Goal: Task Accomplishment & Management: Complete application form

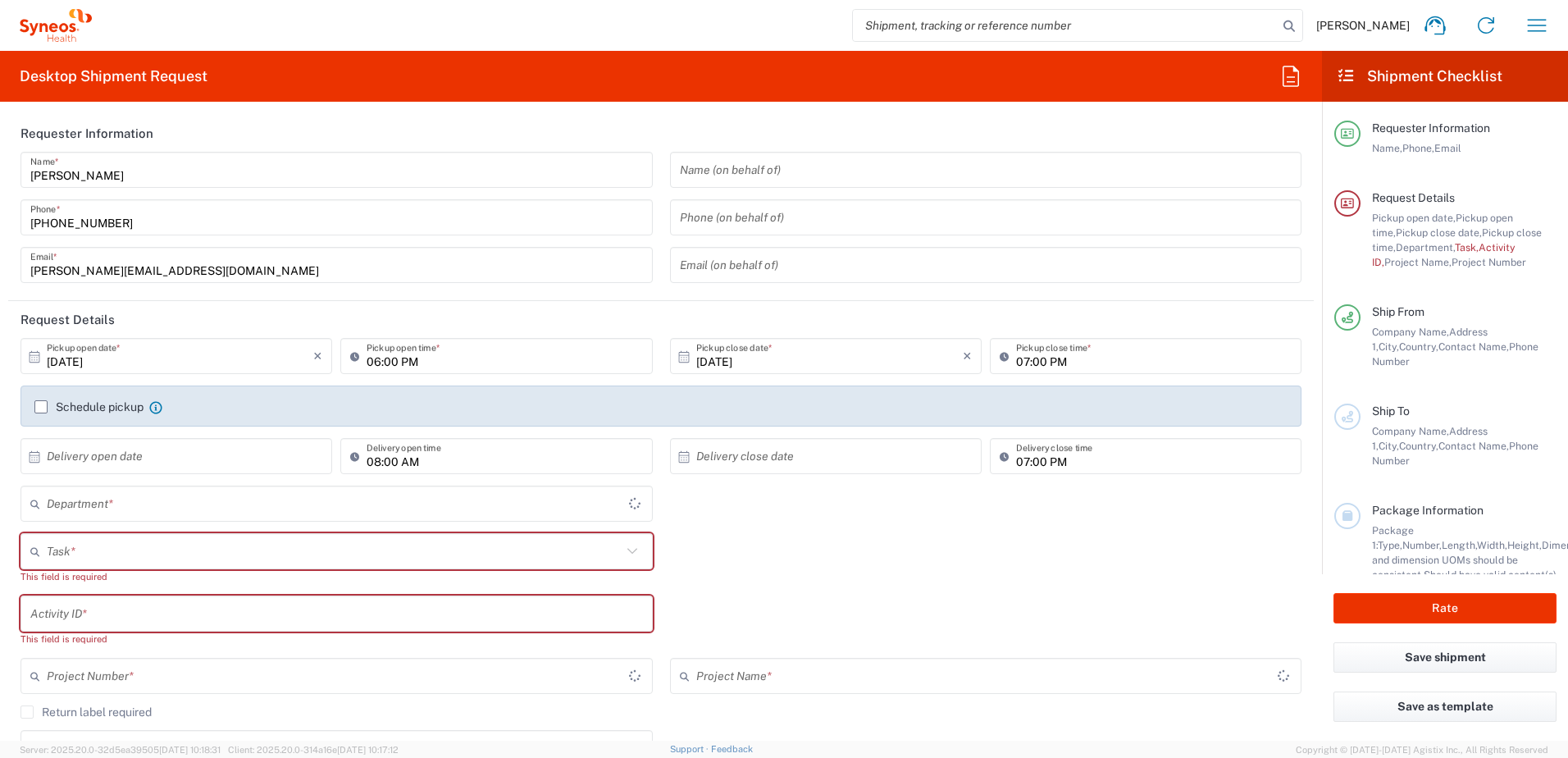
type input "[GEOGRAPHIC_DATA]"
type input "4510"
click at [130, 546] on input "text" at bounding box center [334, 552] width 575 height 29
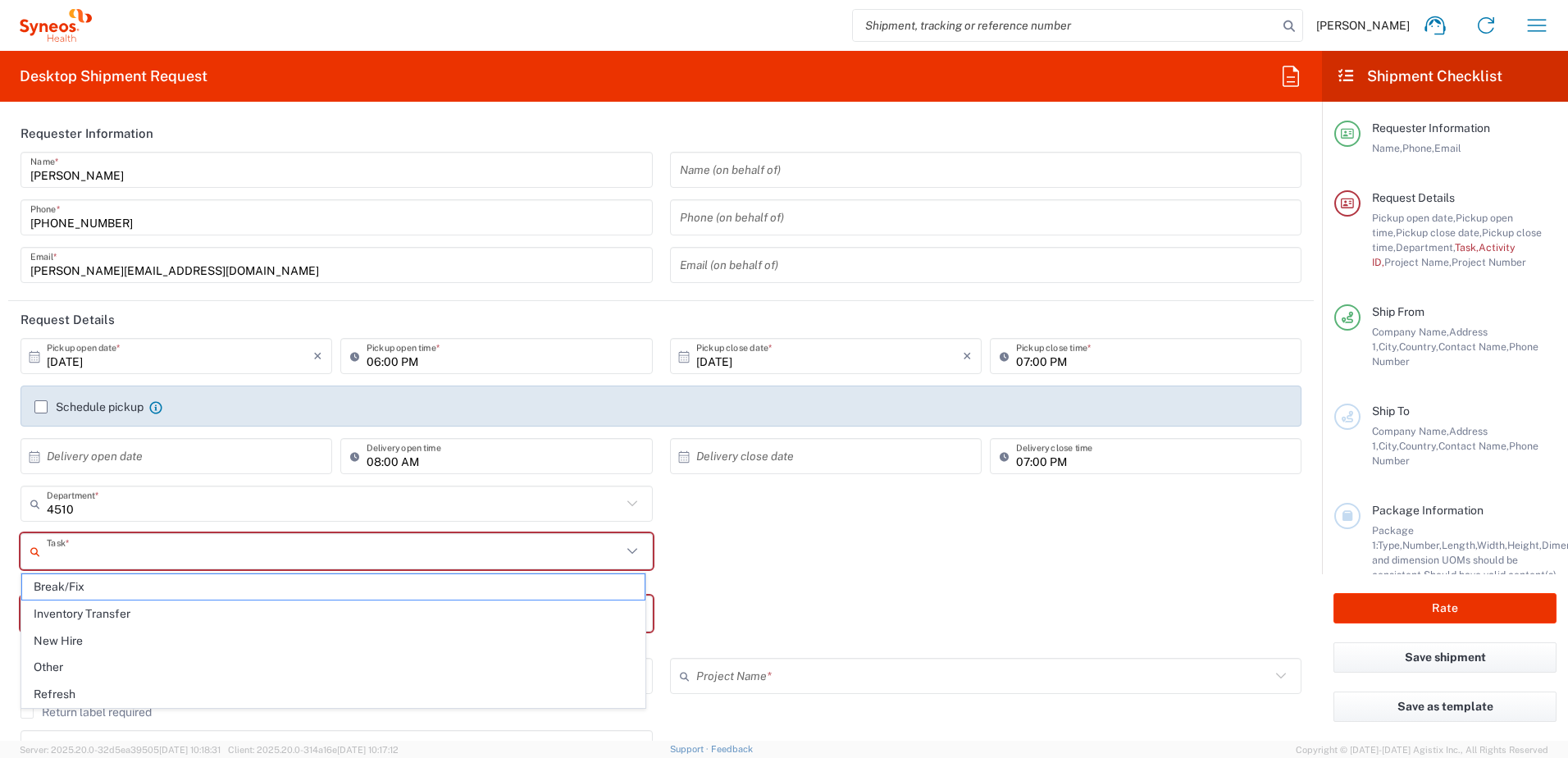
type input "Syneos Health d.o.o. [GEOGRAPHIC_DATA]-[GEOGRAPHIC_DATA]"
click at [46, 408] on label "Schedule pickup" at bounding box center [89, 406] width 109 height 13
click at [41, 407] on input "Schedule pickup" at bounding box center [41, 407] width 0 height 0
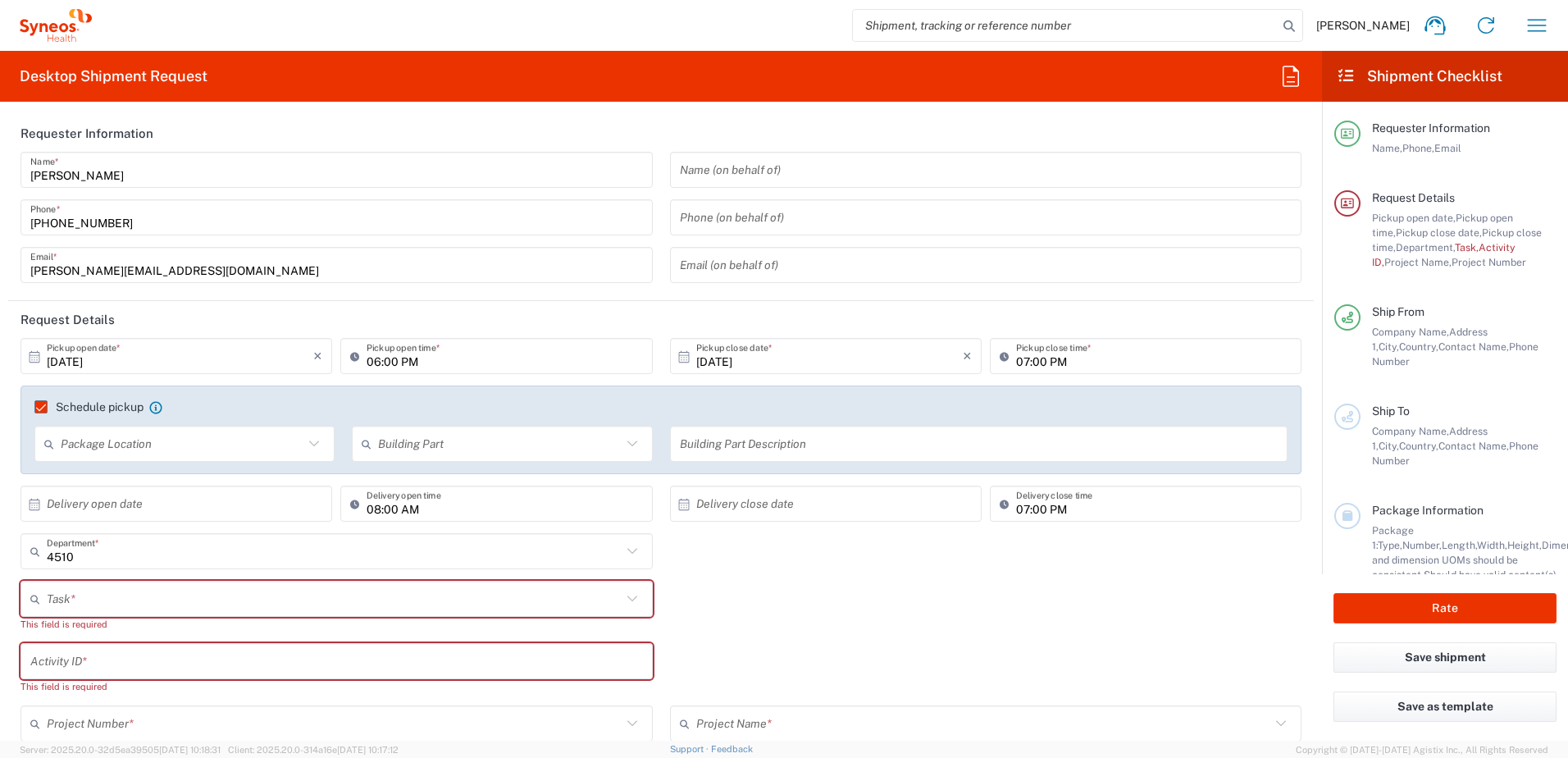
click at [130, 450] on input "text" at bounding box center [182, 444] width 243 height 29
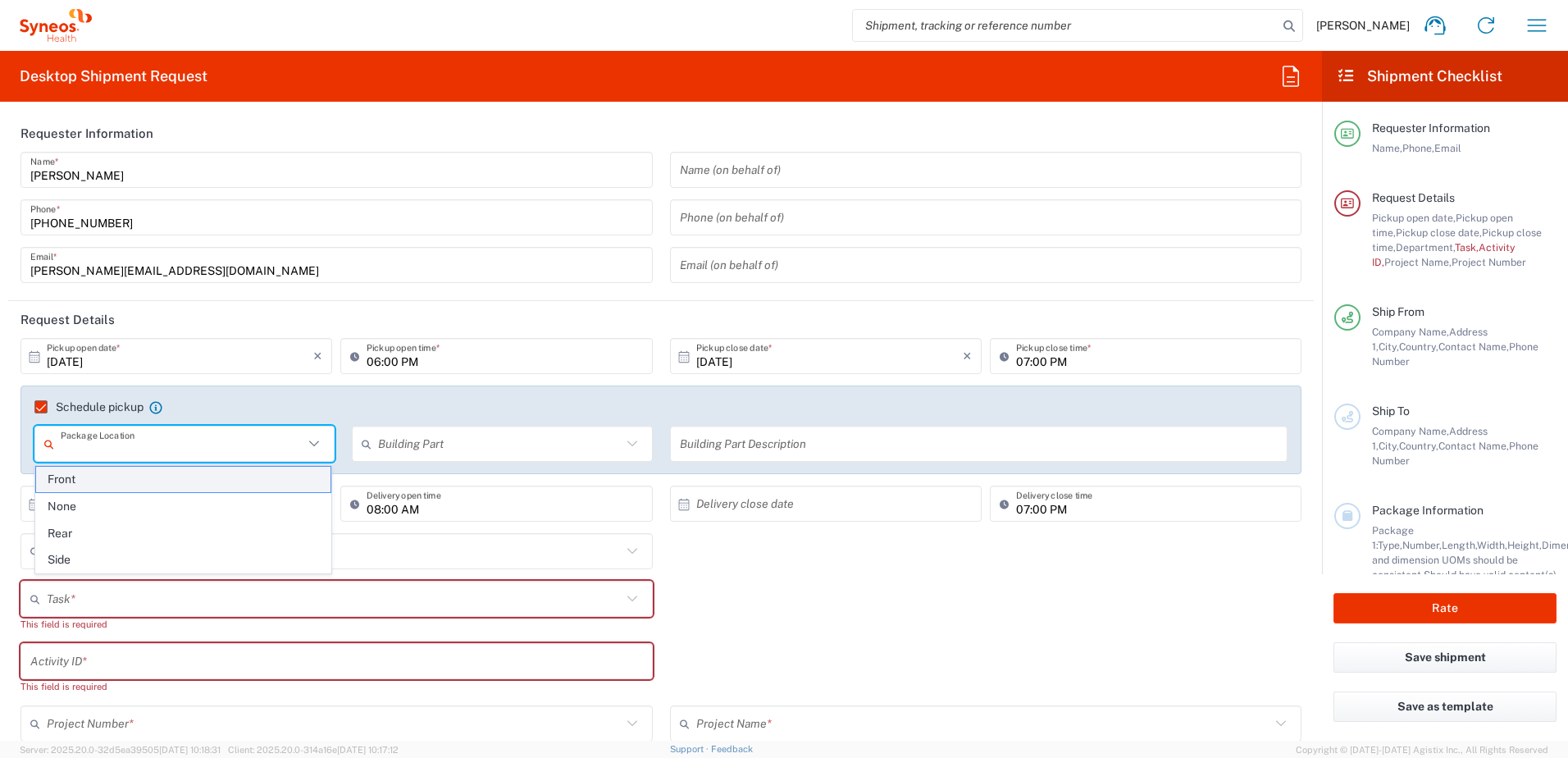
click at [111, 478] on span "Front" at bounding box center [183, 480] width 294 height 25
type input "Front"
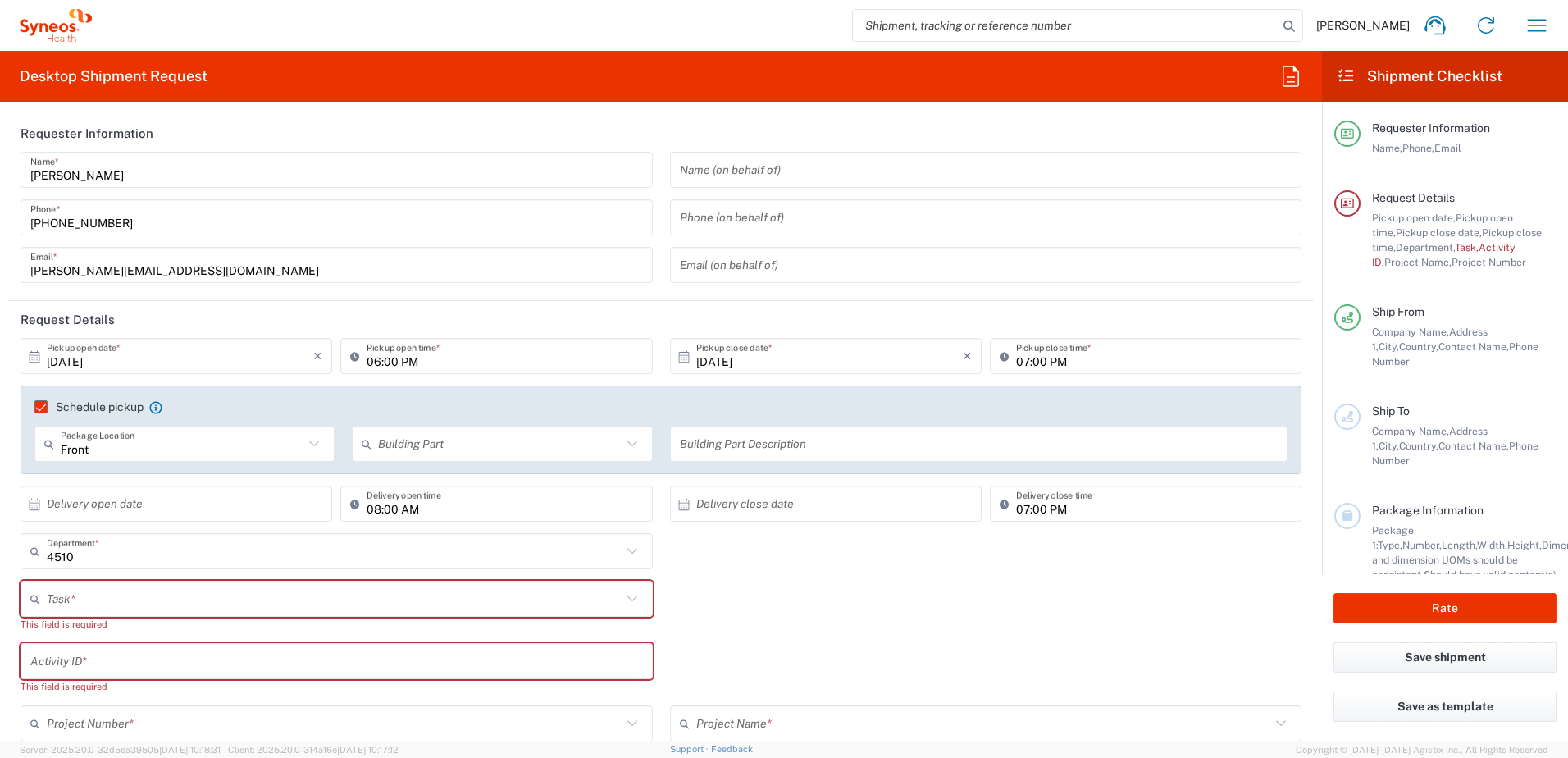
click at [400, 449] on input "text" at bounding box center [499, 444] width 243 height 29
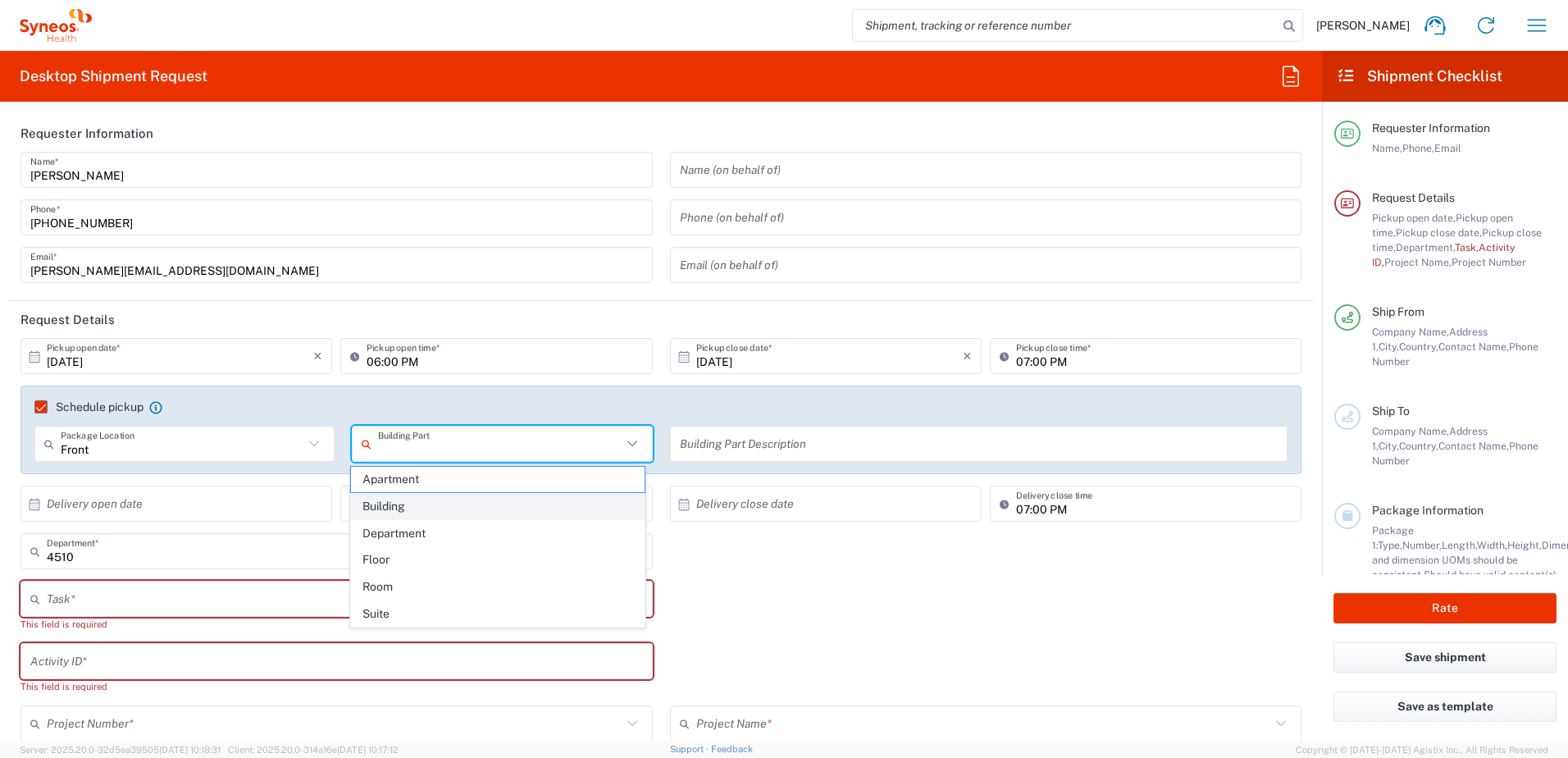
click at [392, 505] on span "Building" at bounding box center [498, 507] width 294 height 25
type input "Building"
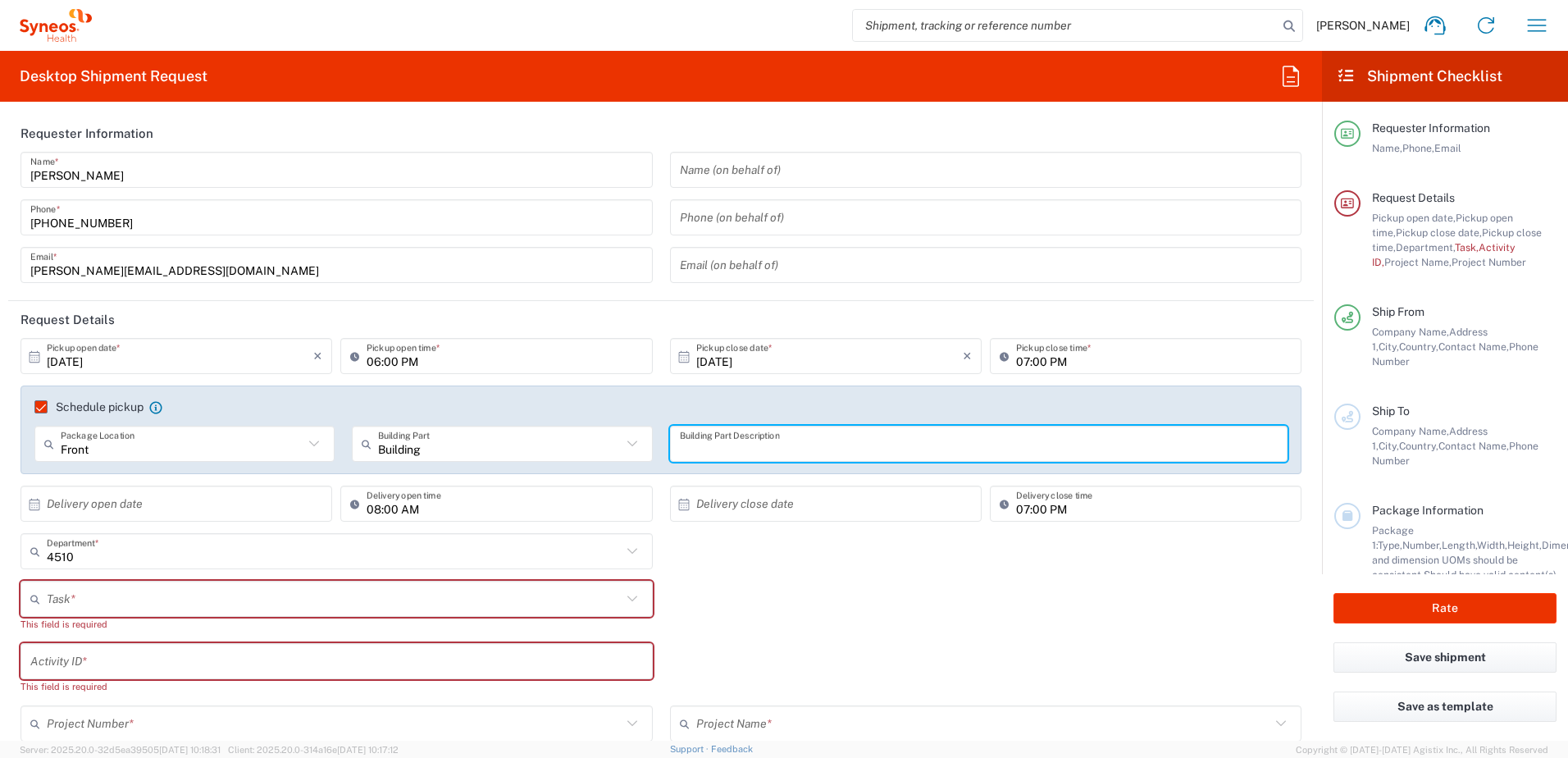
click at [764, 440] on input "text" at bounding box center [979, 444] width 599 height 29
type input "("
type input "B"
type input "("
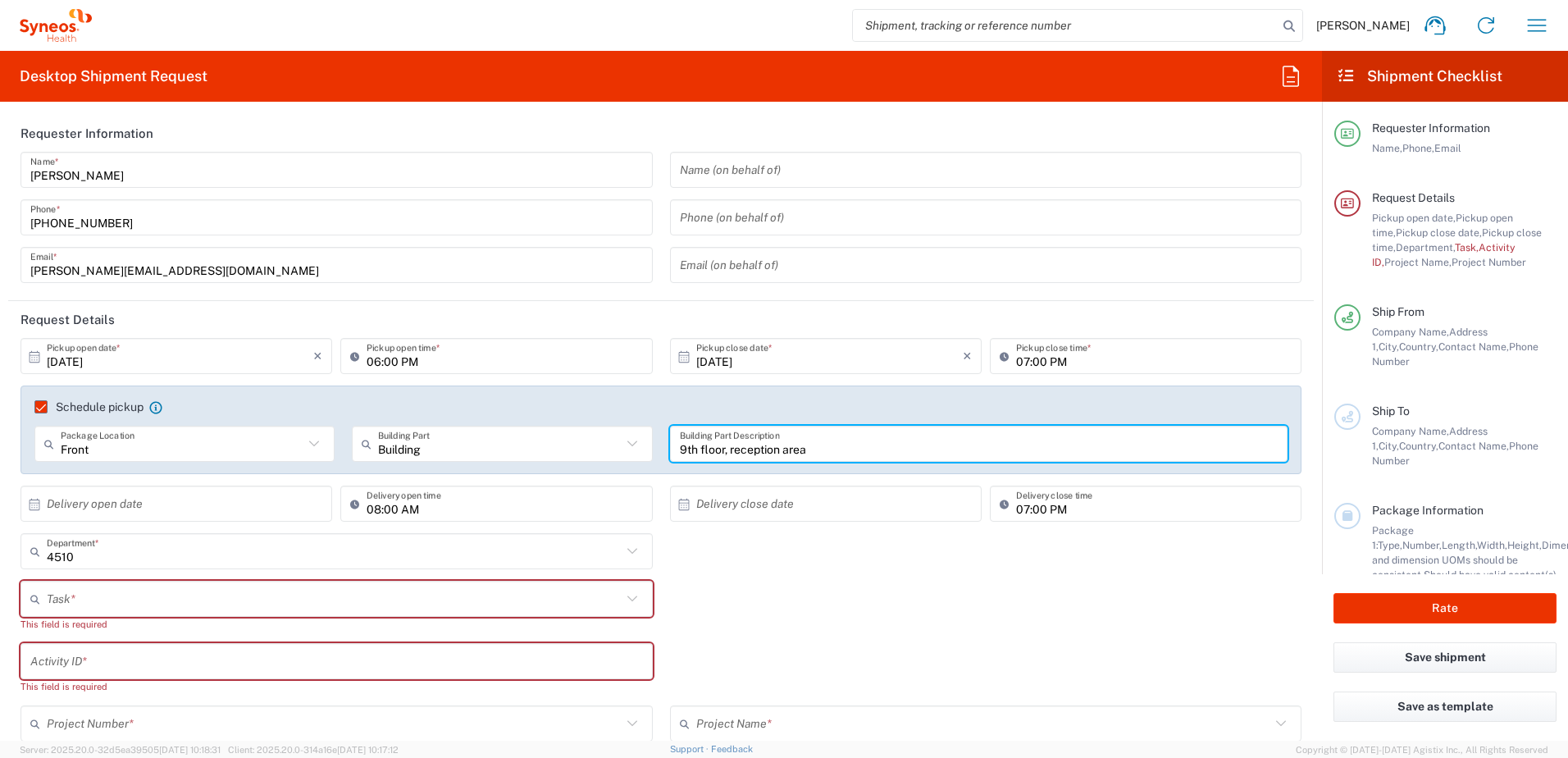
type input "9th floor, reception area"
click at [168, 516] on input "text" at bounding box center [179, 504] width 266 height 29
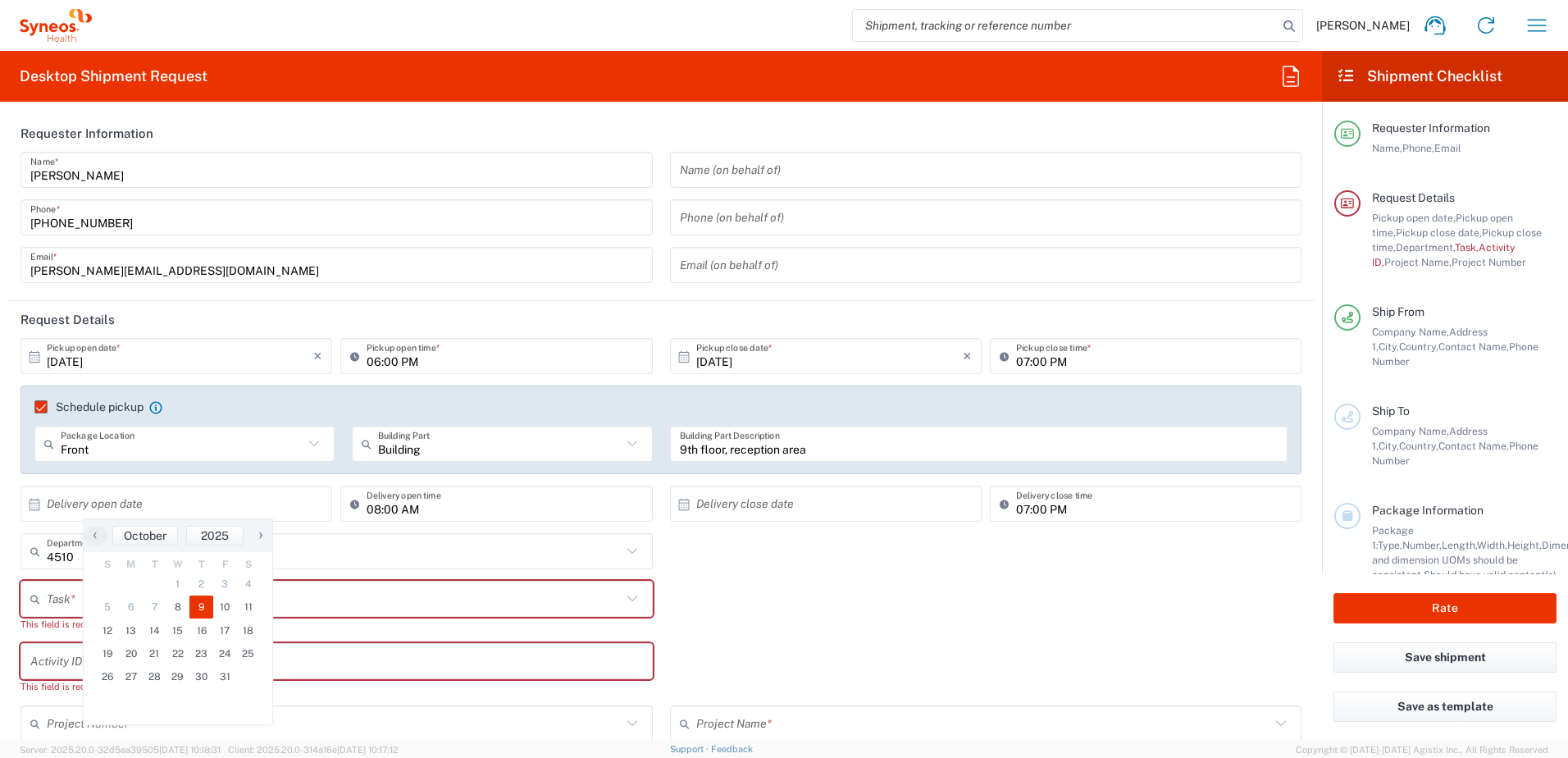
click at [196, 607] on span "9" at bounding box center [201, 607] width 24 height 23
type input "[DATE]"
click at [795, 516] on input "text" at bounding box center [829, 504] width 266 height 29
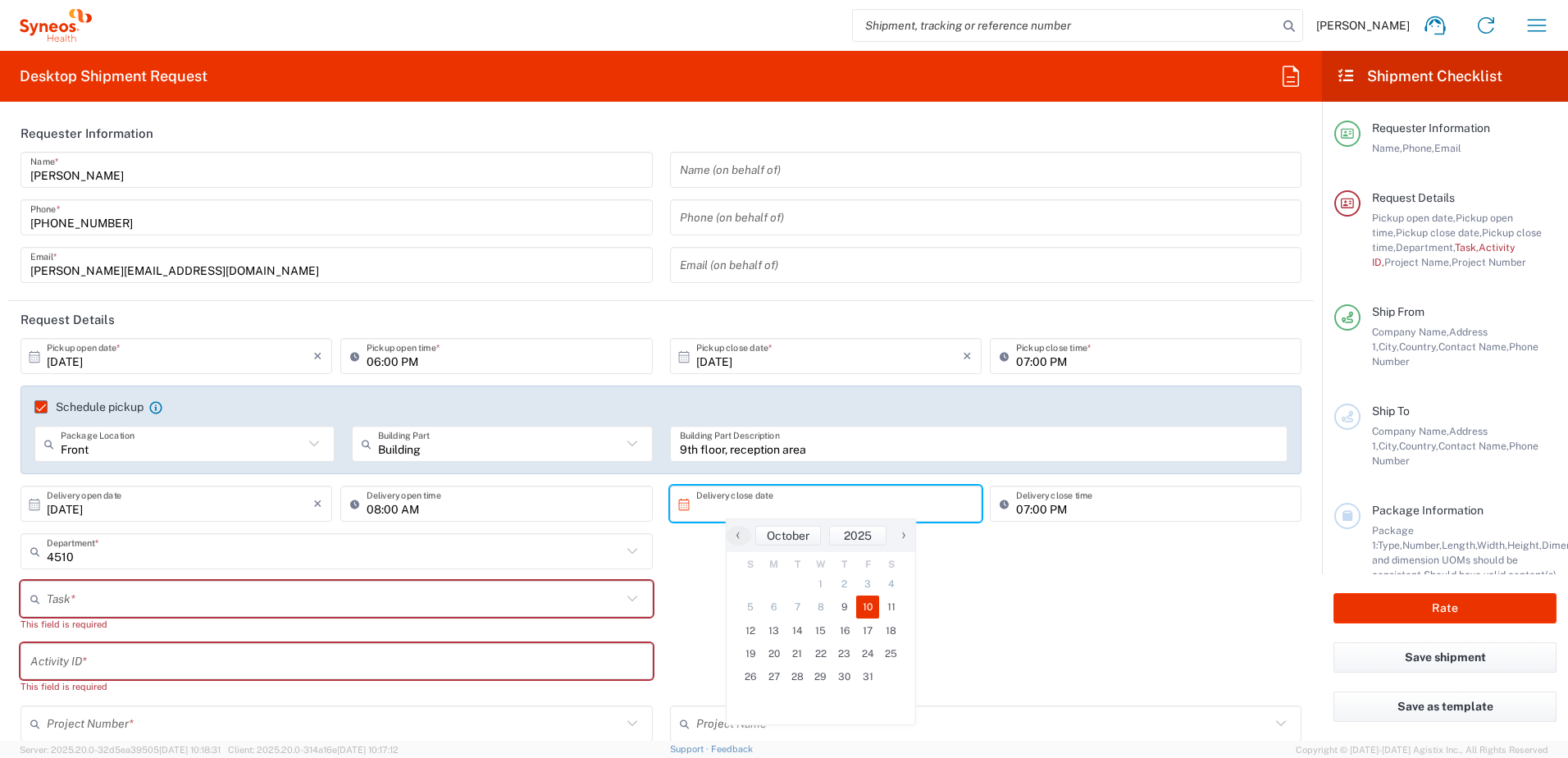
click at [866, 606] on span "10" at bounding box center [868, 607] width 24 height 23
type input "[DATE]"
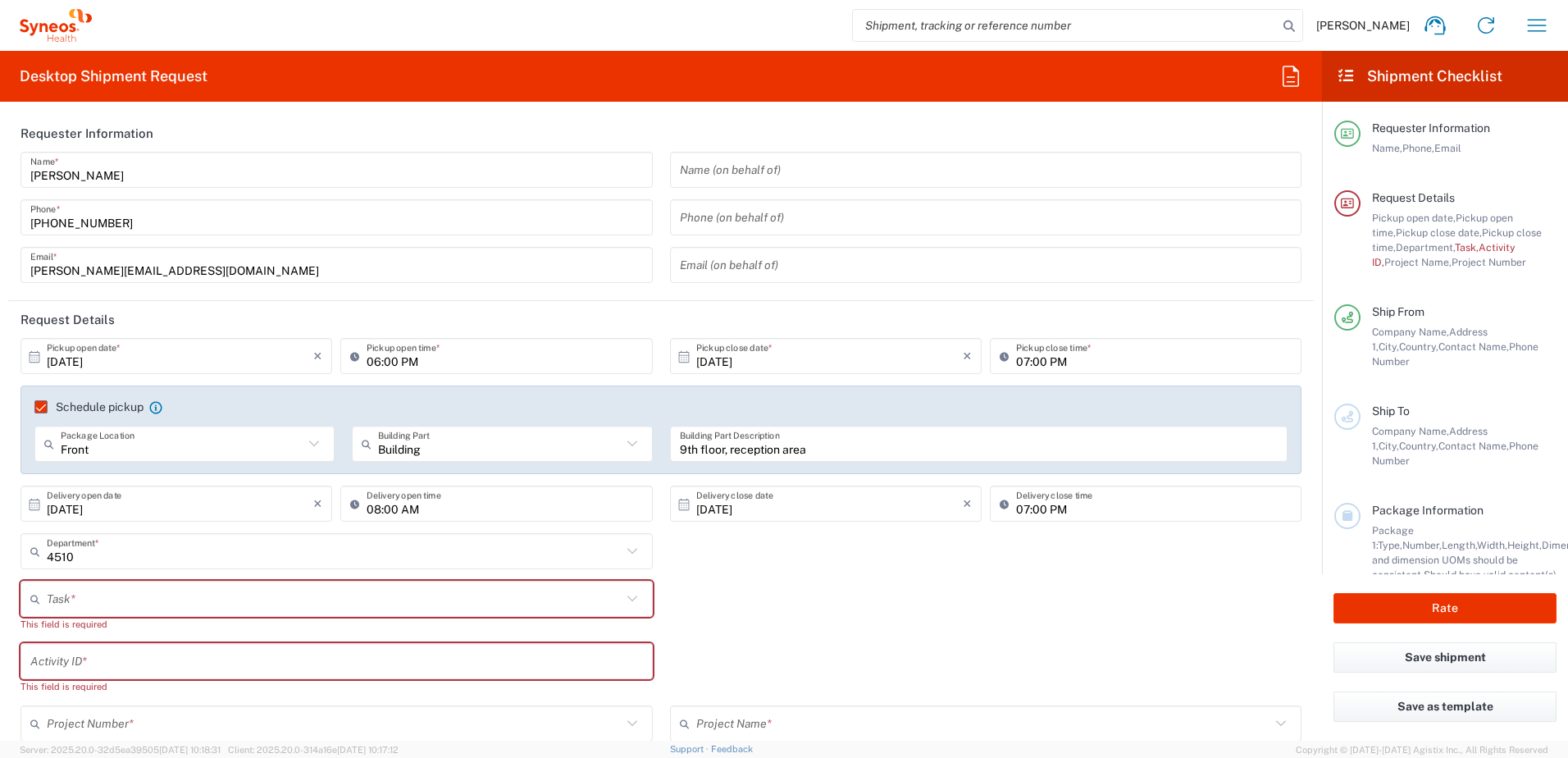
click at [60, 598] on input "text" at bounding box center [334, 599] width 575 height 29
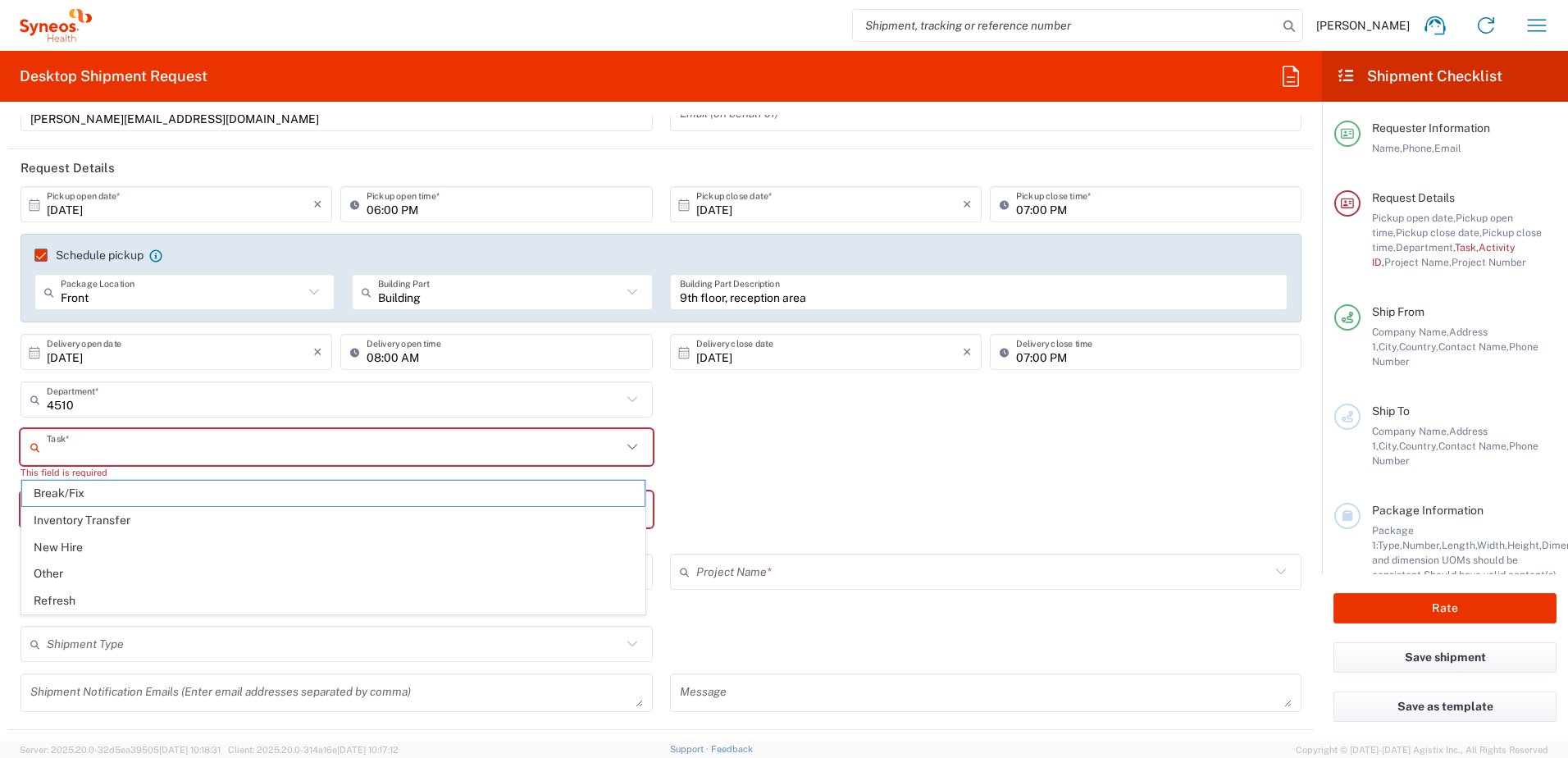
scroll to position [164, 0]
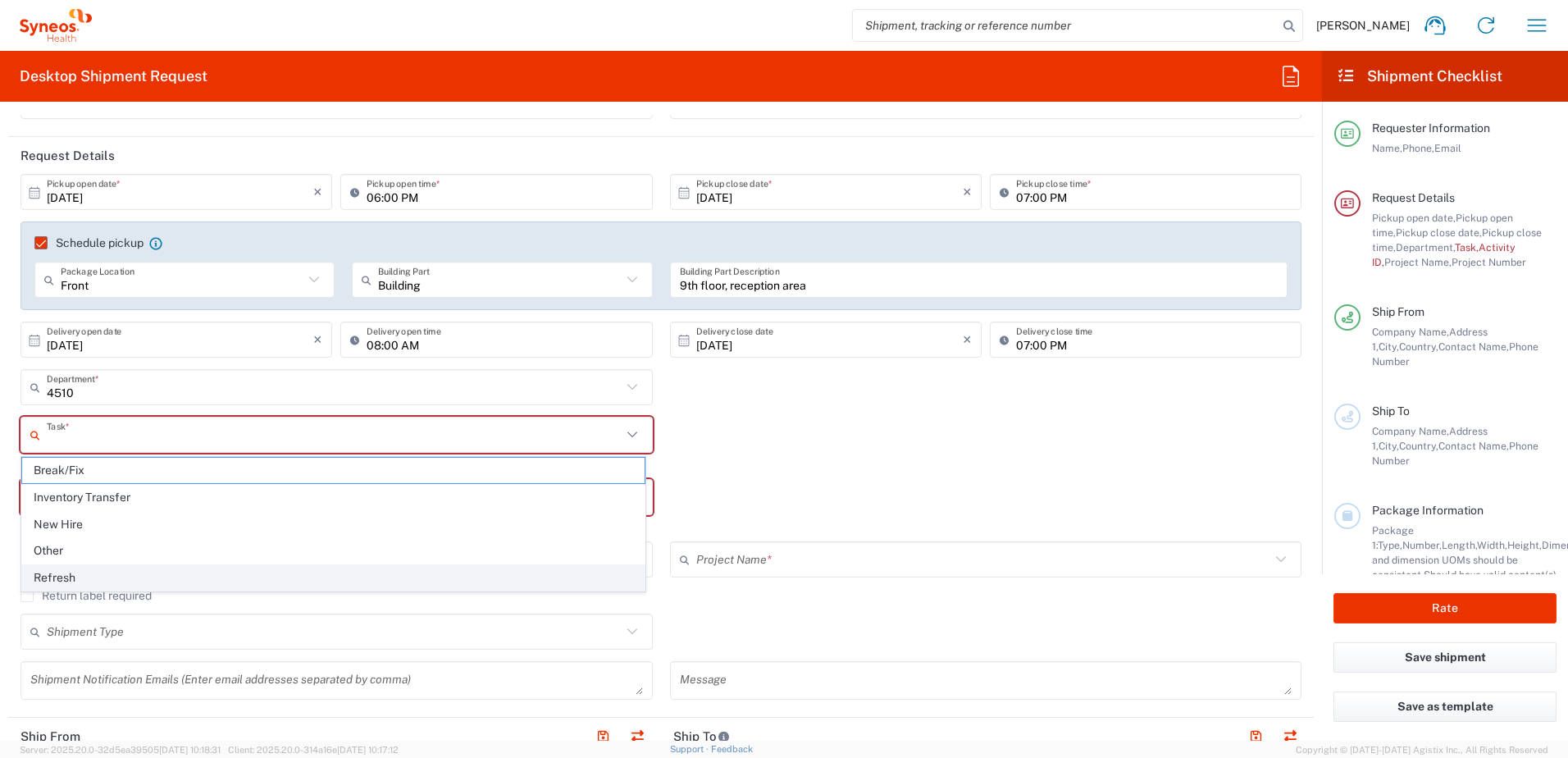
click at [84, 567] on span "Refresh" at bounding box center [334, 578] width 622 height 25
type input "Refresh"
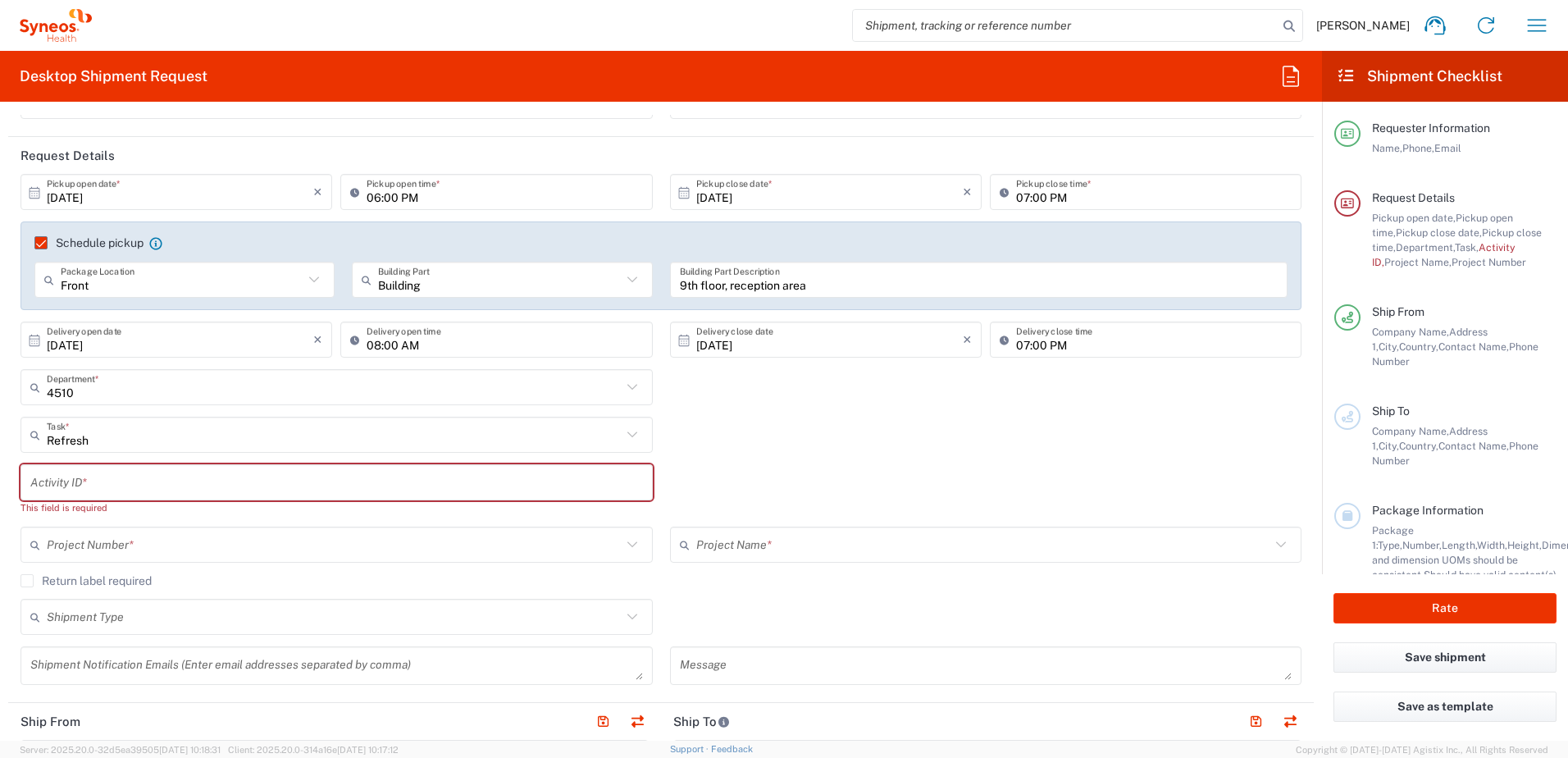
click at [88, 481] on input "text" at bounding box center [336, 483] width 612 height 29
click at [221, 531] on input "text" at bounding box center [334, 545] width 575 height 29
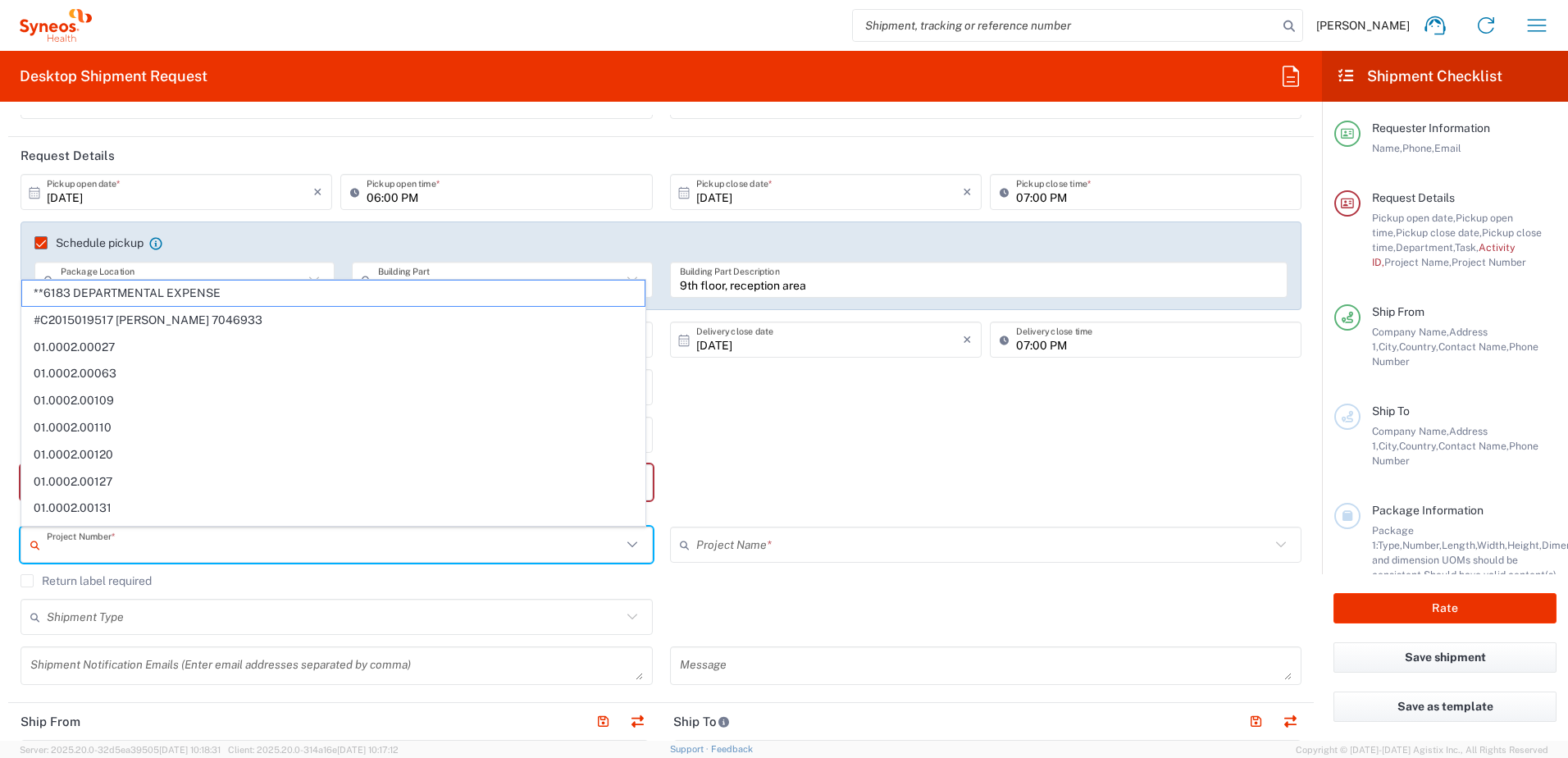
click at [775, 436] on div "Refresh Task * Break/Fix Inventory Transfer New Hire Other Refresh" at bounding box center [662, 440] width 1298 height 48
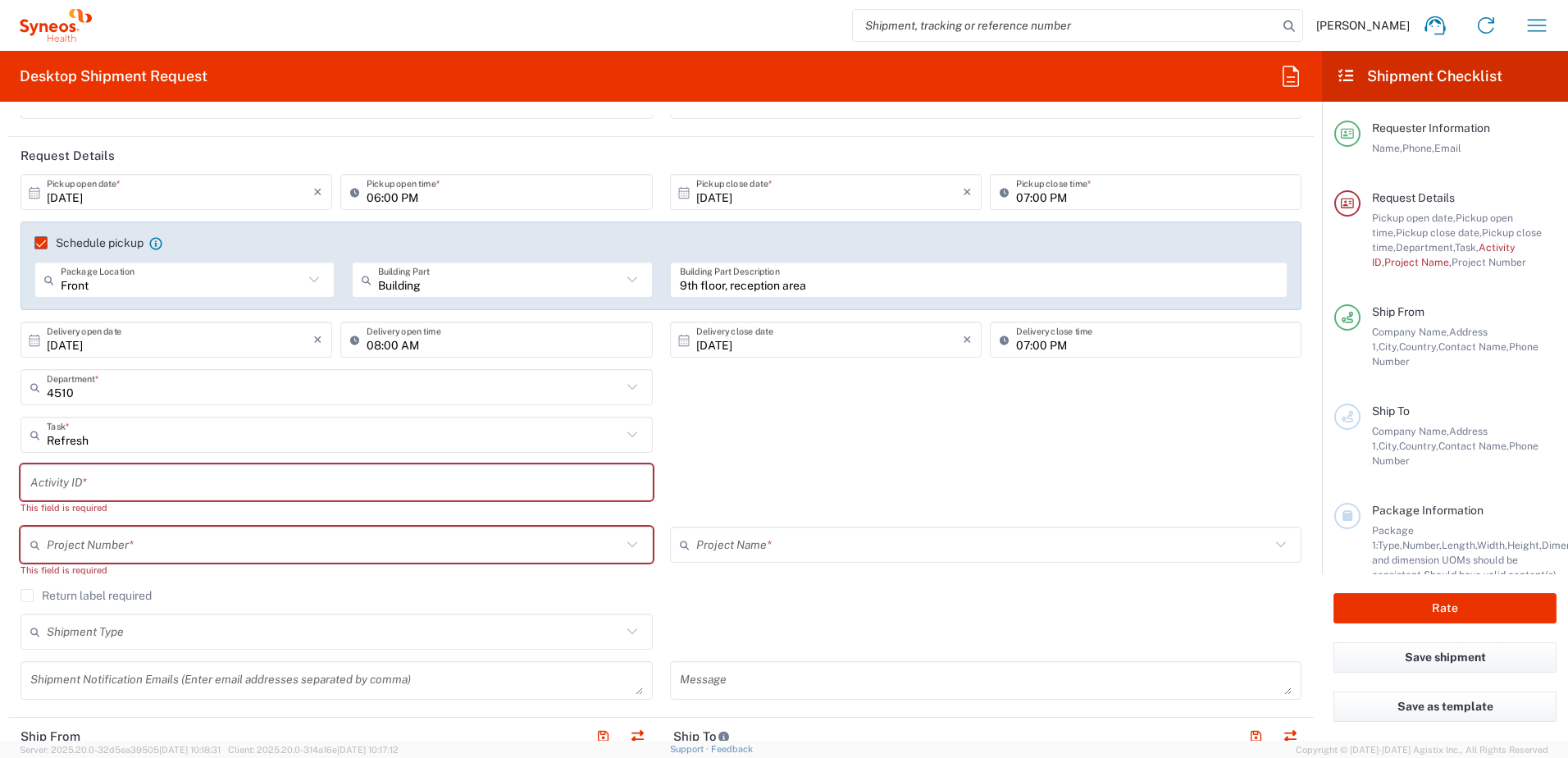
click at [101, 535] on input "text" at bounding box center [334, 545] width 575 height 29
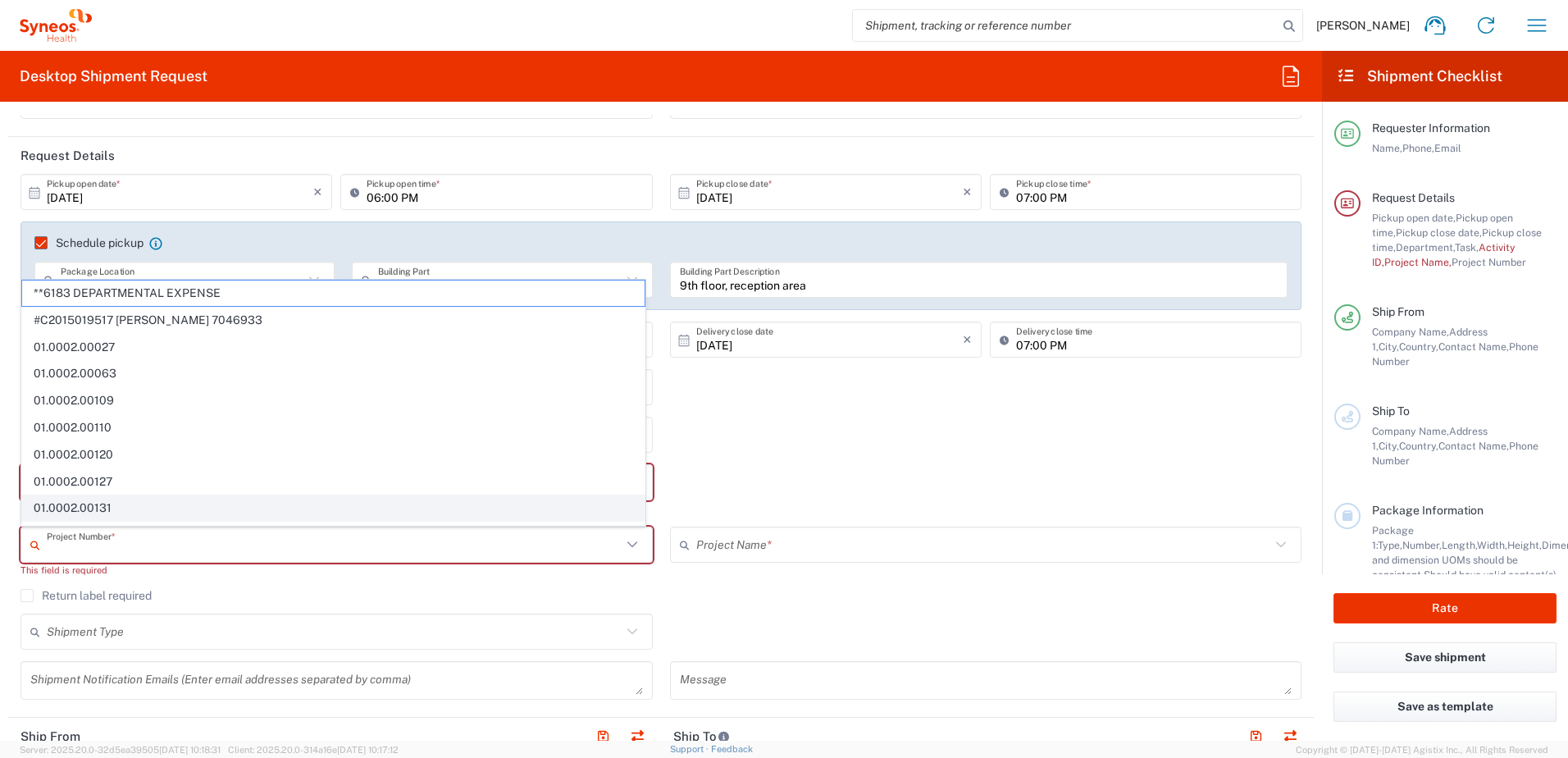
paste input "103301"
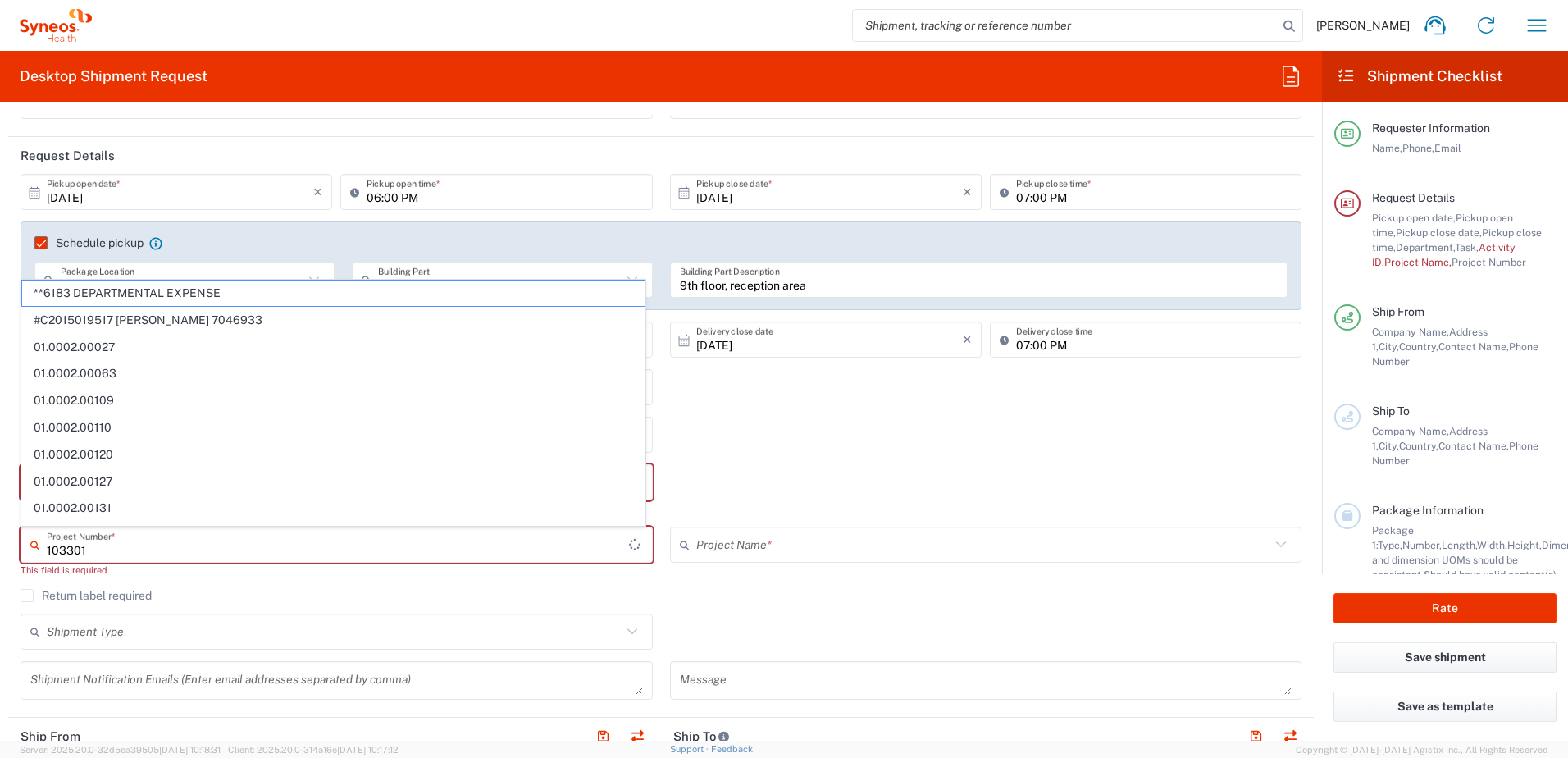
drag, startPoint x: 62, startPoint y: 549, endPoint x: 132, endPoint y: 542, distance: 70.3
click at [60, 549] on input "103301" at bounding box center [338, 545] width 583 height 29
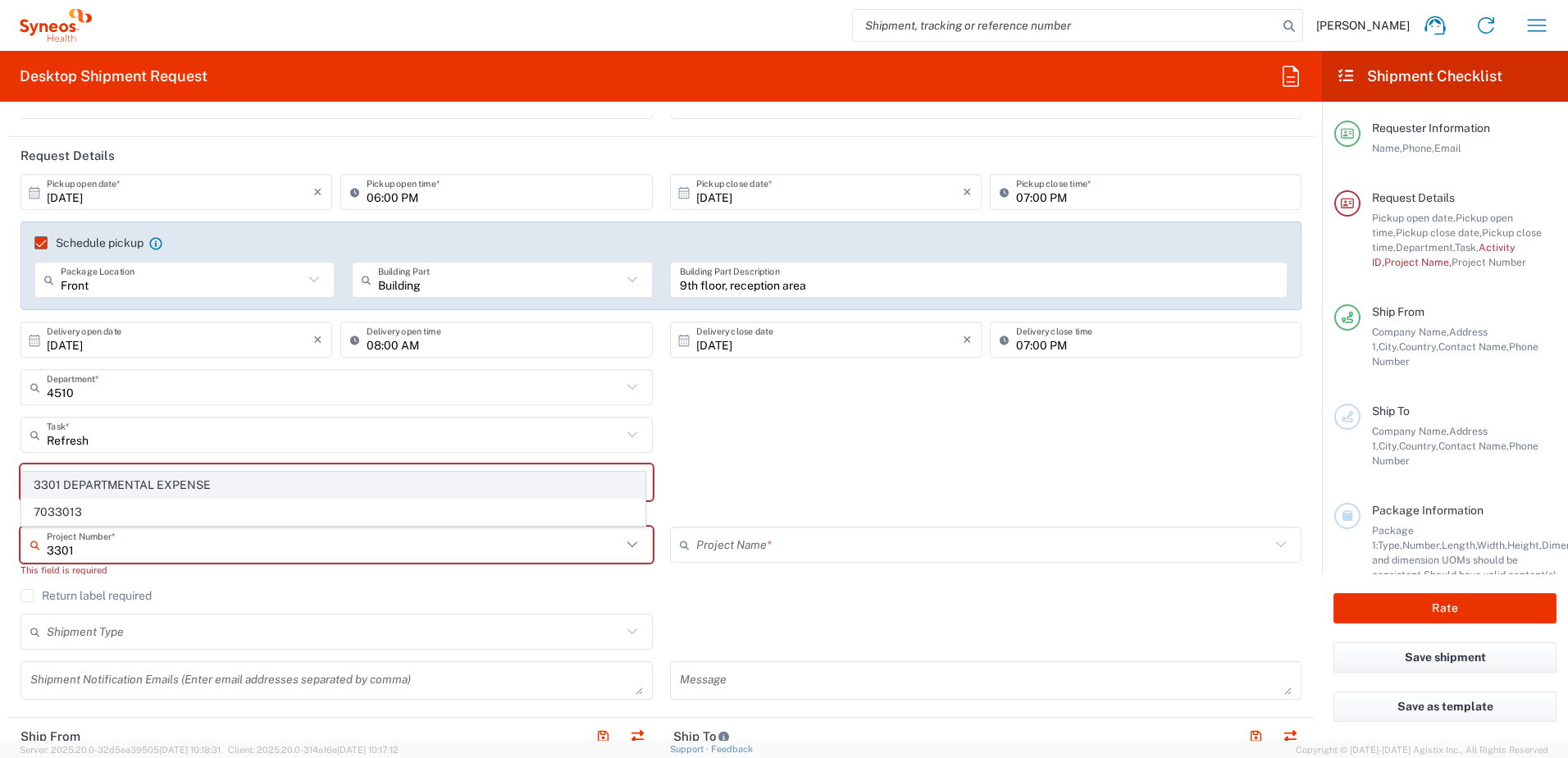
click at [153, 482] on span "3301 DEPARTMENTAL EXPENSE" at bounding box center [334, 485] width 622 height 25
type input "3301 DEPARTMENTAL EXPENSE"
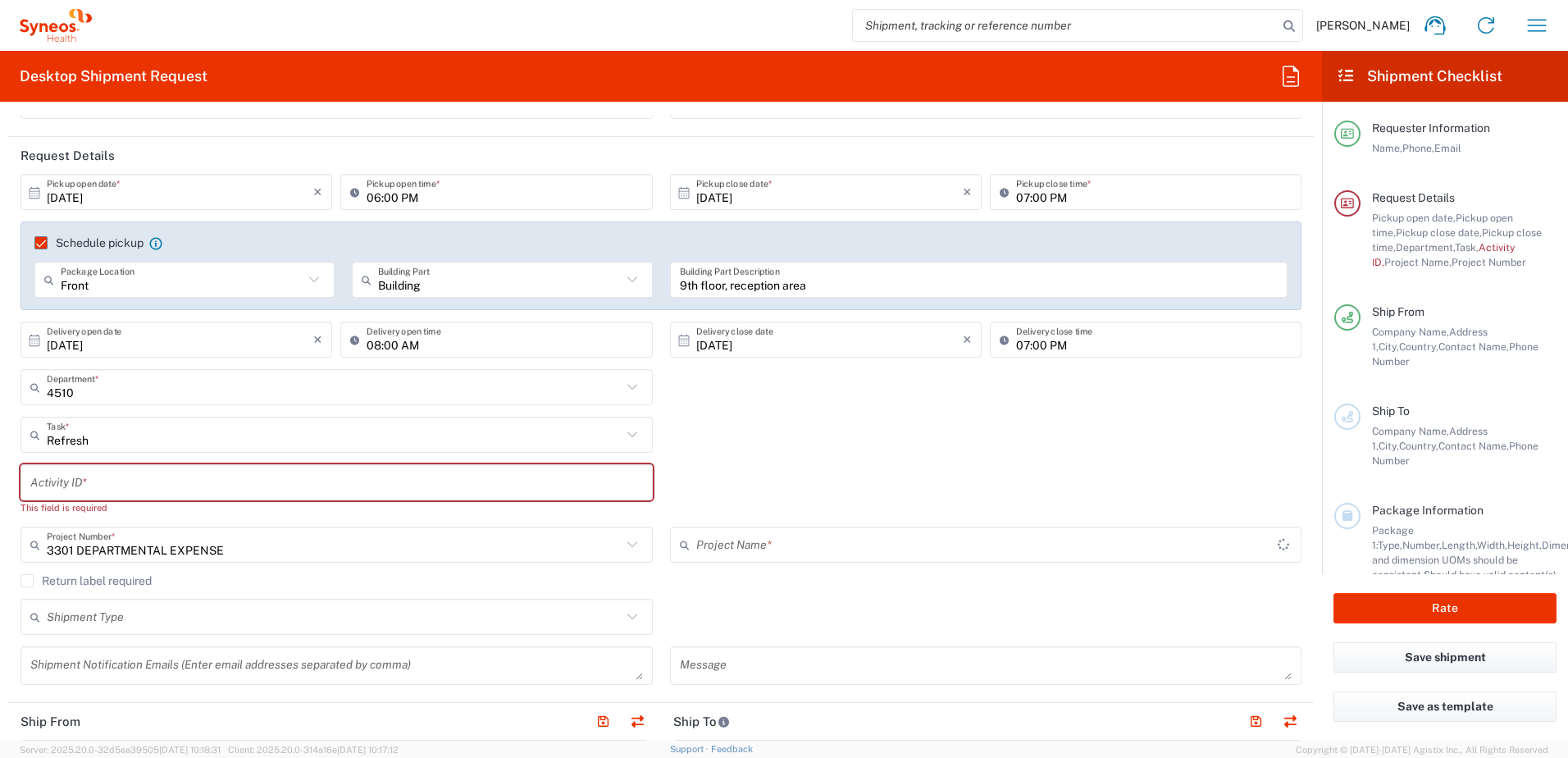
type input "3301 DEPARTMENTAL EXPENSE"
click at [324, 490] on input "text" at bounding box center [336, 483] width 612 height 29
paste input "103301"
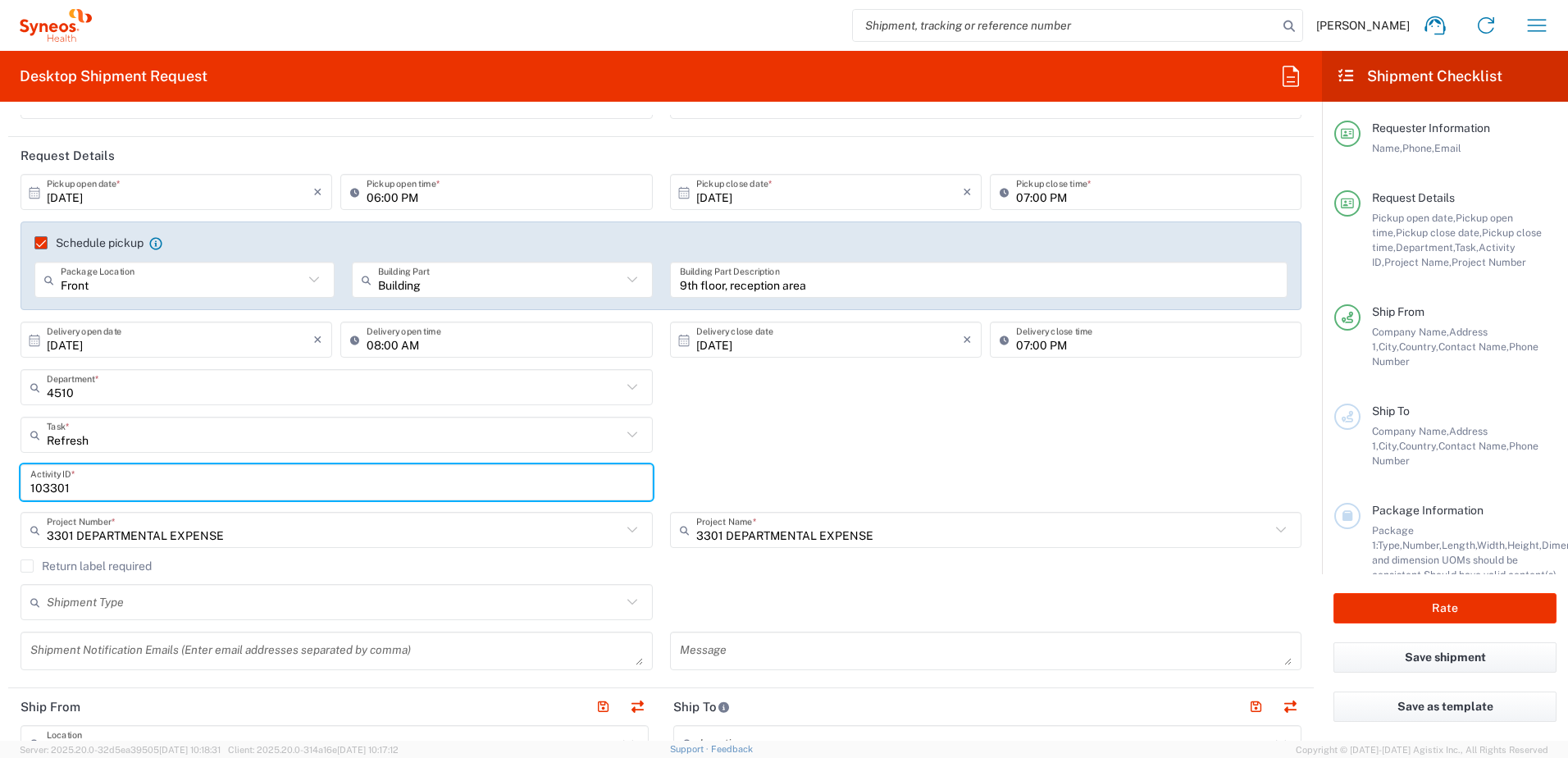
click at [43, 496] on input "103301" at bounding box center [336, 483] width 612 height 29
type input "3301"
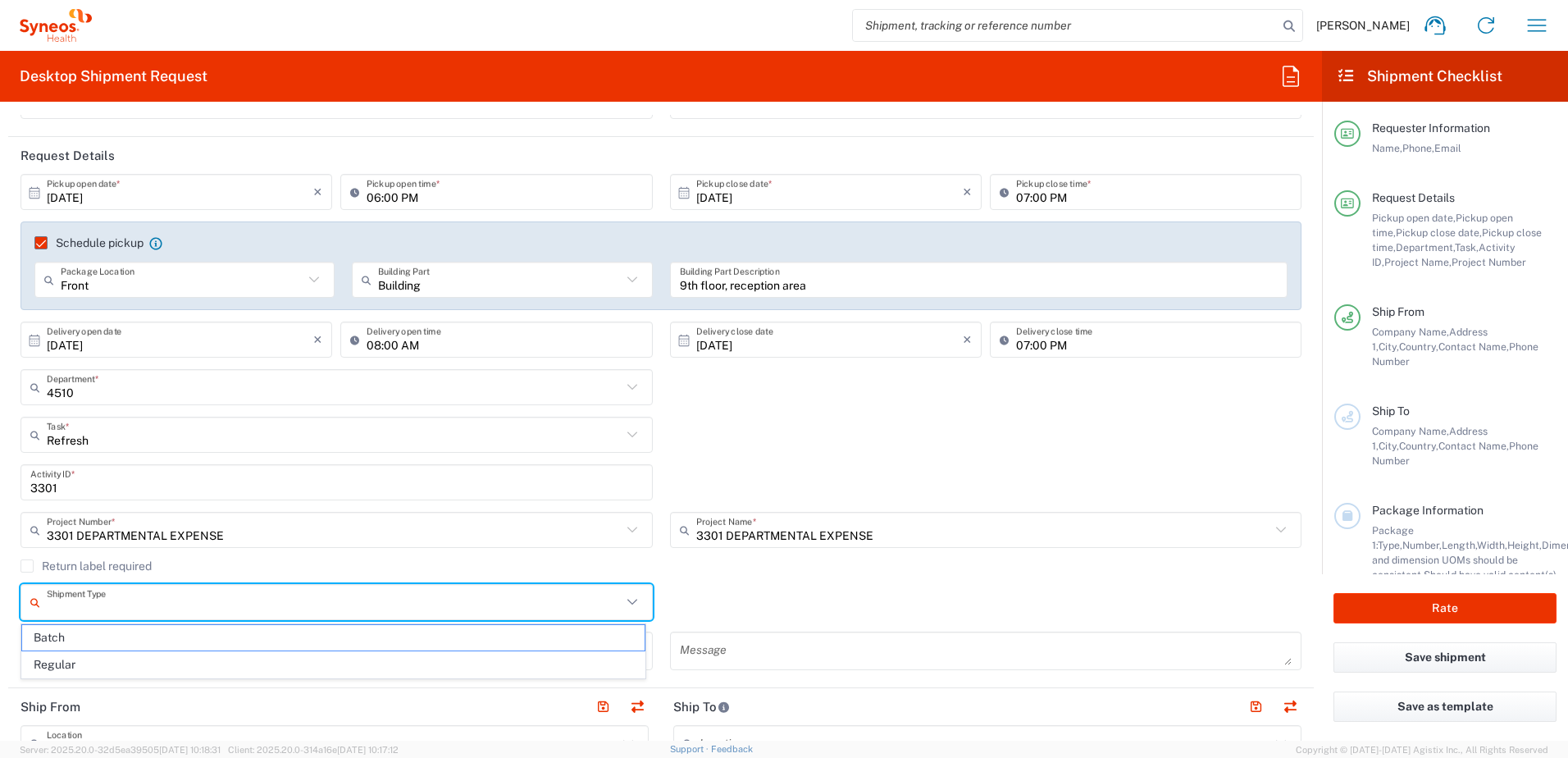
click at [87, 613] on input "text" at bounding box center [334, 603] width 575 height 29
click at [74, 660] on span "Regular" at bounding box center [334, 665] width 622 height 25
type input "Regular"
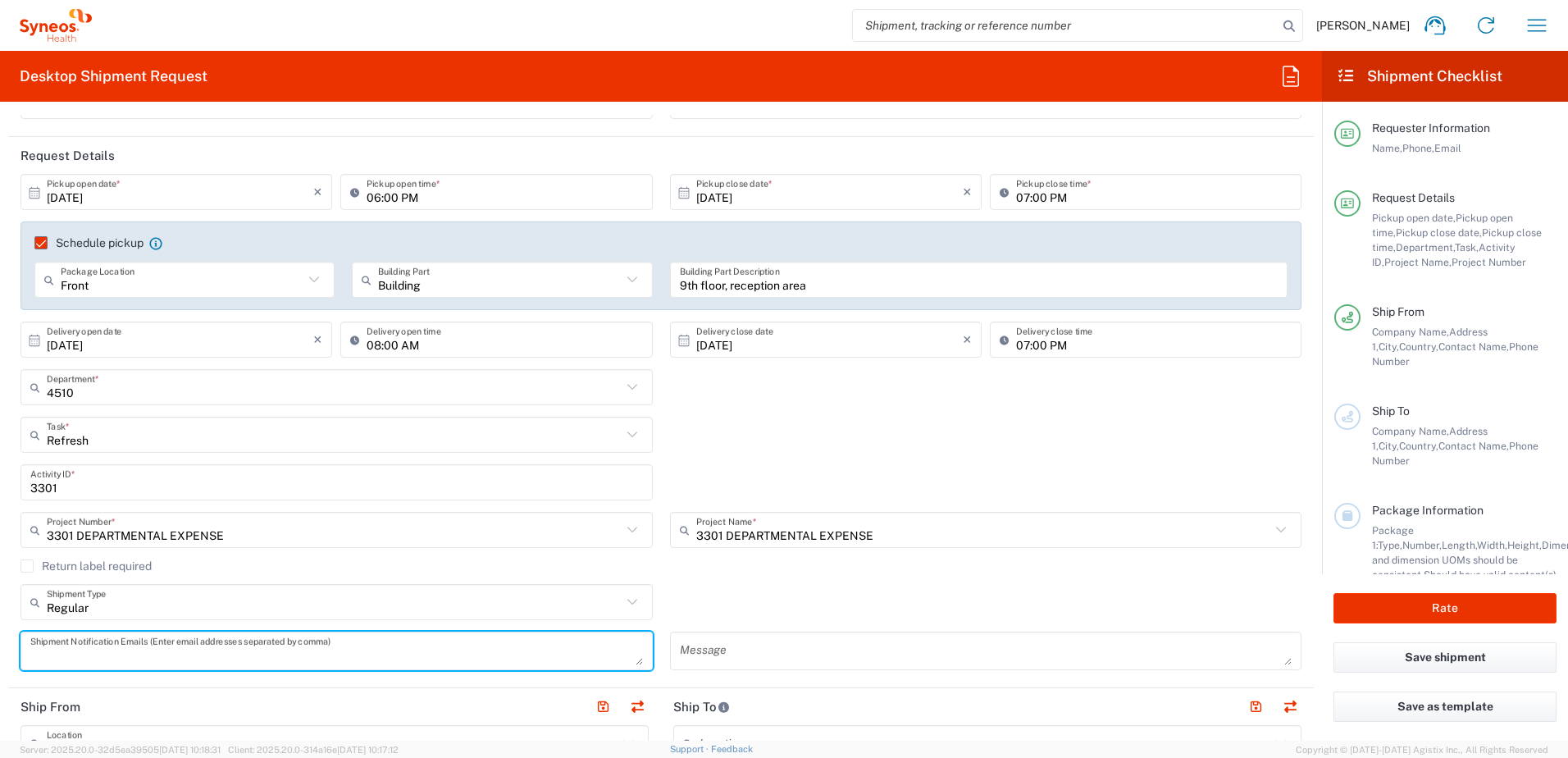
click at [169, 646] on textarea at bounding box center [336, 651] width 612 height 29
type input "Refresh"
click at [115, 439] on input "Refresh" at bounding box center [334, 435] width 575 height 29
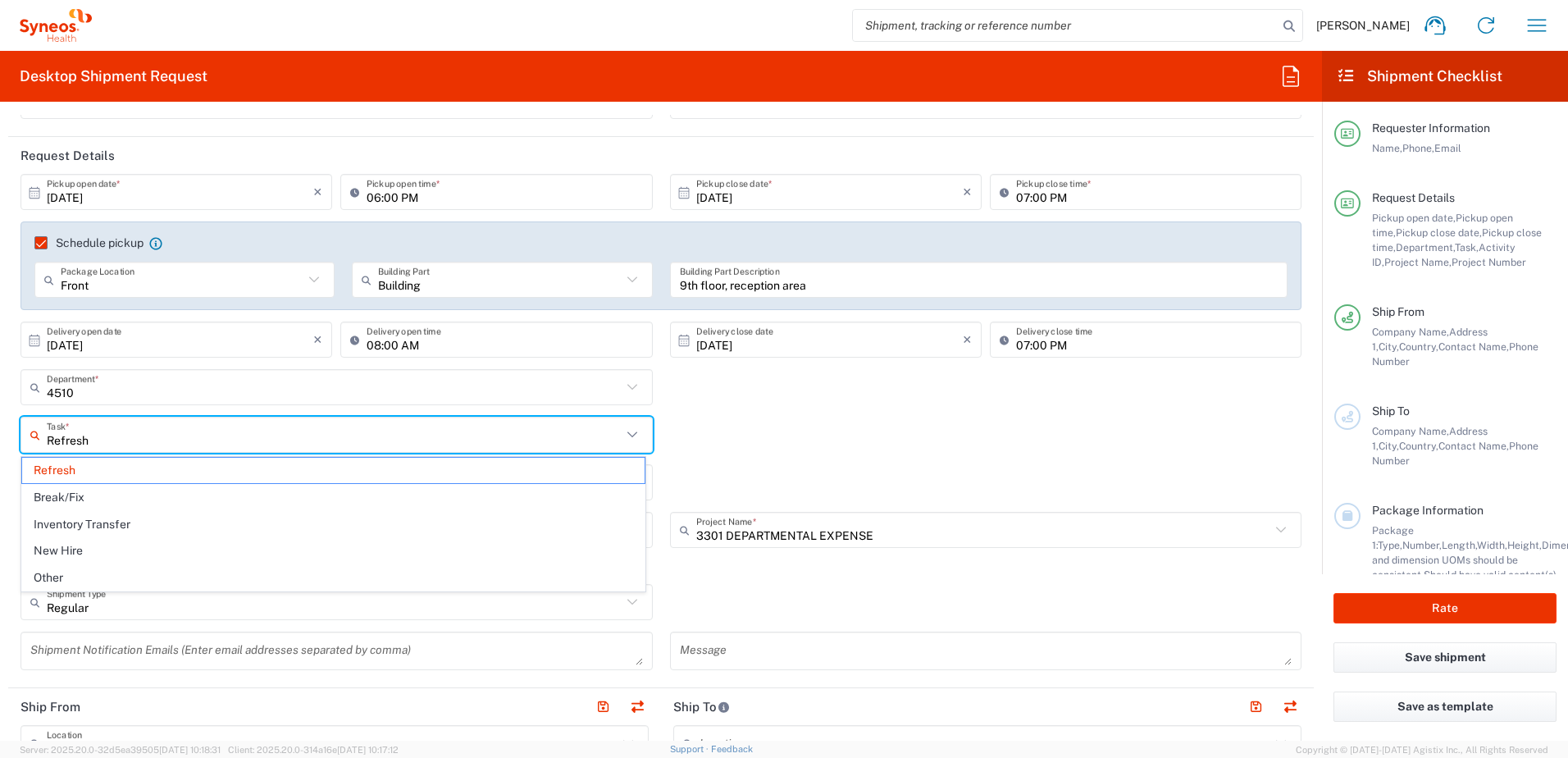
click at [115, 439] on input "Refresh" at bounding box center [334, 435] width 575 height 29
click at [804, 363] on div "[DATE] × Delivery close date Cancel Apply" at bounding box center [826, 345] width 320 height 48
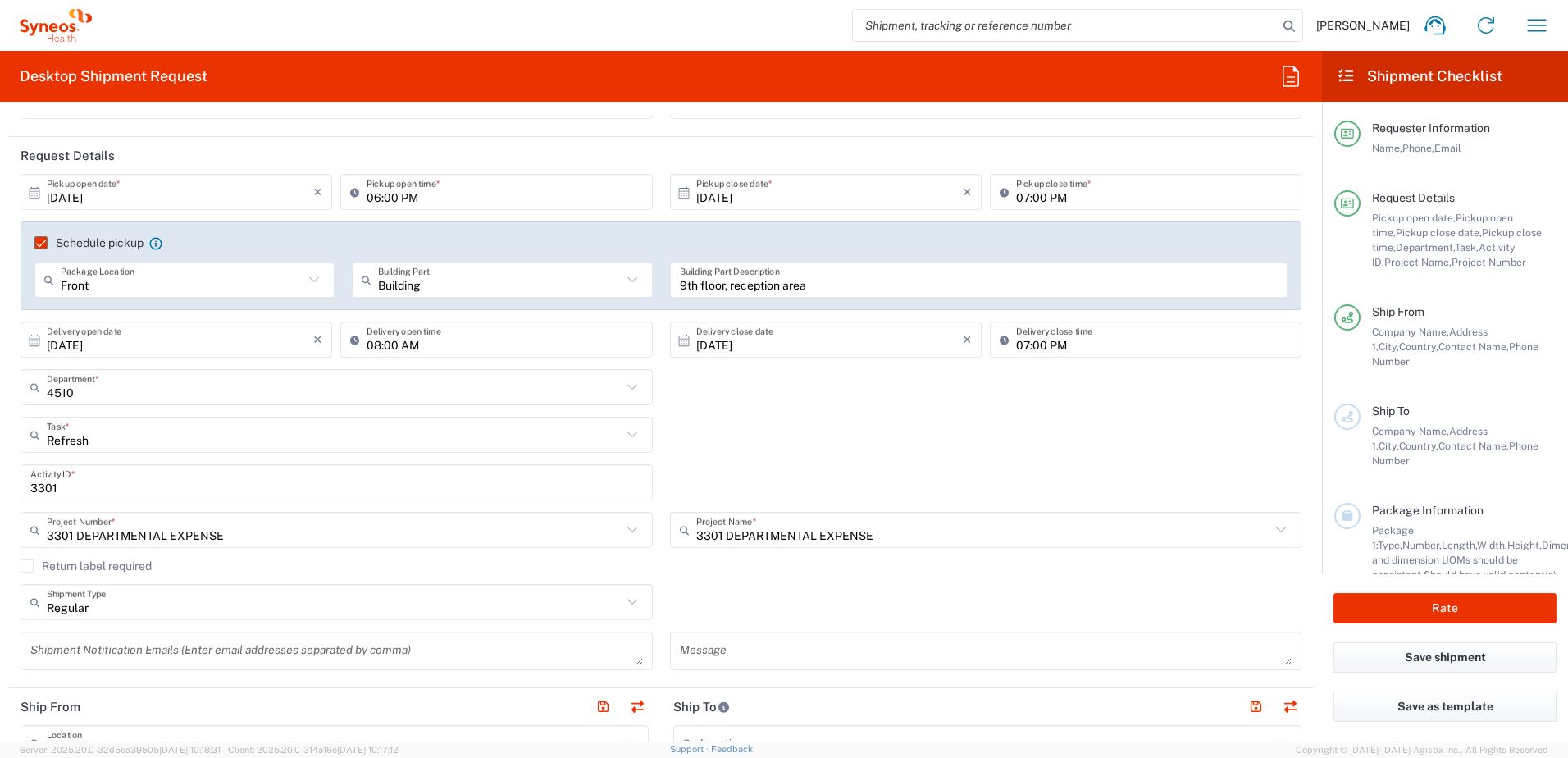
click at [74, 492] on input "3301" at bounding box center [336, 483] width 612 height 29
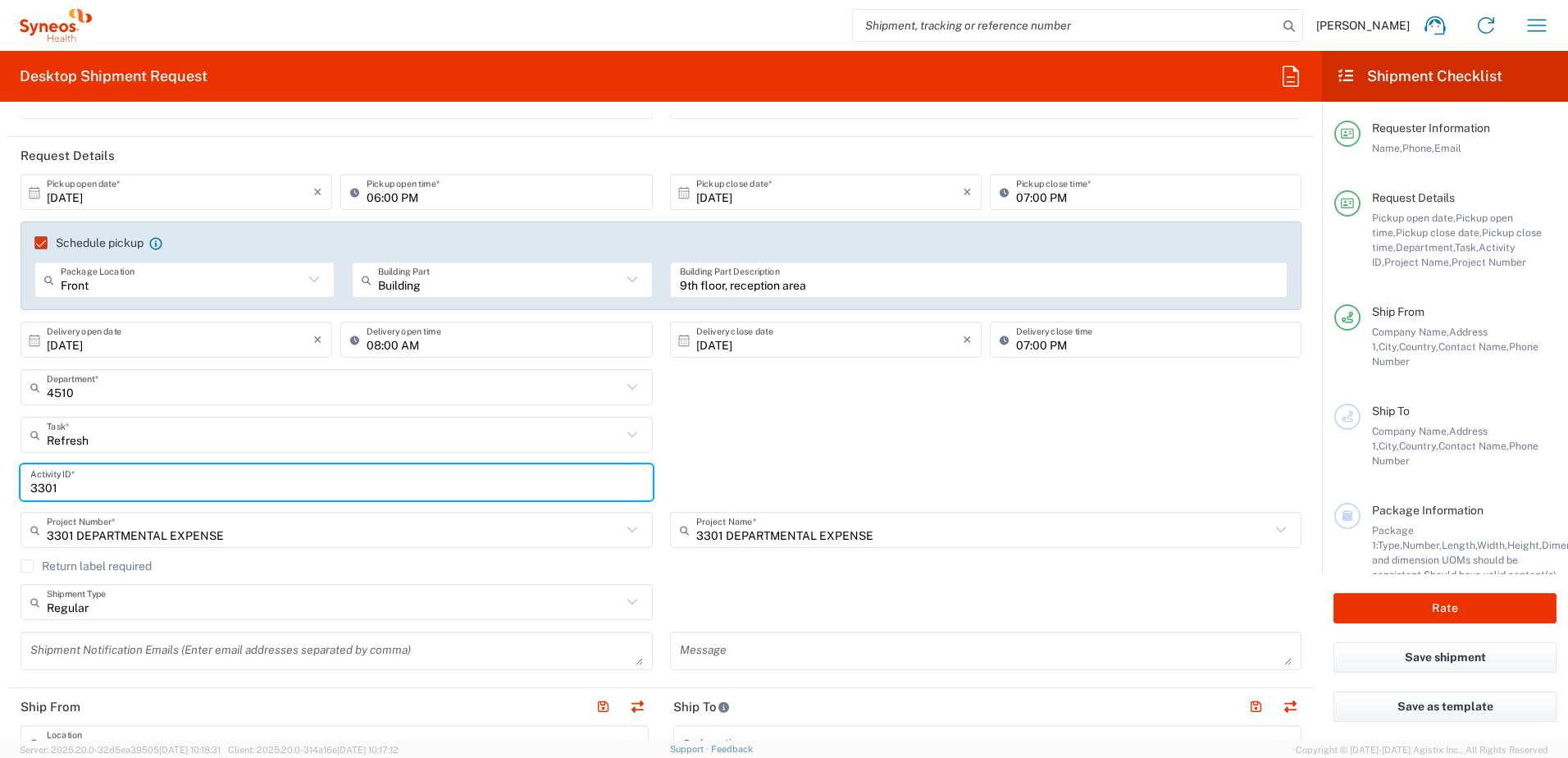
click at [74, 492] on input "3301" at bounding box center [336, 483] width 612 height 29
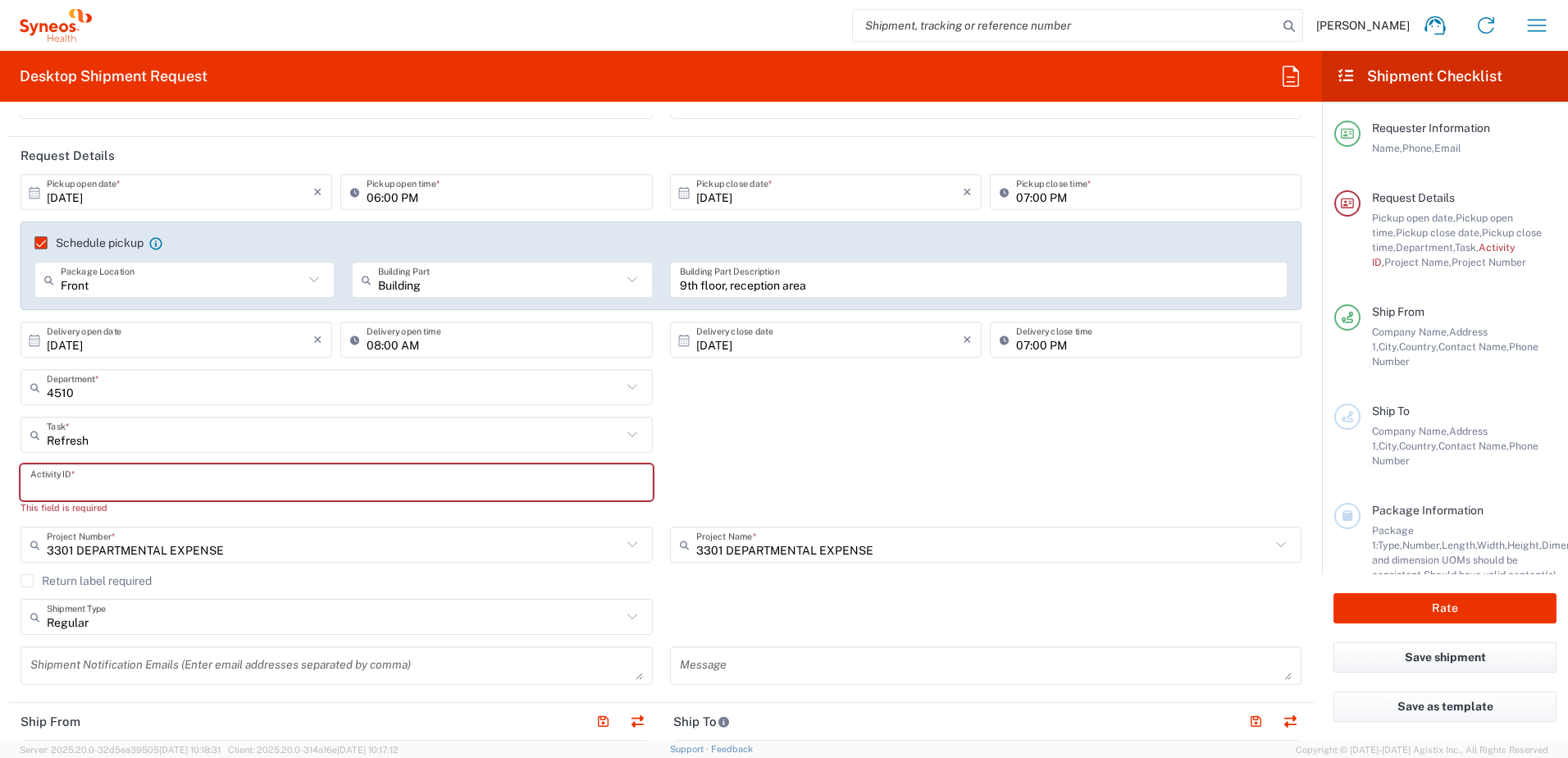
paste input "103301"
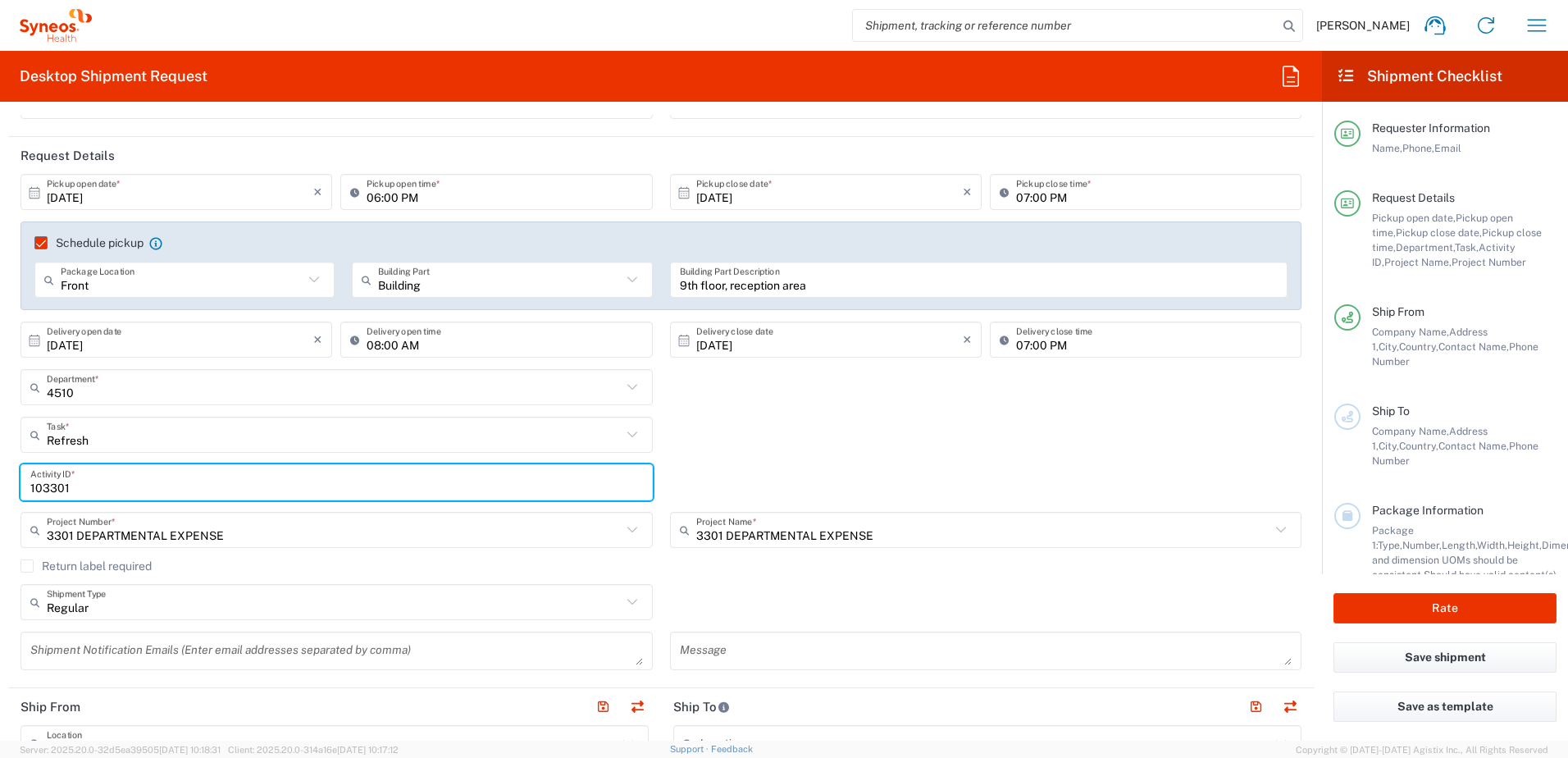
click at [38, 492] on input "103301" at bounding box center [336, 483] width 612 height 29
type input "3301"
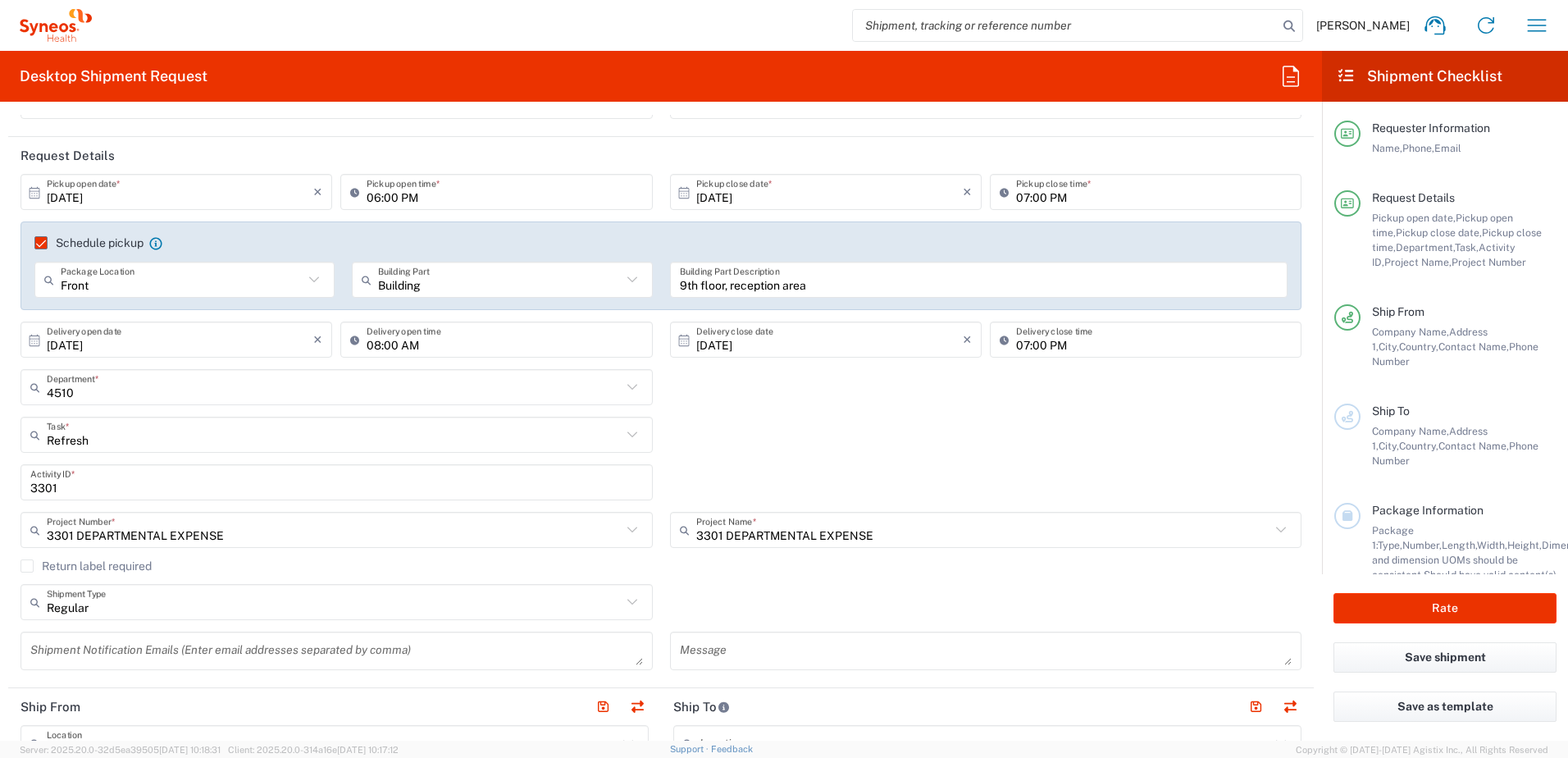
drag, startPoint x: 784, startPoint y: 448, endPoint x: 810, endPoint y: 429, distance: 32.2
click at [785, 447] on div "Refresh Task * Refresh Break/Fix Inventory Transfer New Hire Other" at bounding box center [662, 440] width 1298 height 48
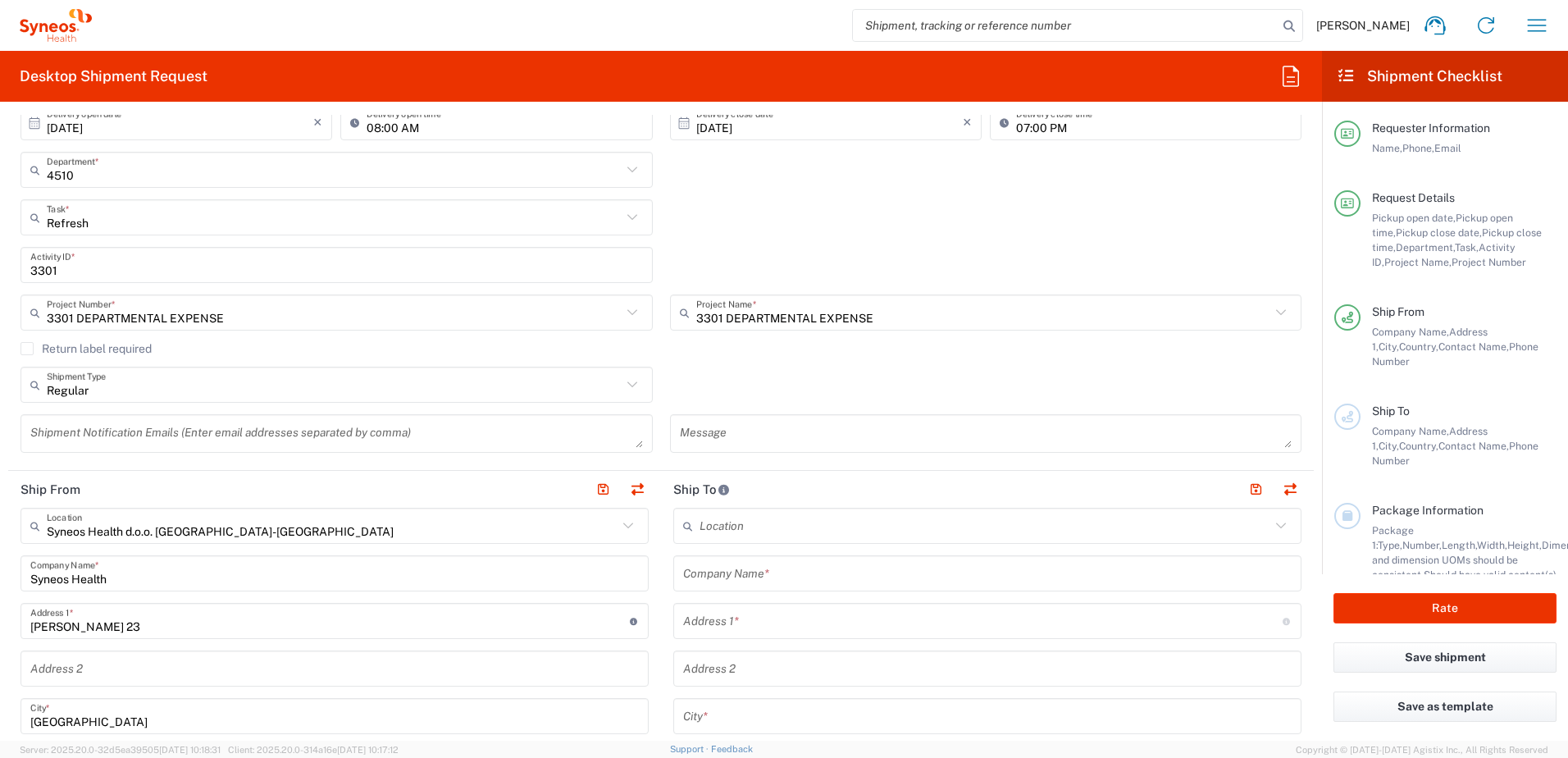
scroll to position [410, 0]
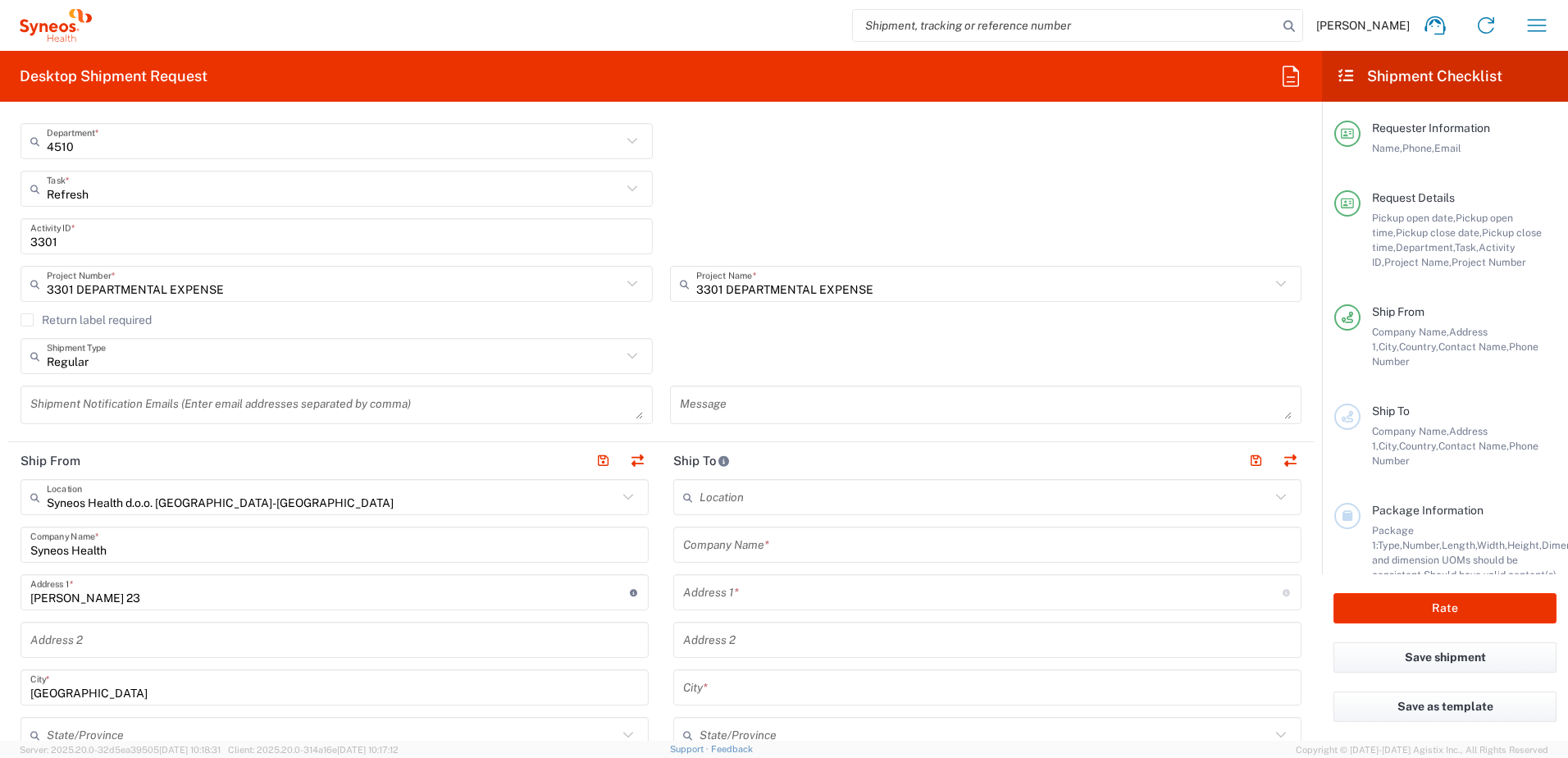
click at [759, 395] on textarea at bounding box center [985, 405] width 612 height 29
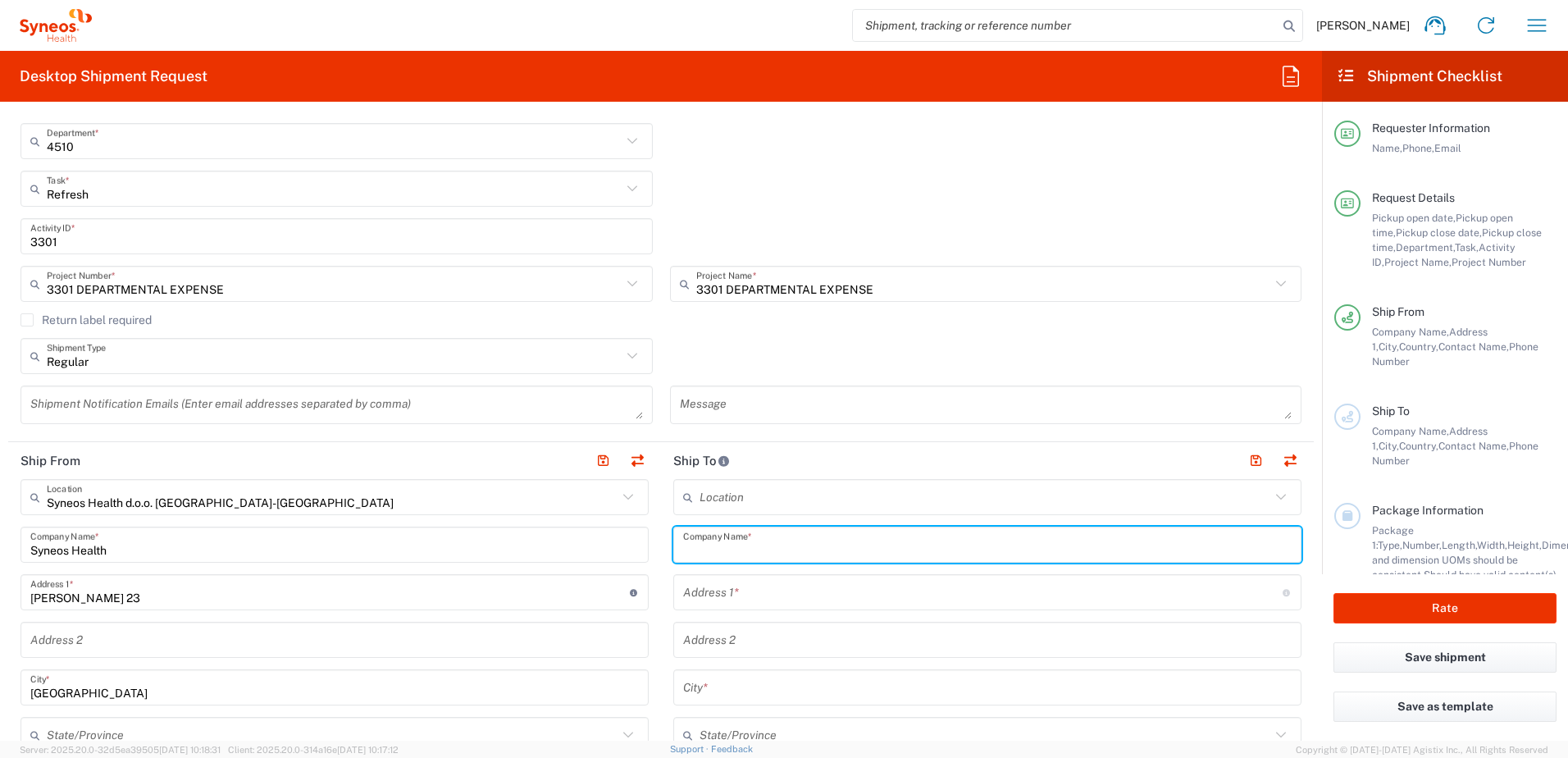
click at [741, 545] on input "text" at bounding box center [987, 545] width 609 height 29
type input "Maja [PERSON_NAME] [PERSON_NAME]"
click at [708, 609] on div "Address 1 * For cross streets use street names with '&' or 'and' in between. Fo…" at bounding box center [987, 592] width 628 height 36
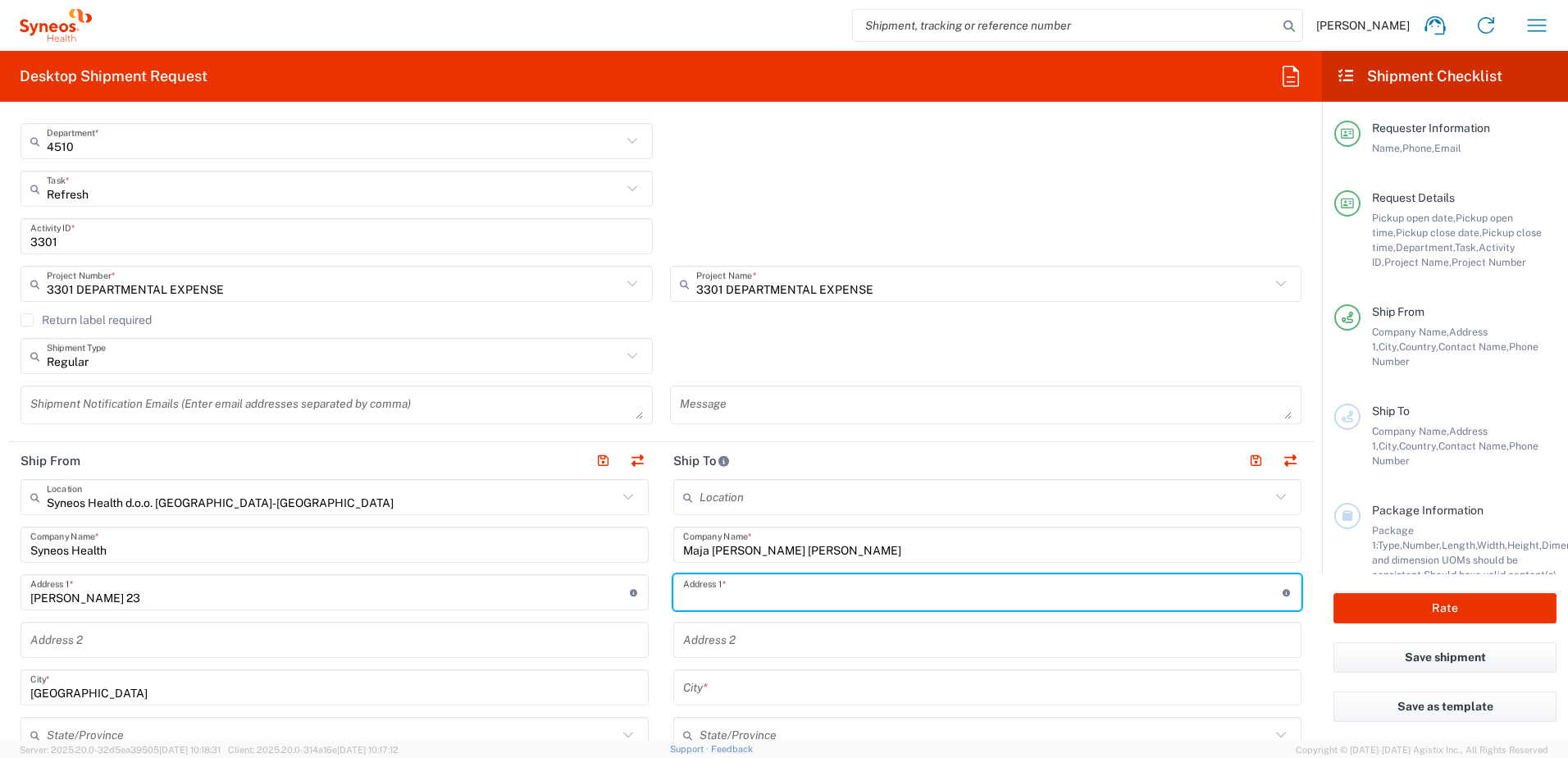
click at [714, 595] on input "text" at bounding box center [983, 593] width 600 height 29
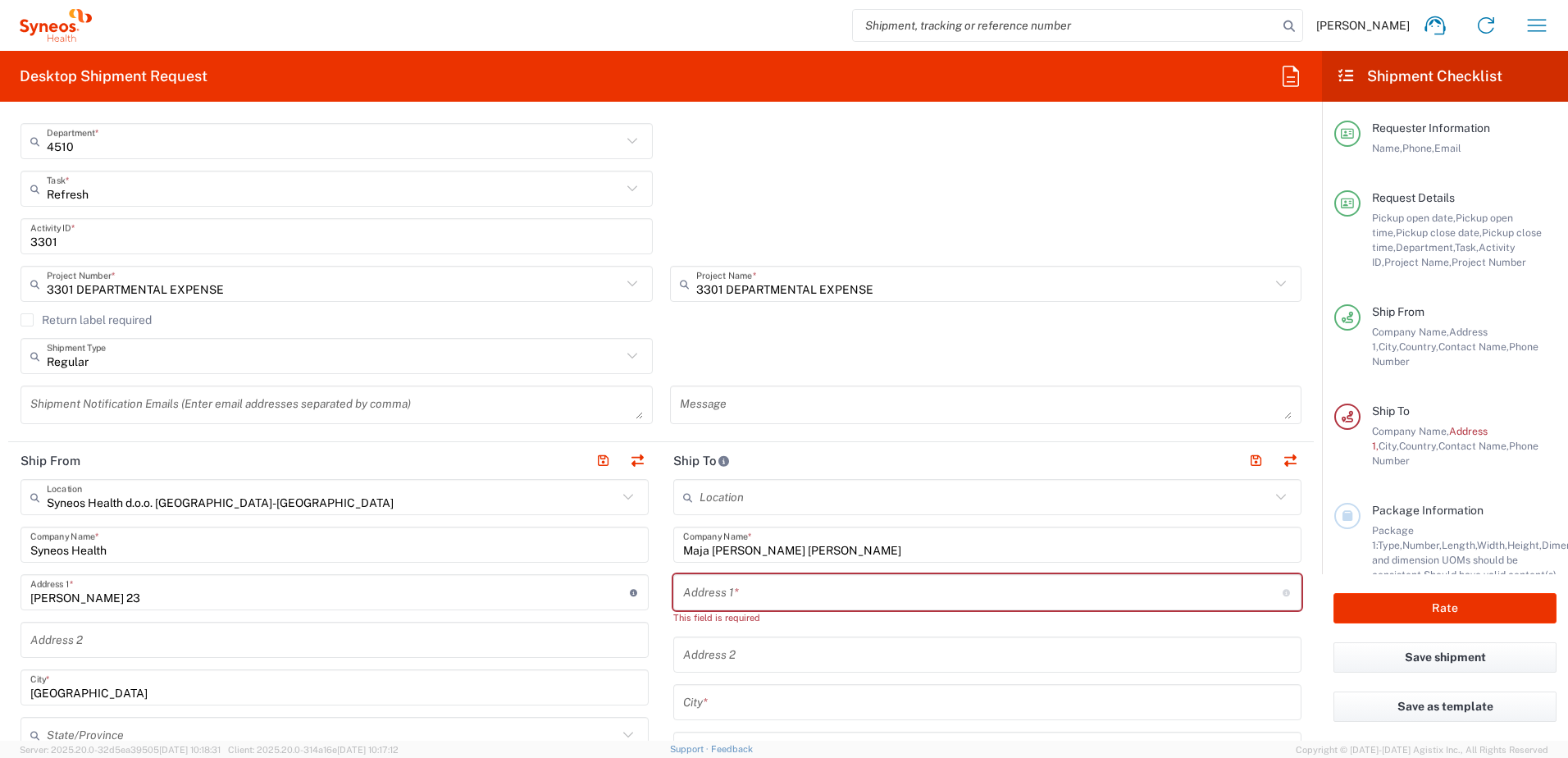
click at [736, 579] on input "text" at bounding box center [983, 593] width 600 height 29
click at [744, 603] on input "text" at bounding box center [983, 593] width 600 height 29
paste input "16. oktobar, 27"
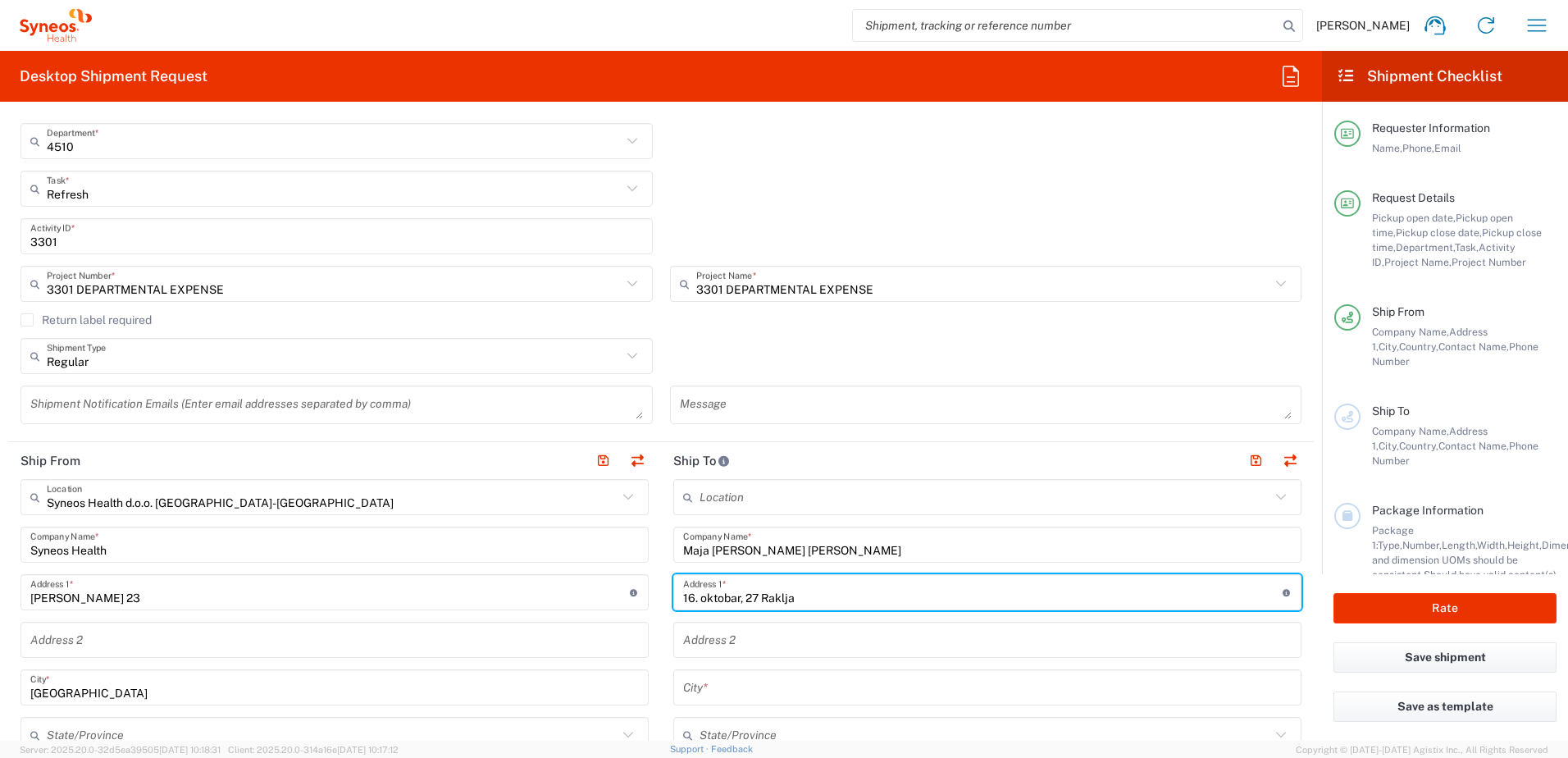
scroll to position [574, 0]
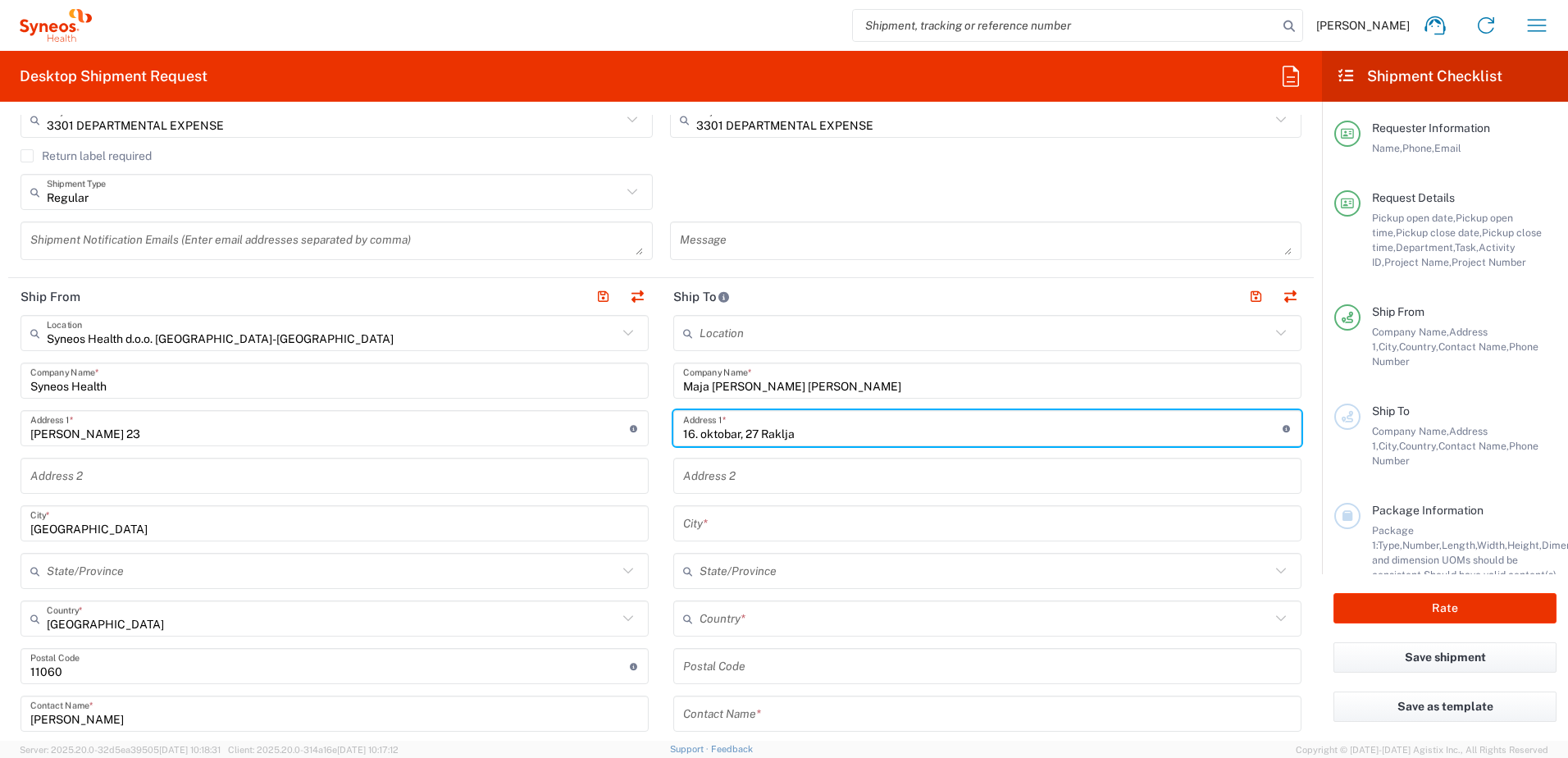
type input "16. oktobar, 27 Raklja"
click at [737, 516] on input "text" at bounding box center [987, 524] width 609 height 29
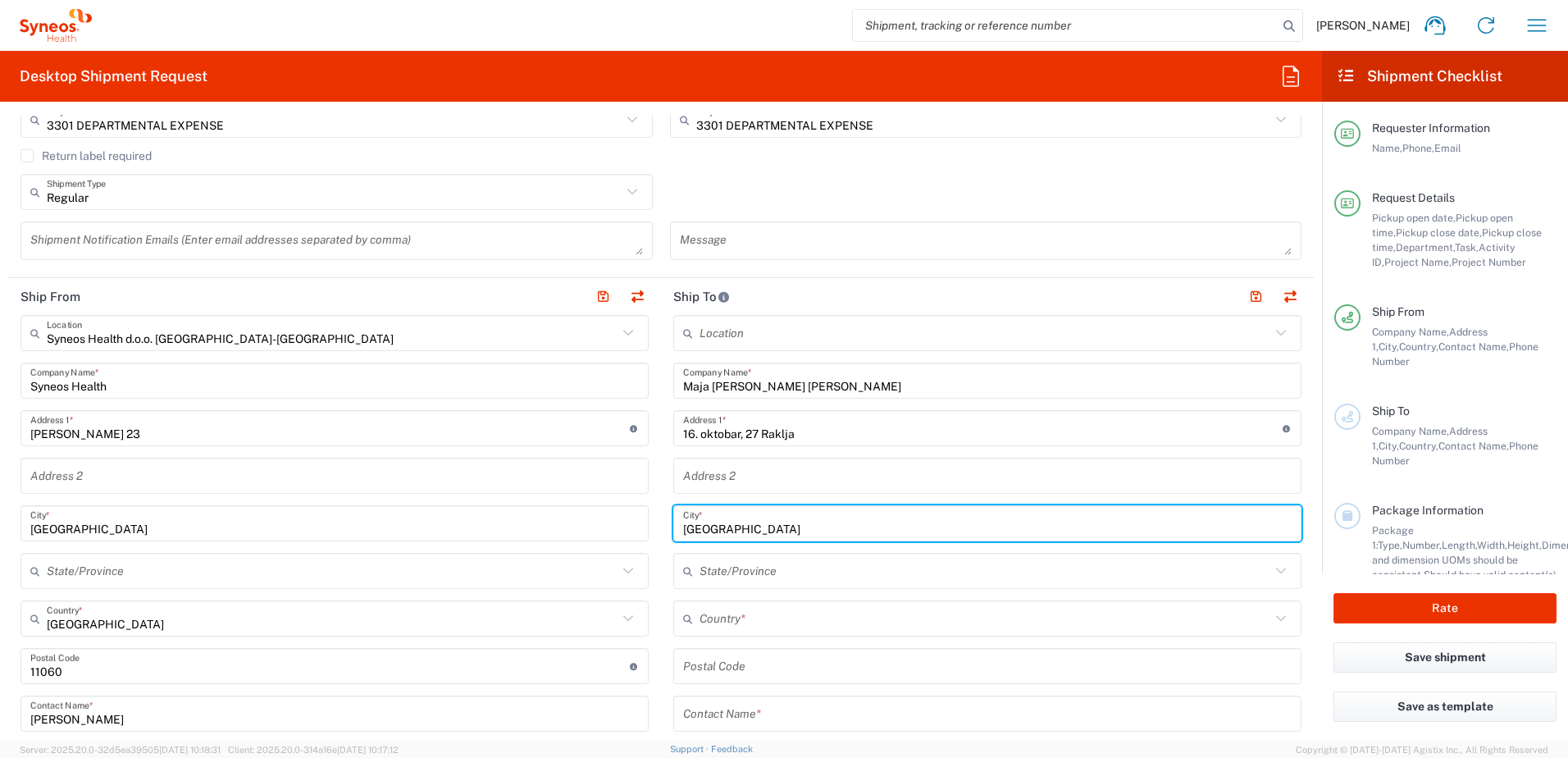
type input "[GEOGRAPHIC_DATA]"
click at [734, 564] on input "text" at bounding box center [984, 571] width 571 height 29
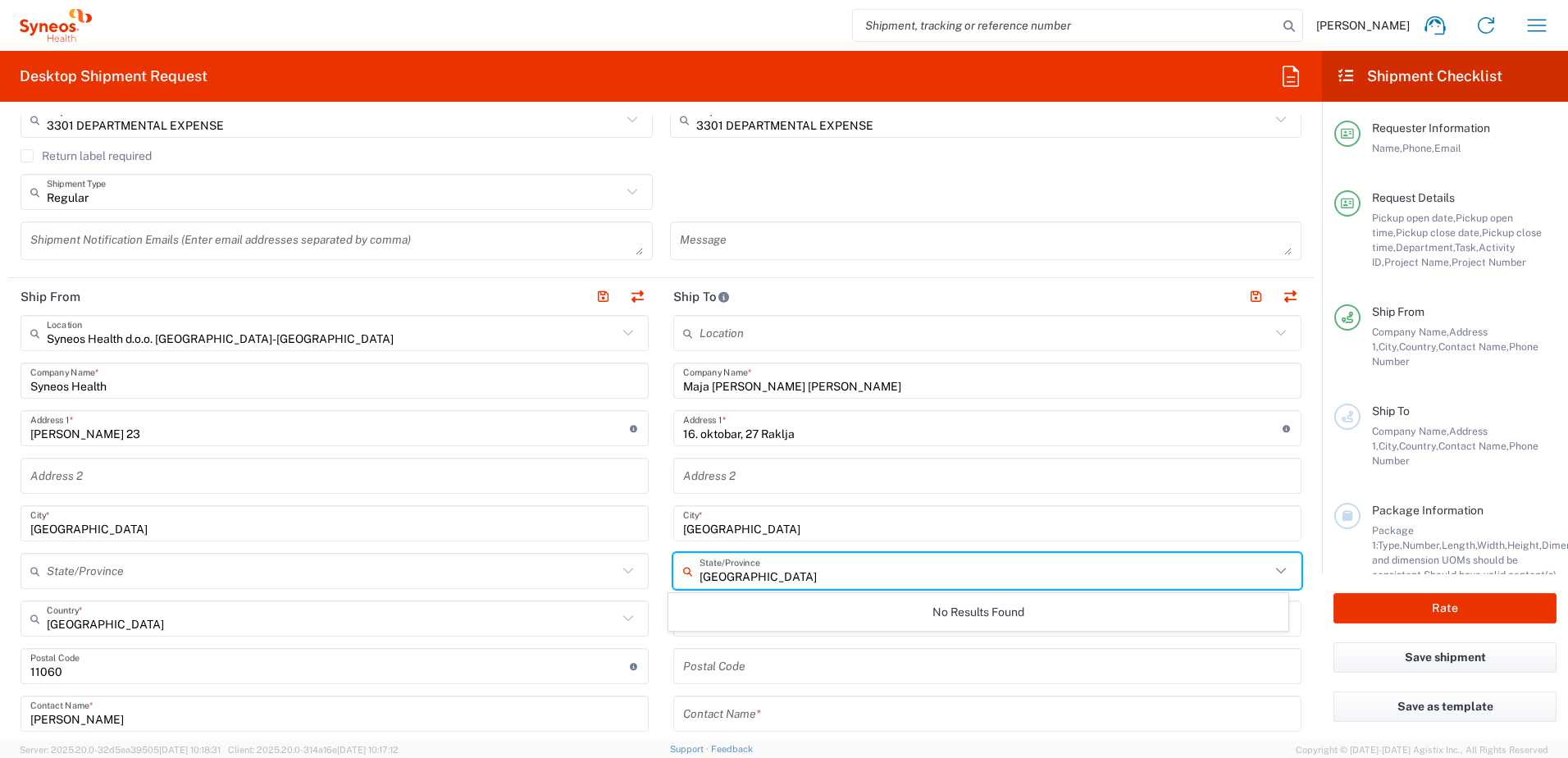
type input "[GEOGRAPHIC_DATA]"
click at [648, 535] on main "Syneos Health d.o.o. [GEOGRAPHIC_DATA]-[GEOGRAPHIC_DATA] Location Syneos Health…" at bounding box center [334, 684] width 653 height 737
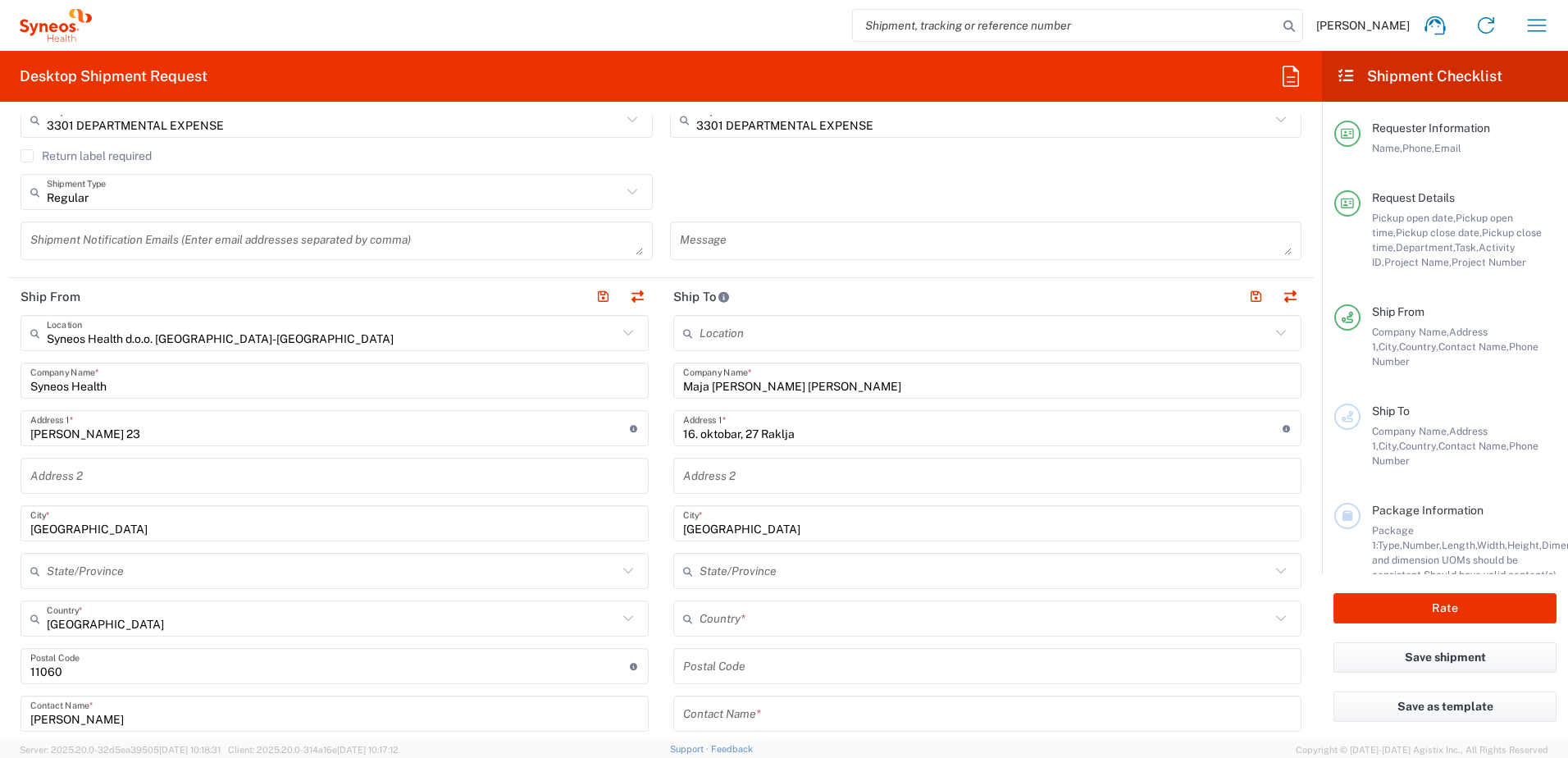
click at [753, 531] on input "[GEOGRAPHIC_DATA]" at bounding box center [987, 524] width 609 height 29
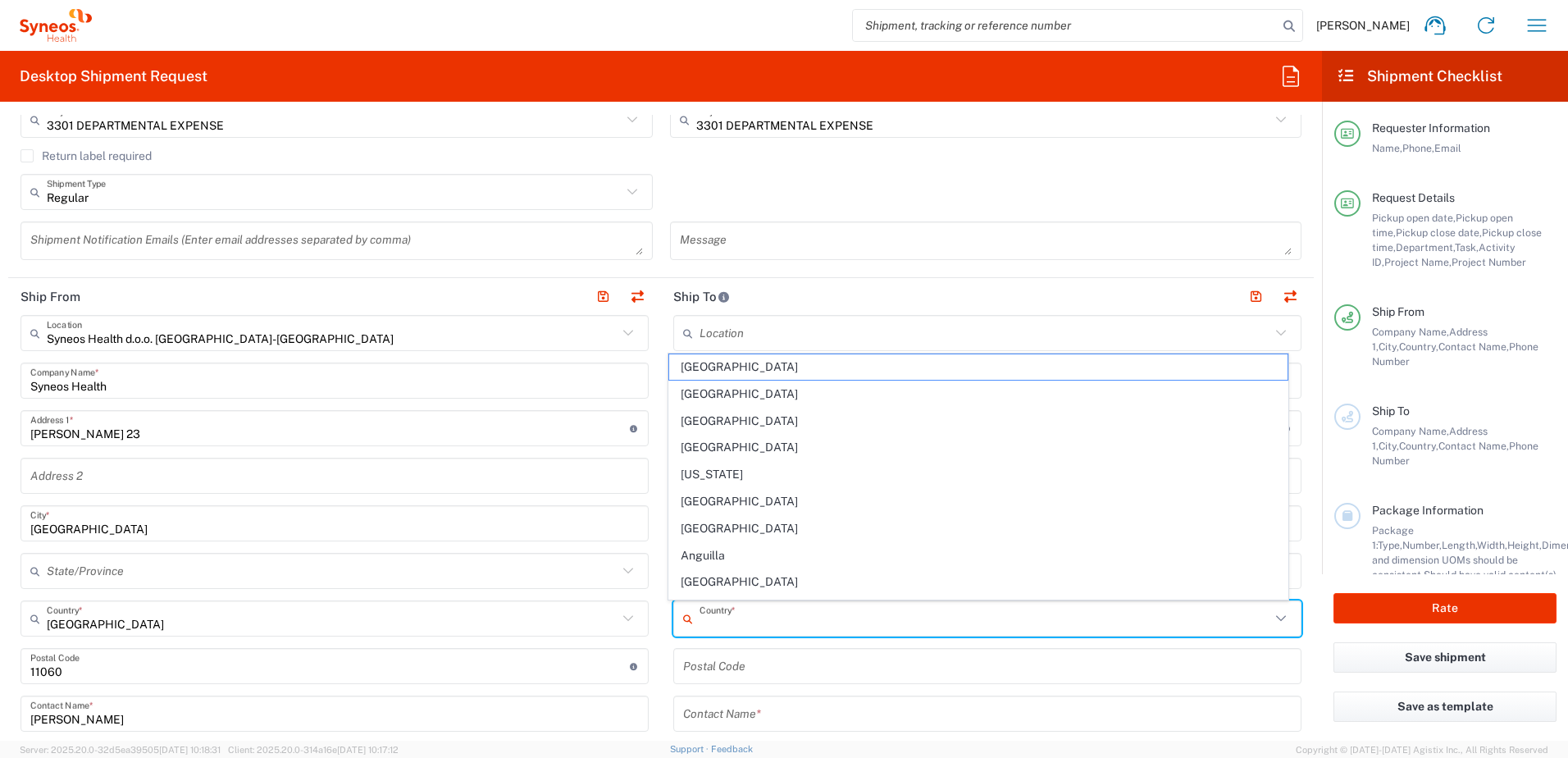
click at [741, 613] on input "text" at bounding box center [984, 619] width 571 height 29
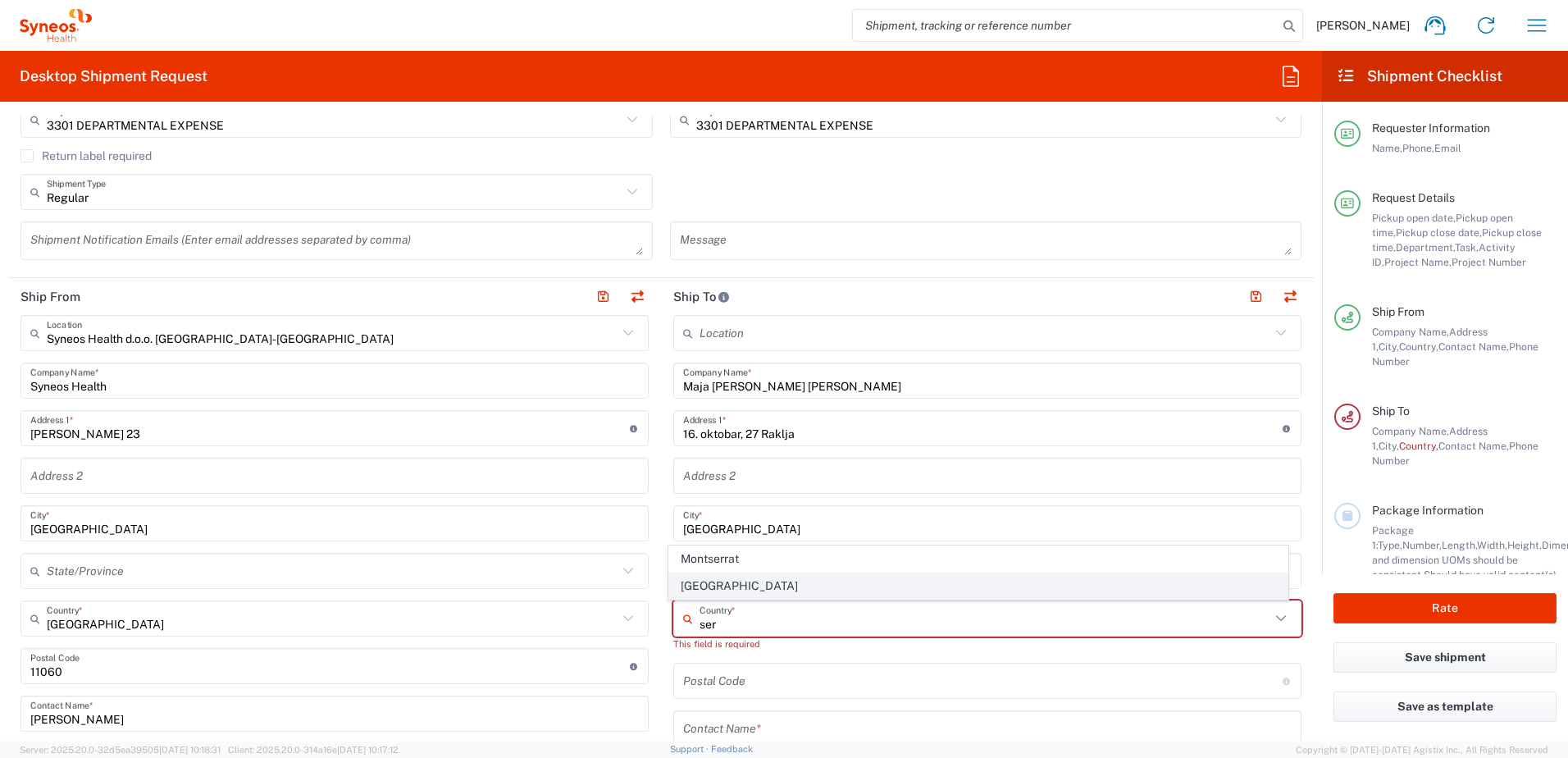
click at [739, 593] on span "[GEOGRAPHIC_DATA]" at bounding box center [979, 586] width 619 height 25
type input "[GEOGRAPHIC_DATA]"
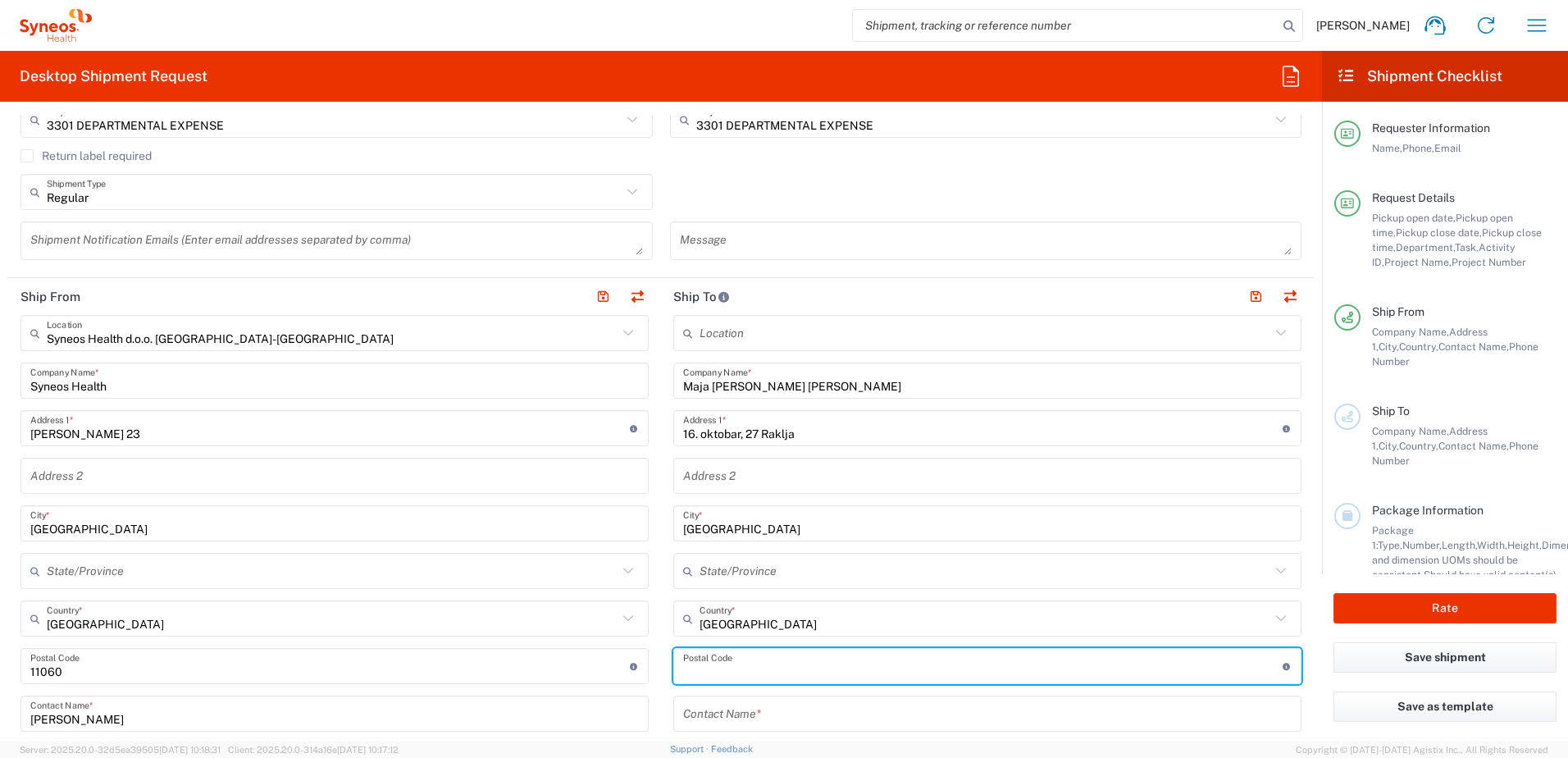
click at [762, 666] on input "undefined" at bounding box center [983, 667] width 600 height 29
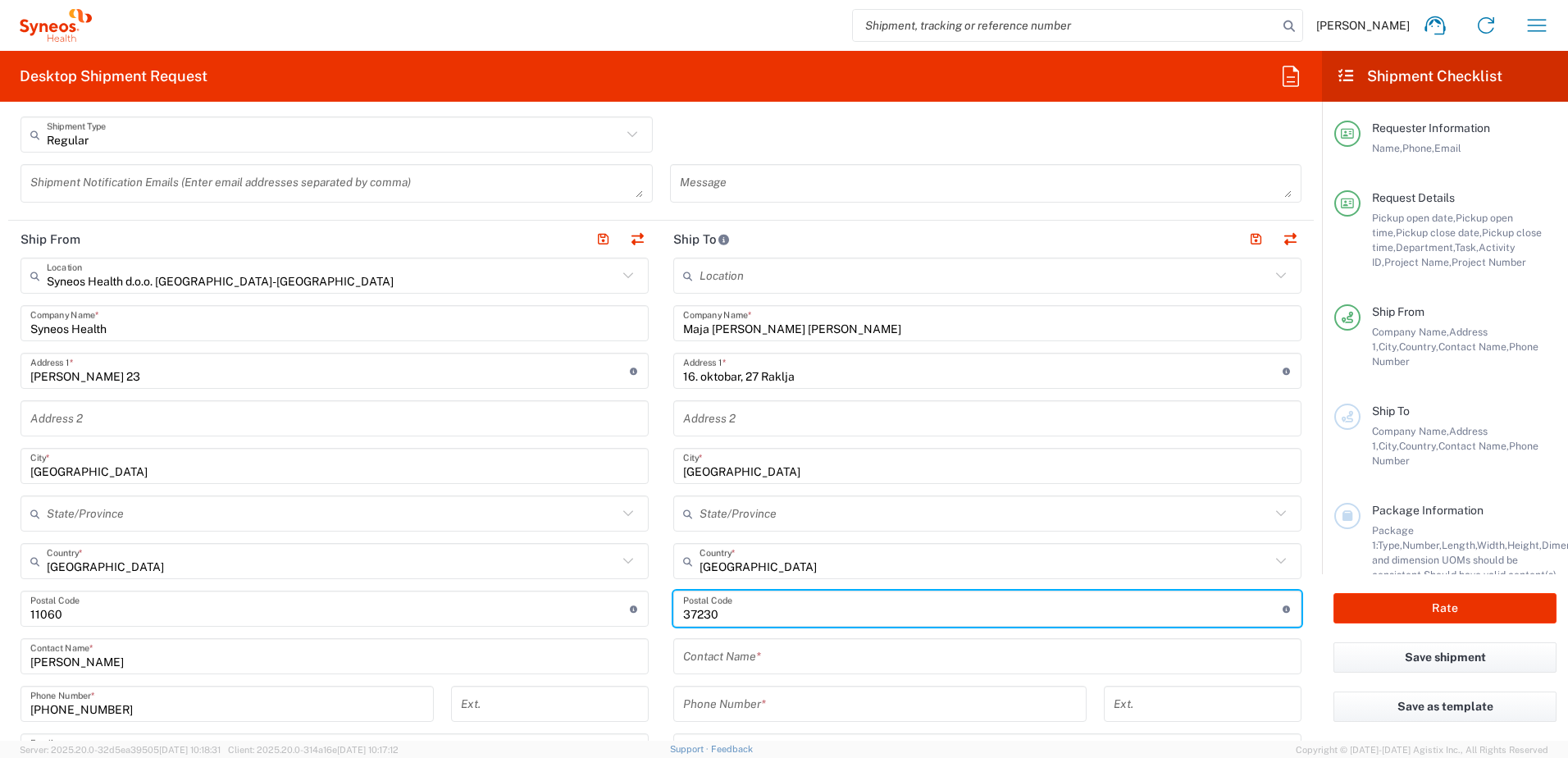
scroll to position [738, 0]
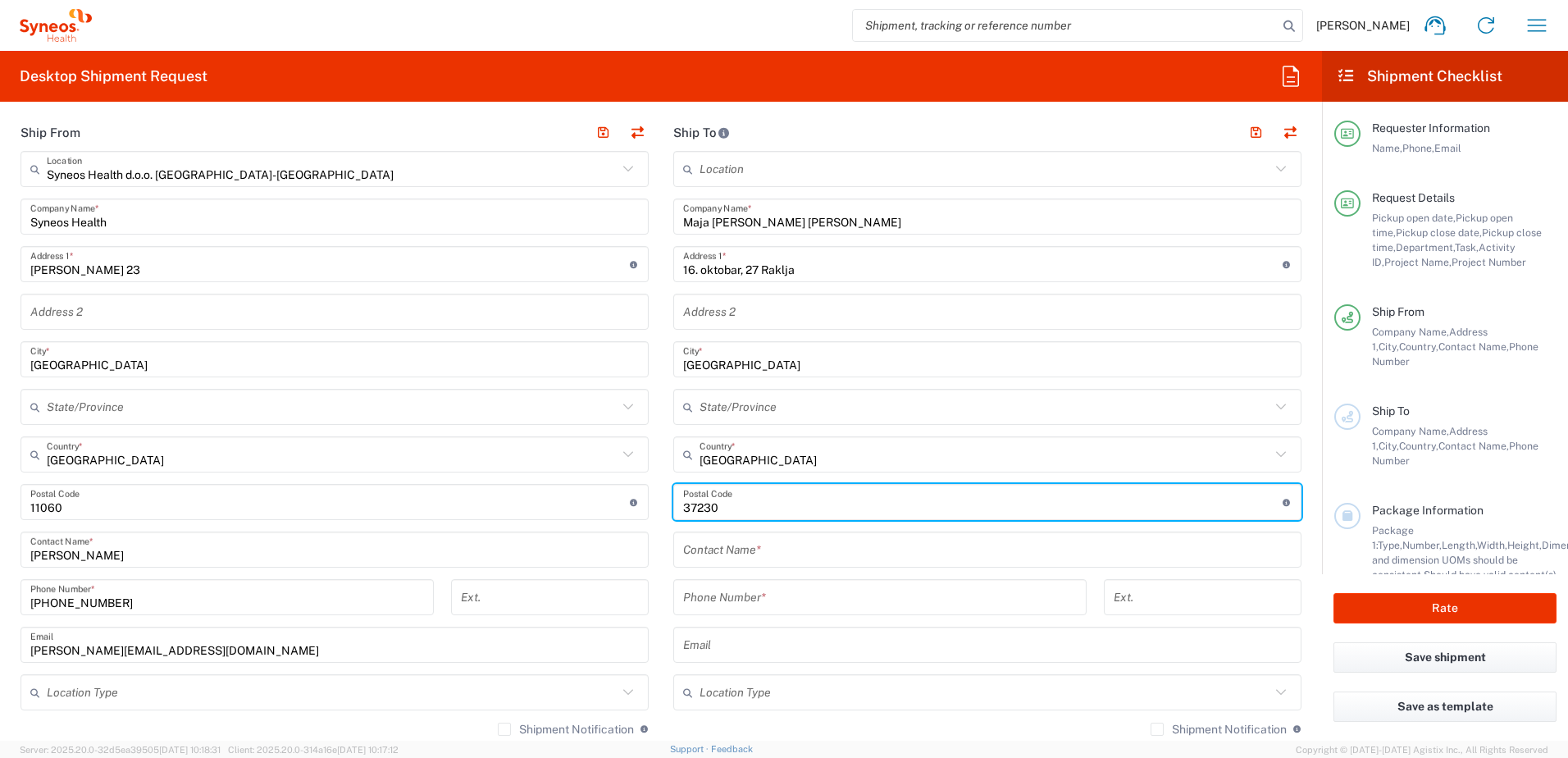
type input "37230"
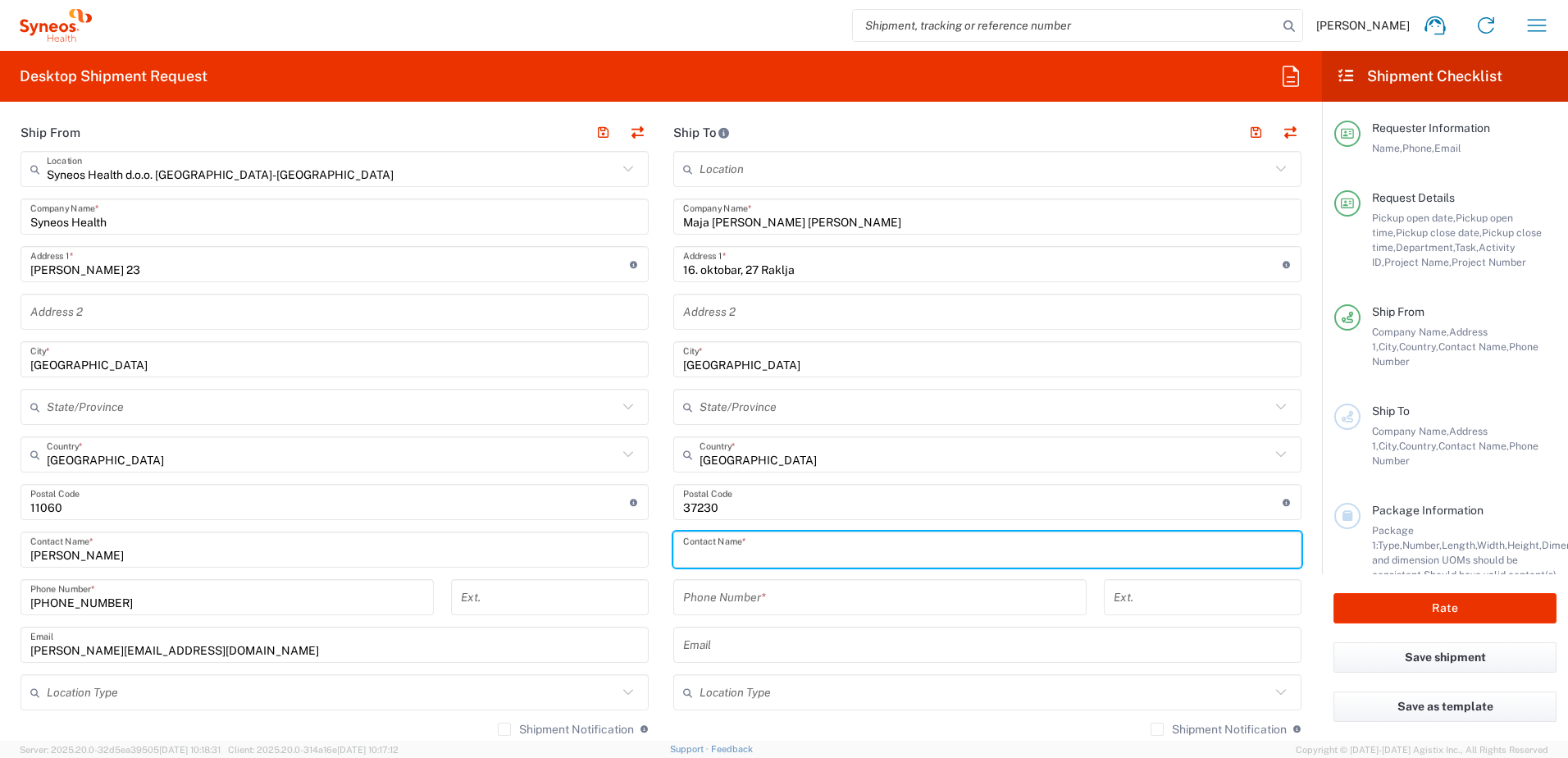
click at [753, 542] on input "text" at bounding box center [987, 550] width 609 height 29
type input "Maja [PERSON_NAME] [PERSON_NAME]"
click at [734, 608] on input "tel" at bounding box center [879, 597] width 394 height 29
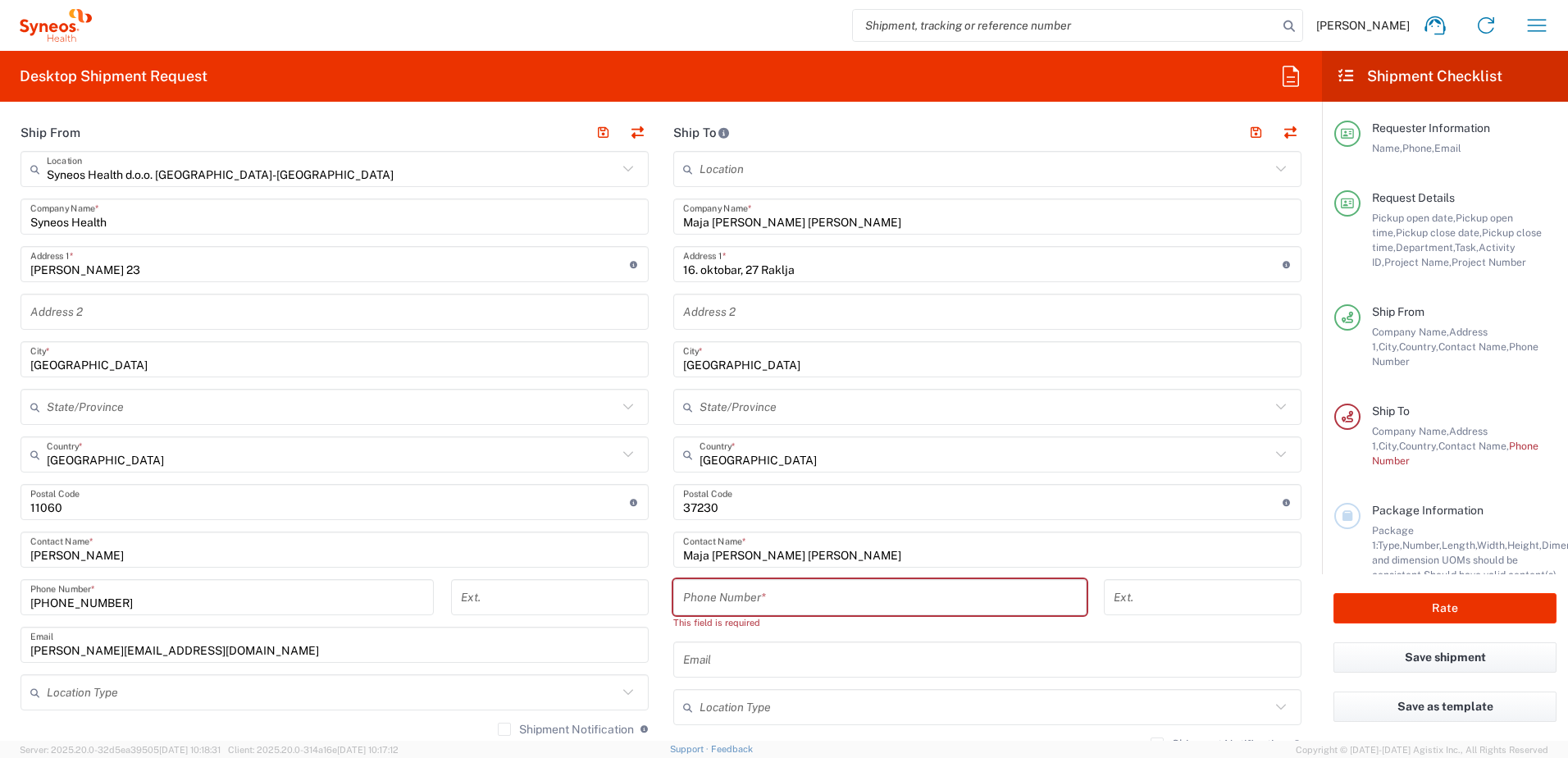
click at [705, 601] on input "tel" at bounding box center [879, 597] width 394 height 29
paste input "0631037288"
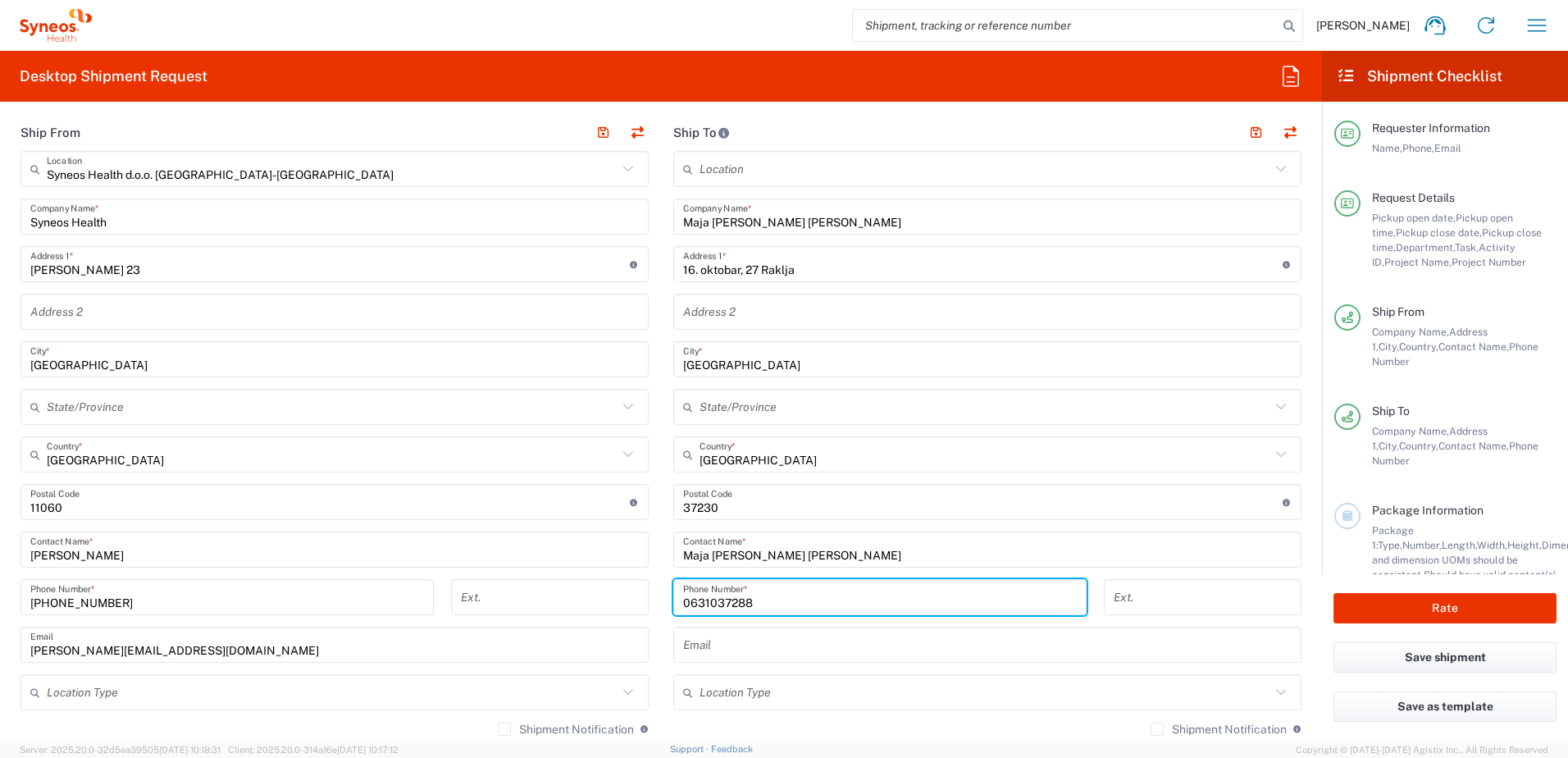
type input "0631037288"
click at [760, 649] on input "text" at bounding box center [987, 646] width 609 height 29
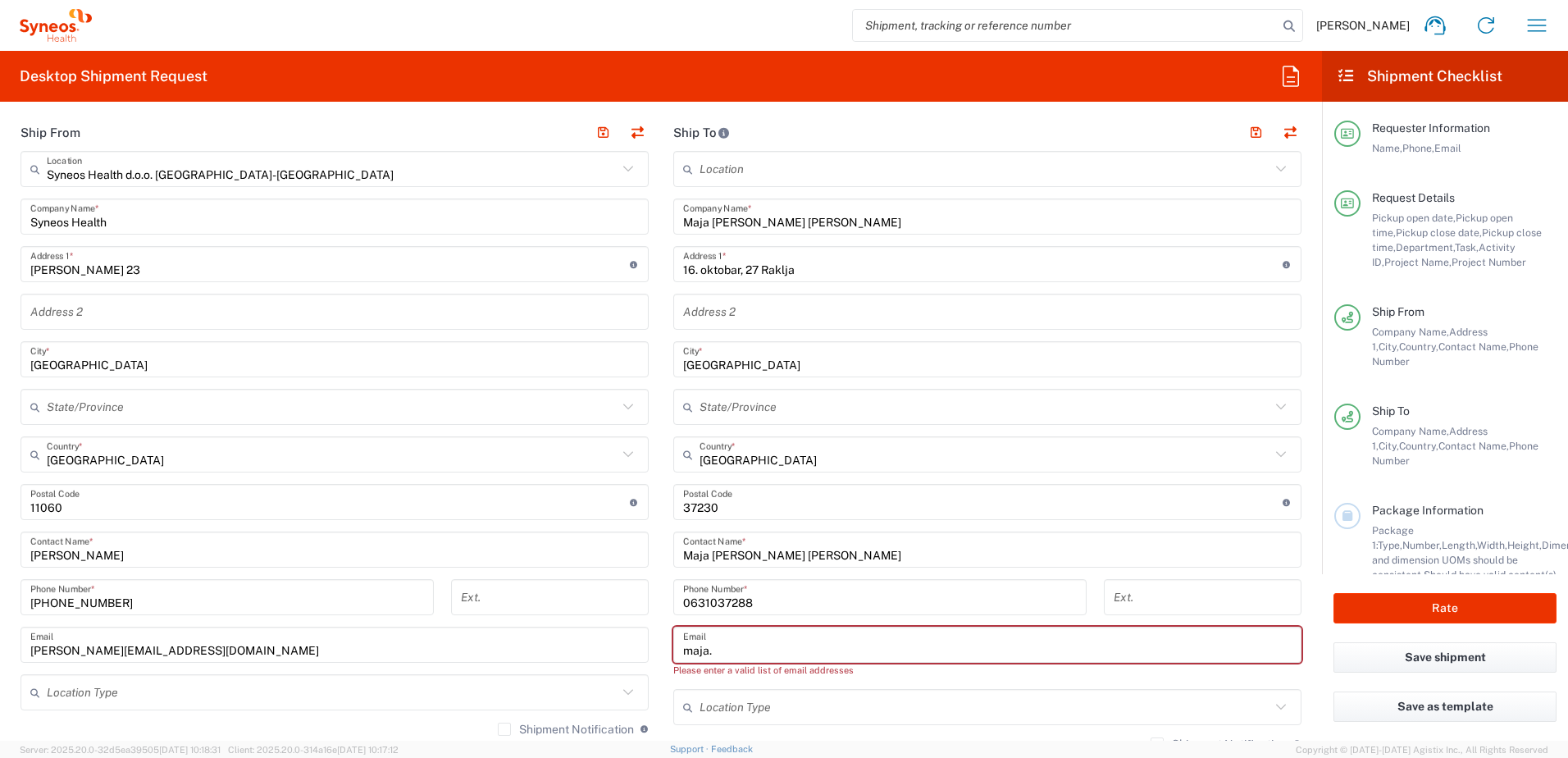
click at [794, 652] on input "maja." at bounding box center [987, 646] width 609 height 29
paste input "[EMAIL_ADDRESS][DOMAIN_NAME]"
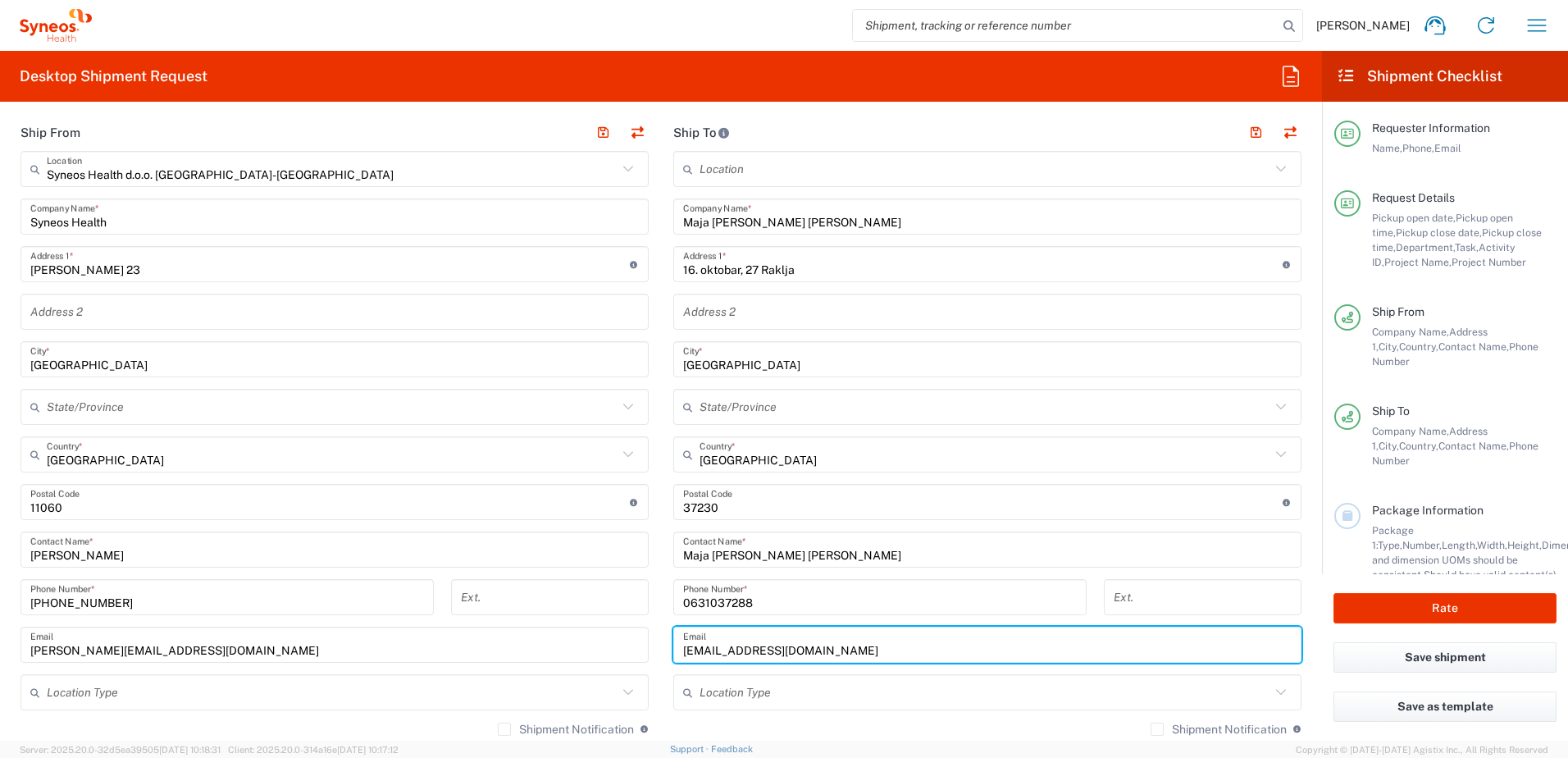
type input "[EMAIL_ADDRESS][DOMAIN_NAME]"
click at [727, 698] on input "text" at bounding box center [984, 693] width 571 height 29
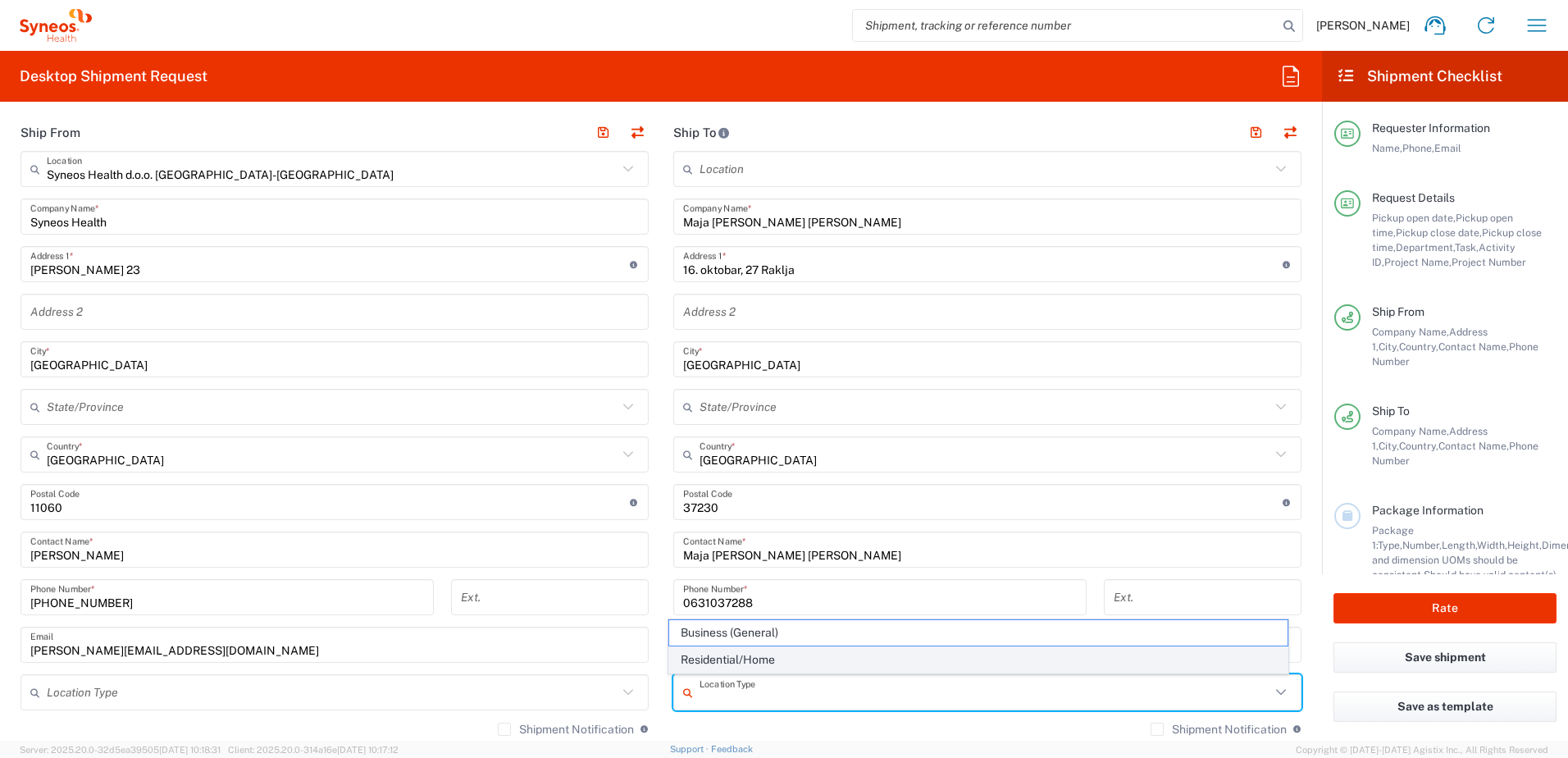
click at [807, 660] on span "Residential/Home" at bounding box center [979, 660] width 619 height 25
type input "Residential/Home"
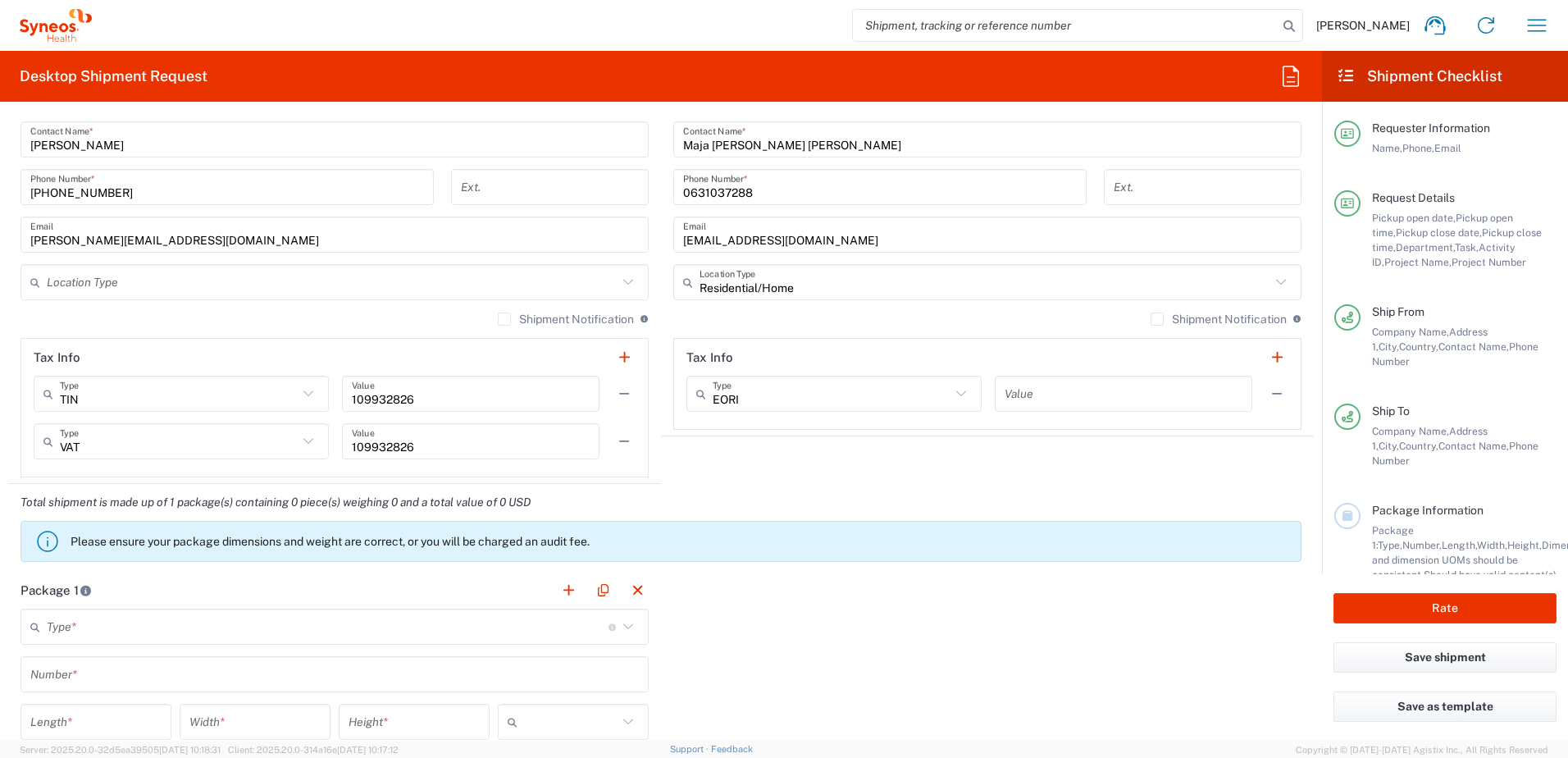
scroll to position [1313, 0]
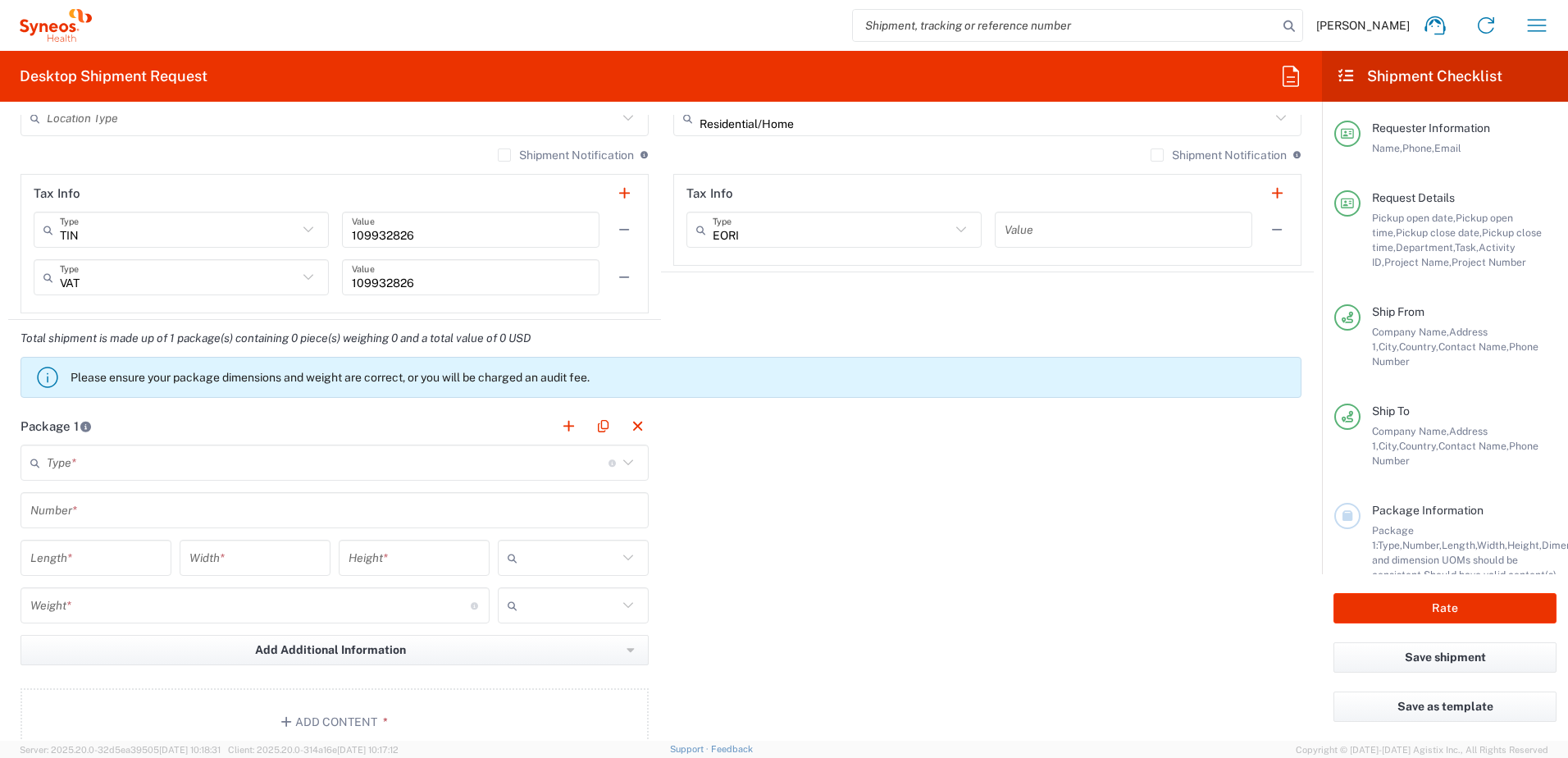
click at [498, 156] on label "Shipment Notification" at bounding box center [566, 155] width 136 height 13
click at [505, 155] on input "Shipment Notification" at bounding box center [505, 155] width 0 height 0
click at [152, 468] on input "text" at bounding box center [327, 463] width 562 height 29
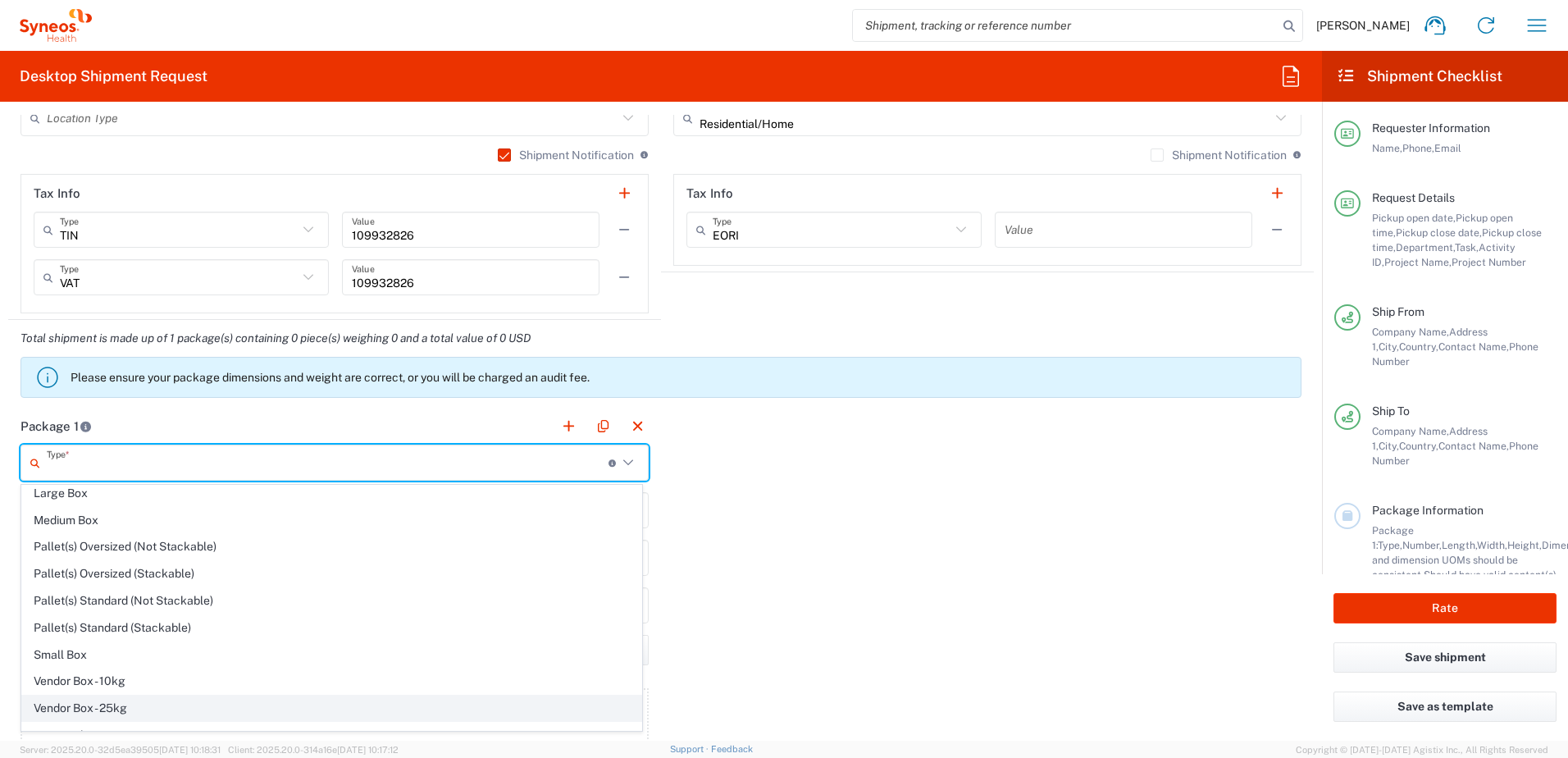
scroll to position [50, 0]
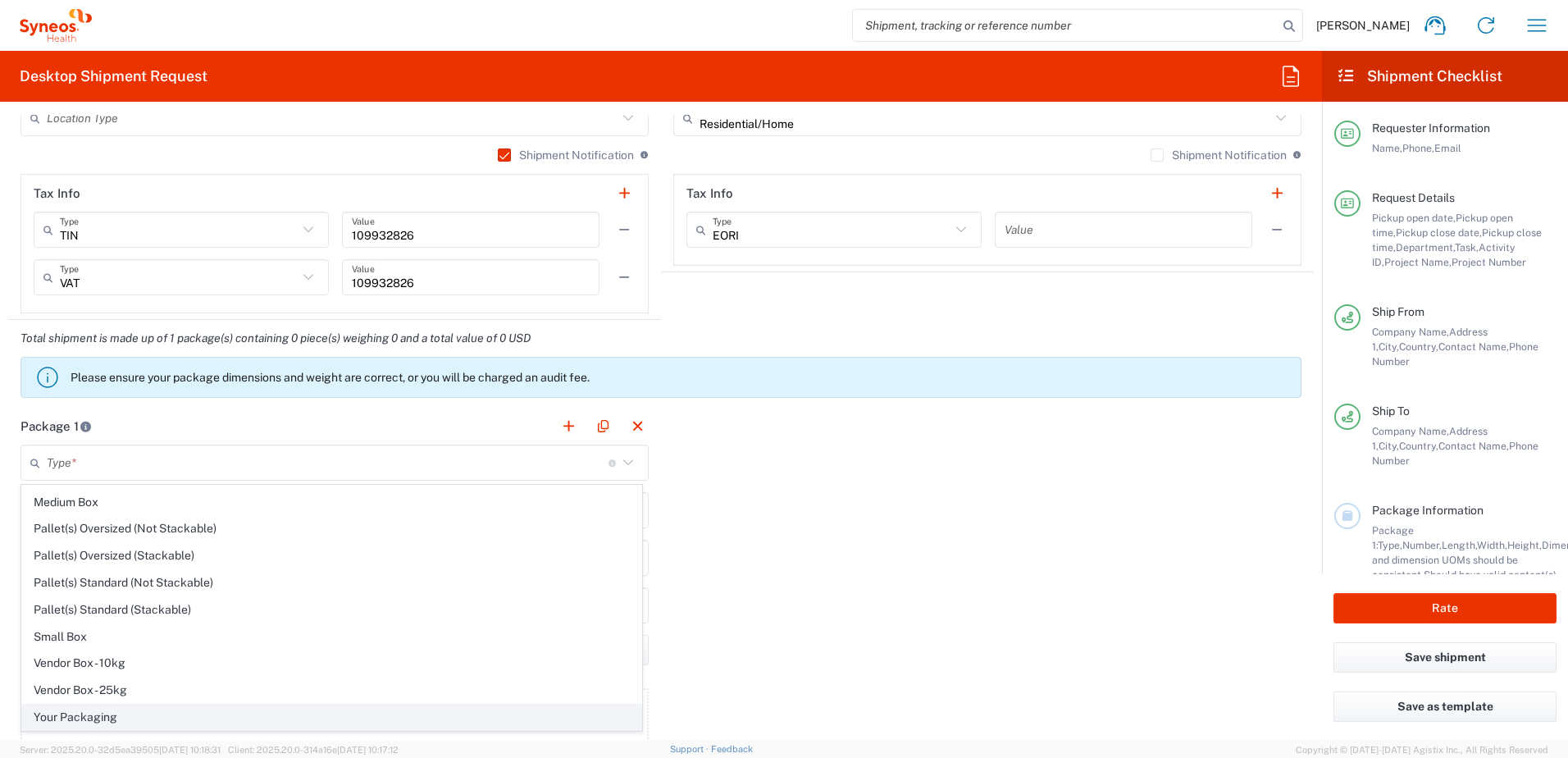
click at [137, 715] on span "Your Packaging" at bounding box center [332, 718] width 619 height 25
type input "Your Packaging"
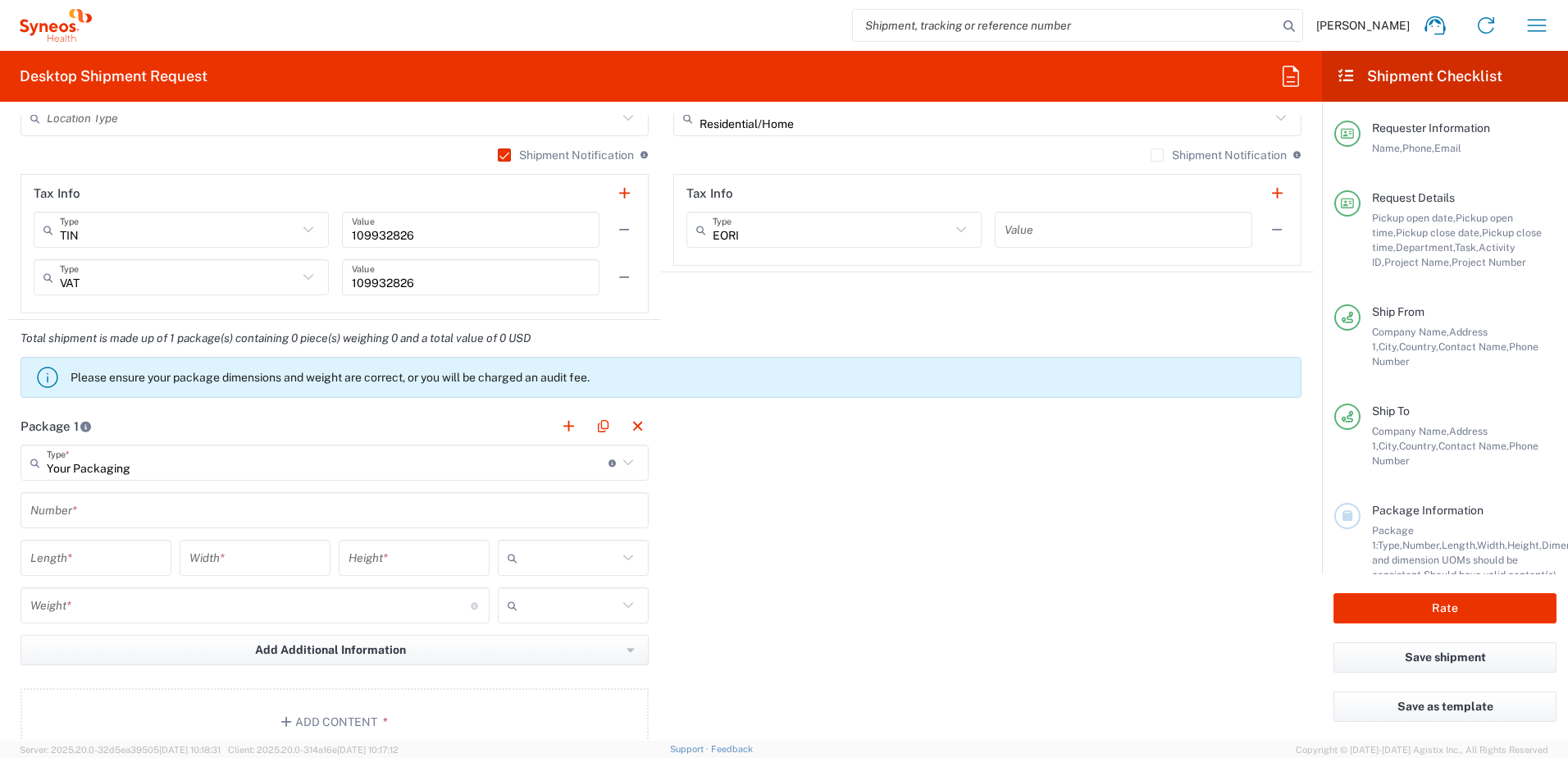
click at [113, 520] on input "text" at bounding box center [334, 510] width 609 height 29
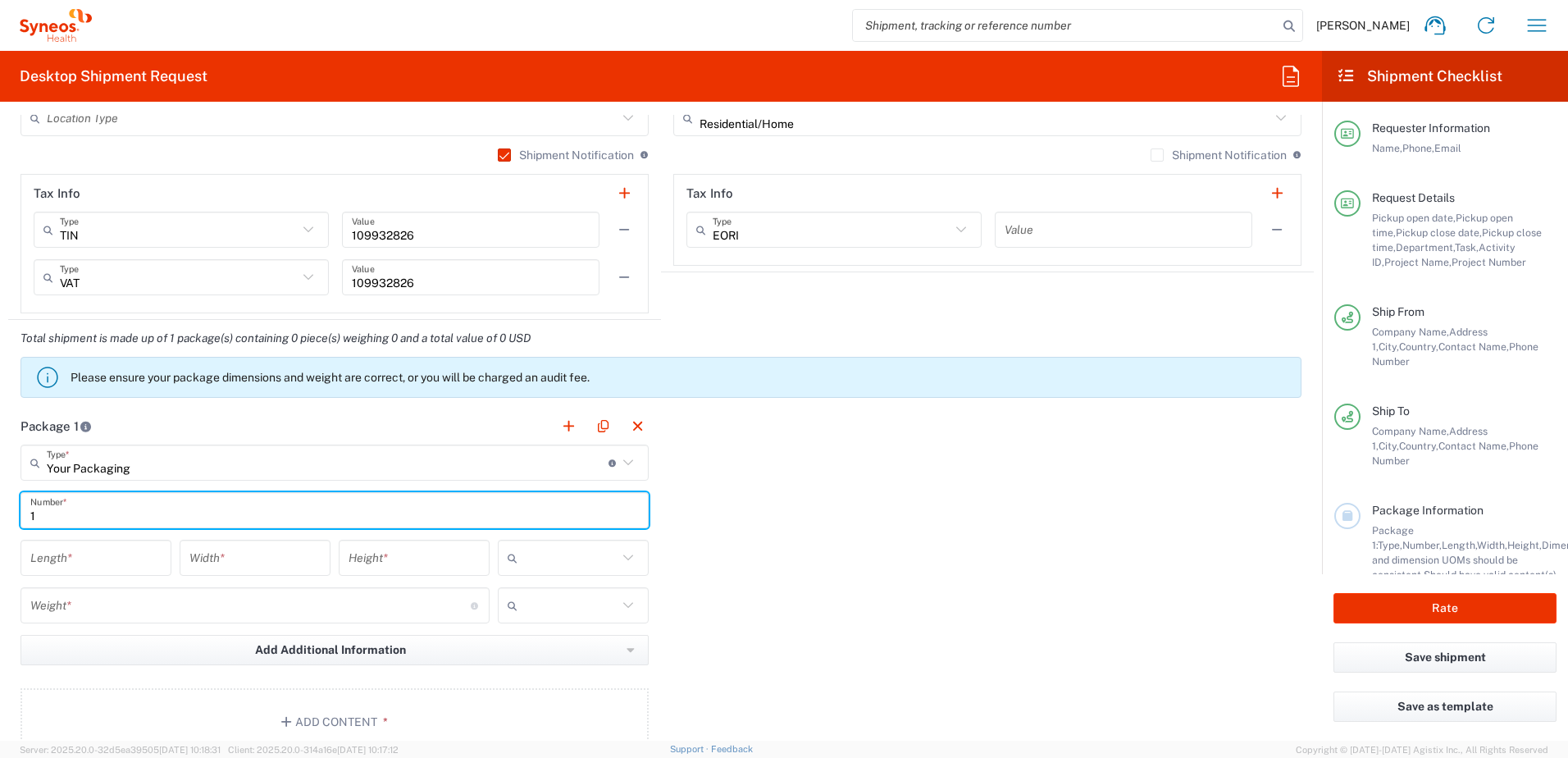
type input "1"
click at [100, 578] on div "Length *" at bounding box center [95, 563] width 159 height 48
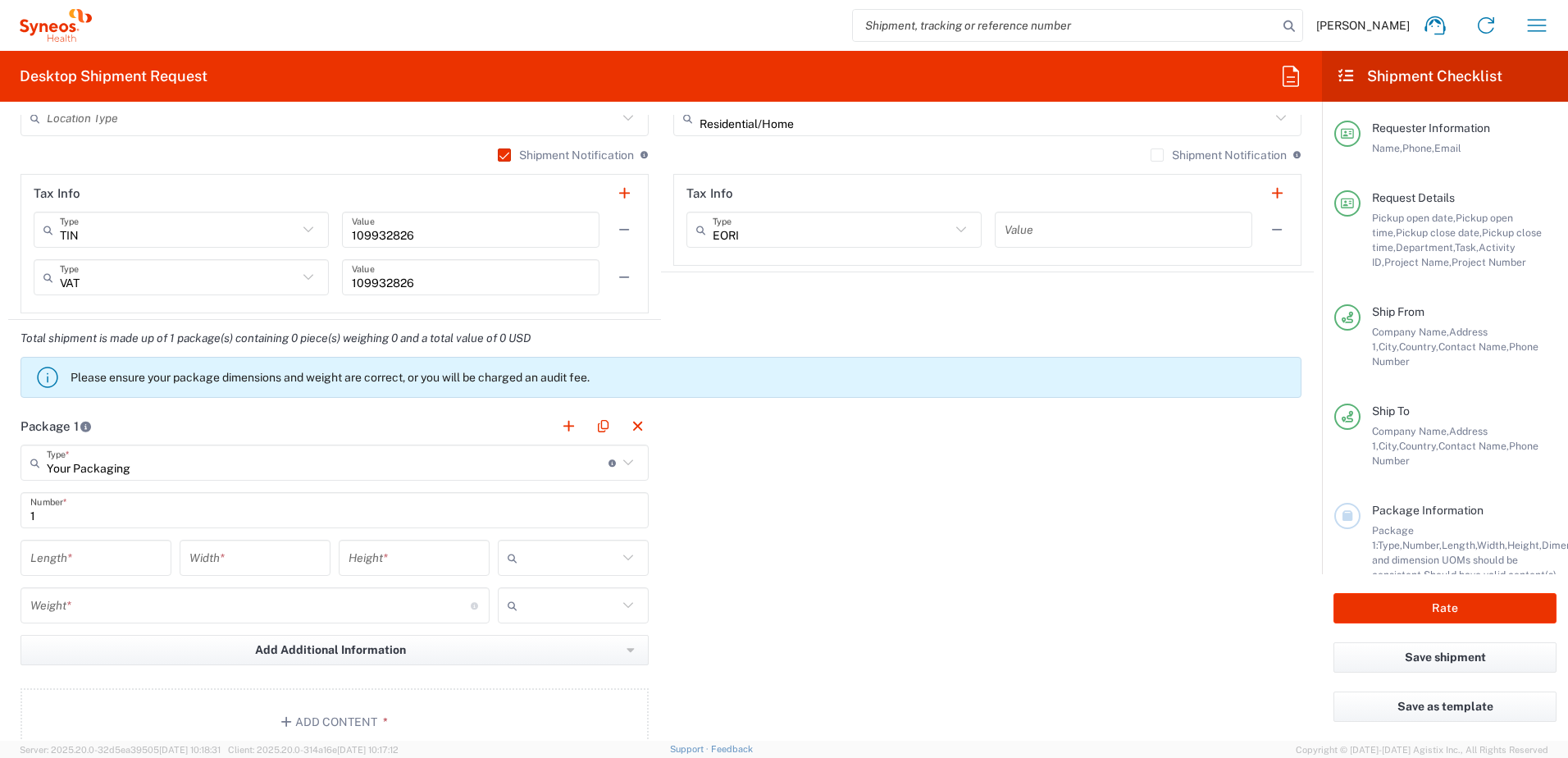
click at [104, 562] on input "number" at bounding box center [96, 559] width 131 height 29
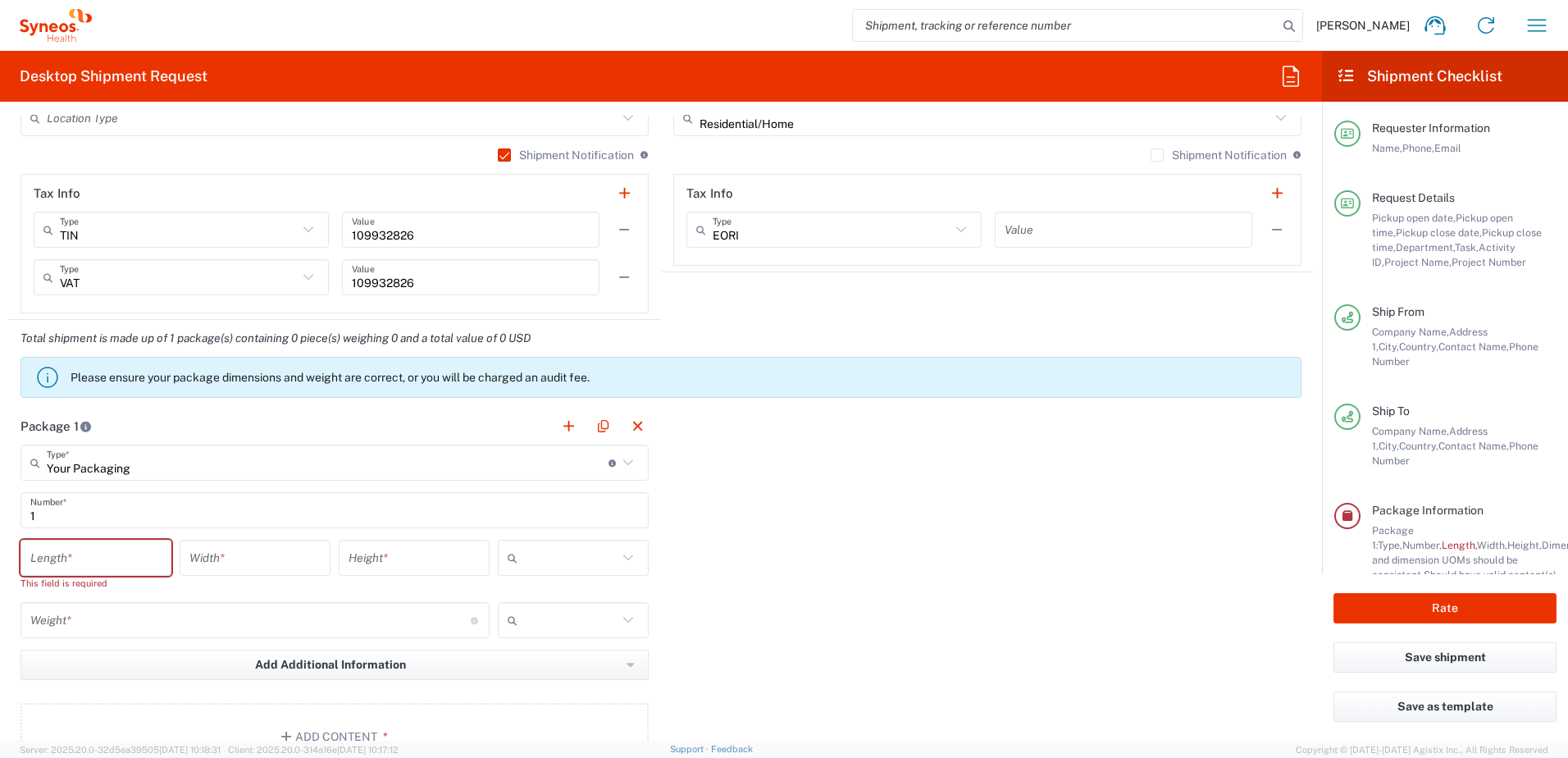
click at [637, 563] on div at bounding box center [573, 558] width 151 height 36
click at [550, 593] on span "cm" at bounding box center [567, 594] width 146 height 25
type input "cm"
click at [631, 617] on icon at bounding box center [628, 621] width 22 height 22
click at [564, 659] on span "kgs" at bounding box center [567, 656] width 146 height 25
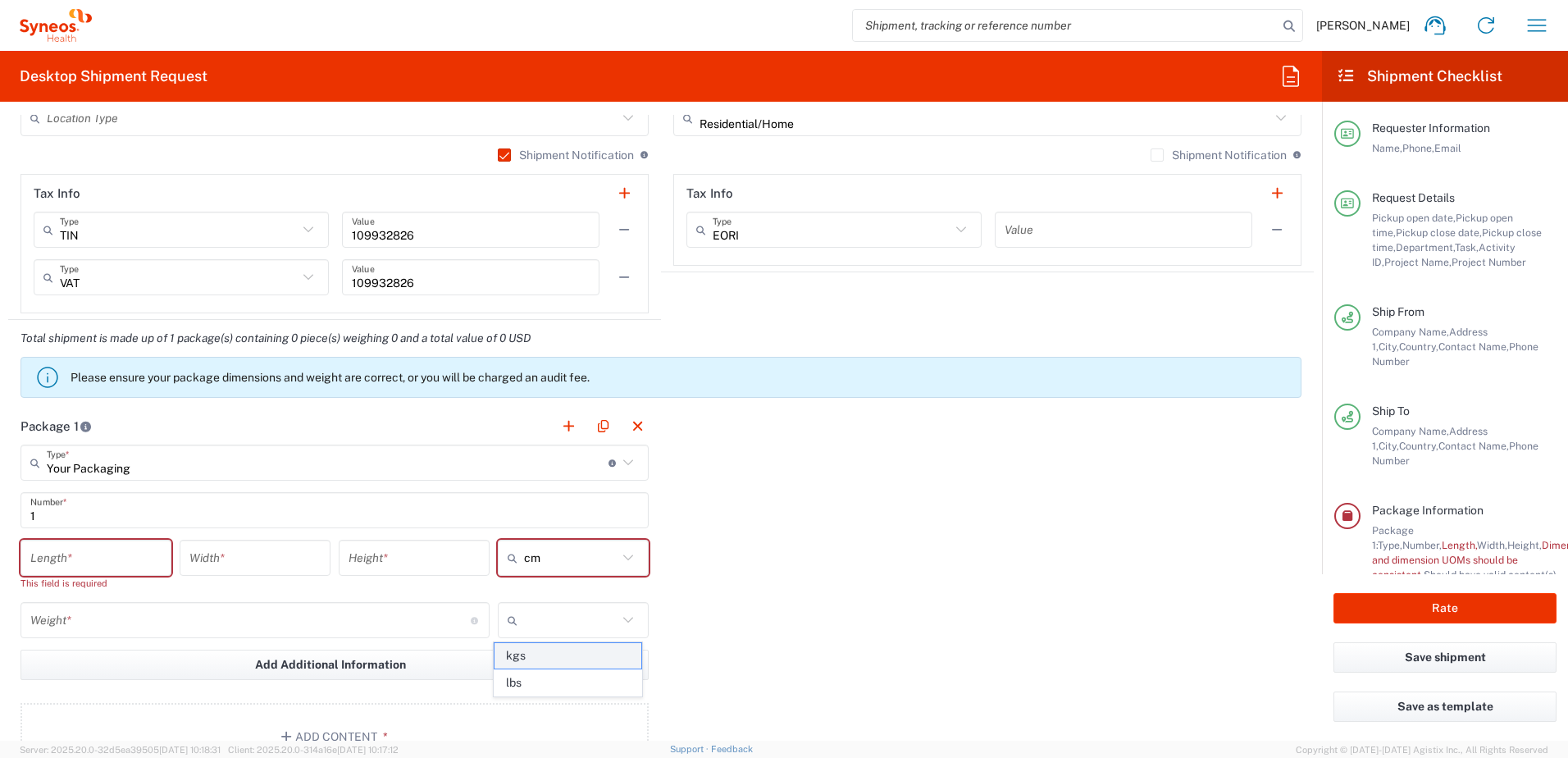
type input "kgs"
click at [83, 557] on input "number" at bounding box center [96, 559] width 131 height 29
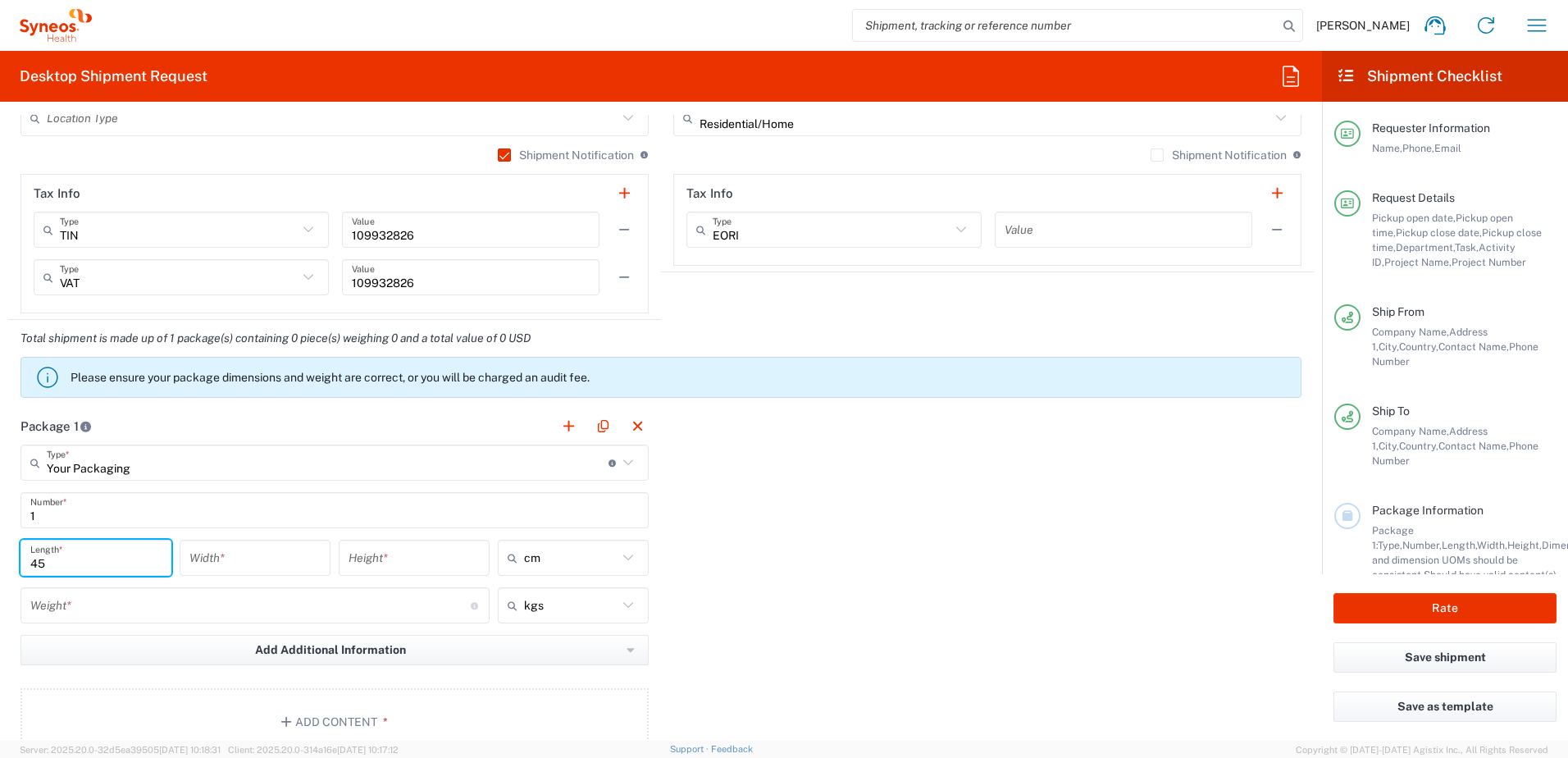
type input "45"
click at [206, 579] on div "Width *" at bounding box center [255, 563] width 159 height 48
click at [223, 559] on input "number" at bounding box center [255, 559] width 131 height 29
click at [204, 569] on input "number" at bounding box center [255, 559] width 131 height 29
type input "10"
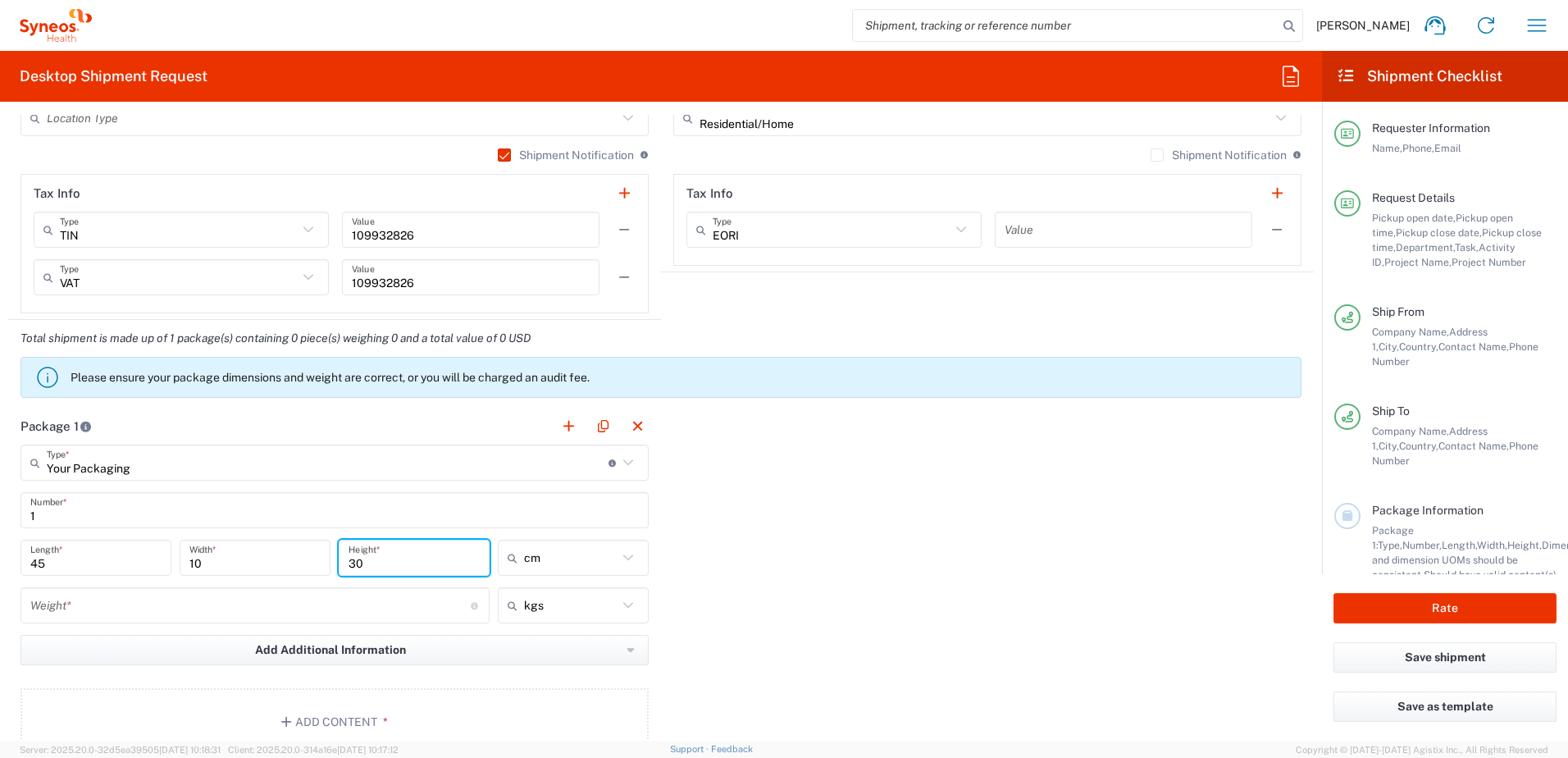
type input "30"
click at [138, 614] on input "number" at bounding box center [250, 606] width 440 height 29
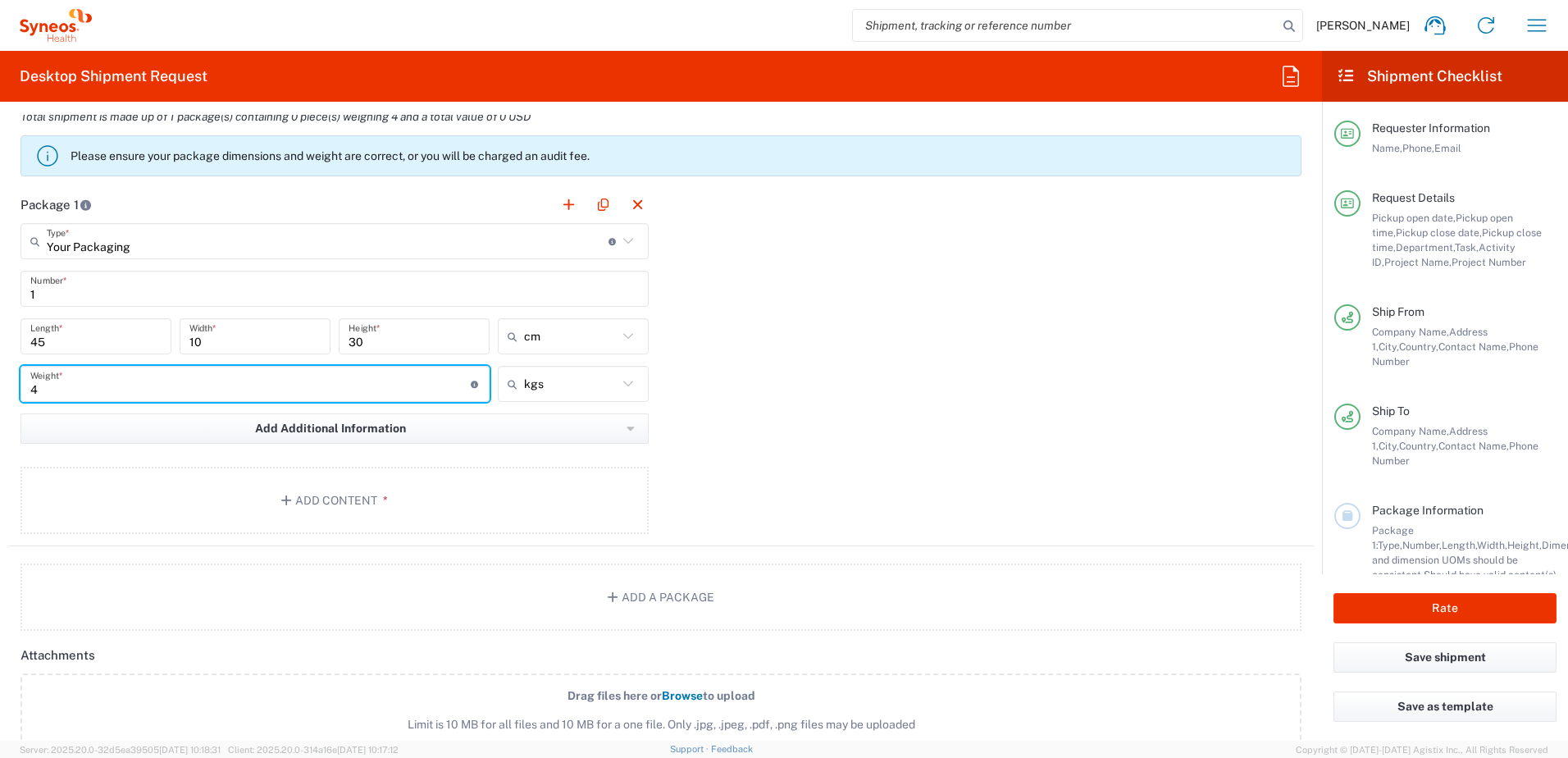
scroll to position [1642, 0]
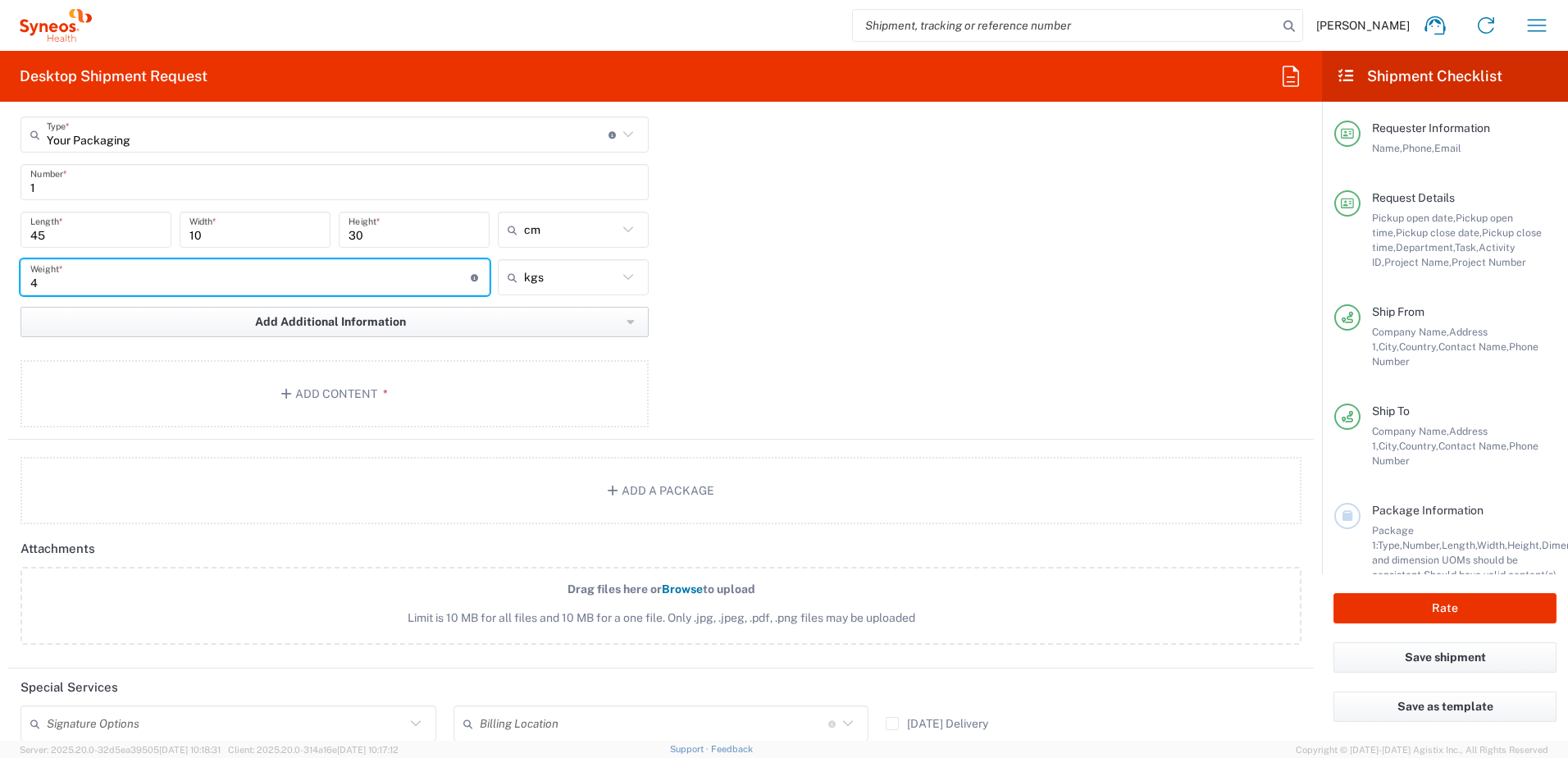
type input "4"
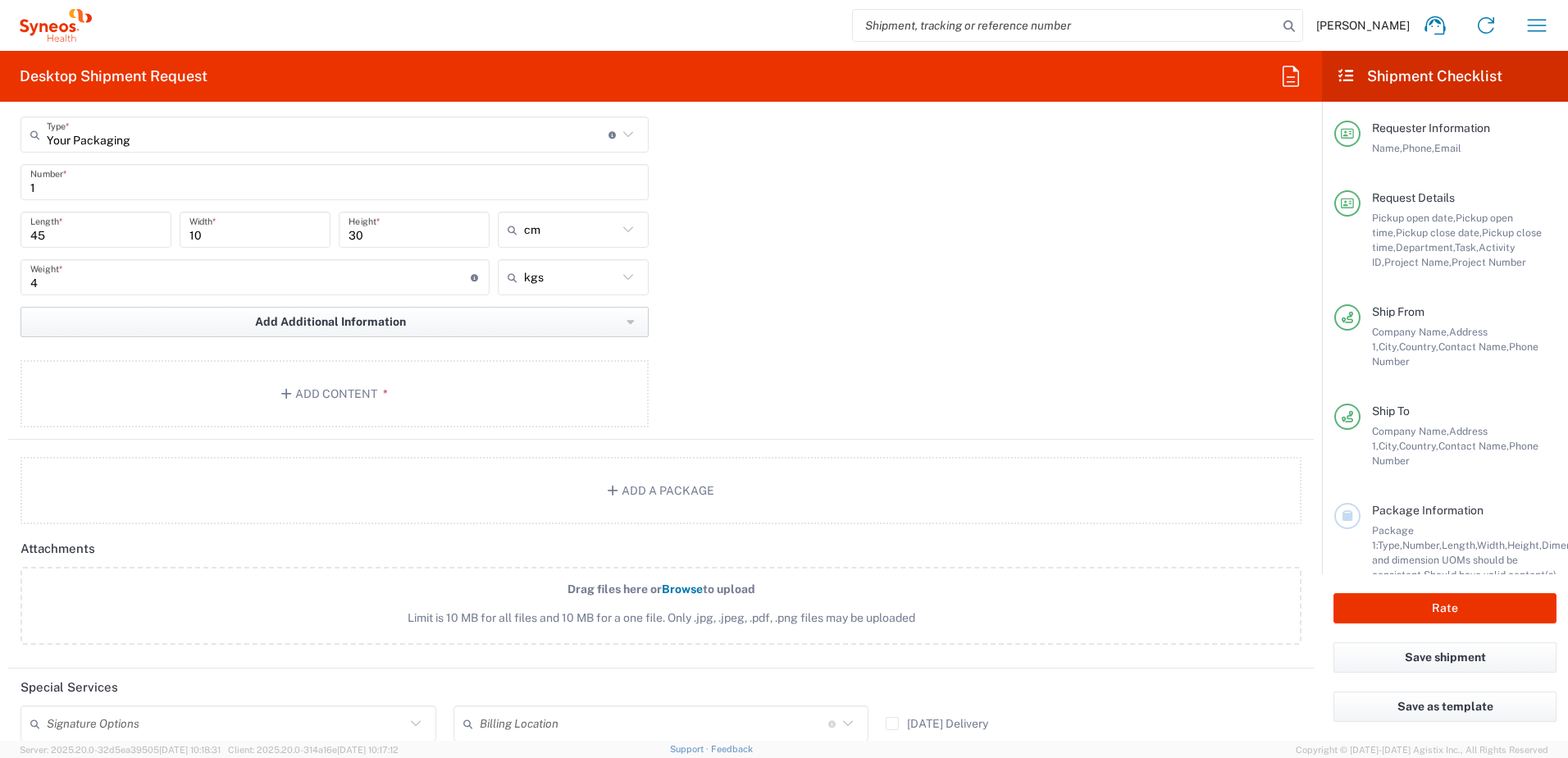
click at [371, 332] on button "Add Additional Information" at bounding box center [334, 322] width 628 height 30
click at [849, 362] on div "Package 1 Your Packaging Type * Material used to package goods Envelope Large B…" at bounding box center [661, 260] width 1305 height 361
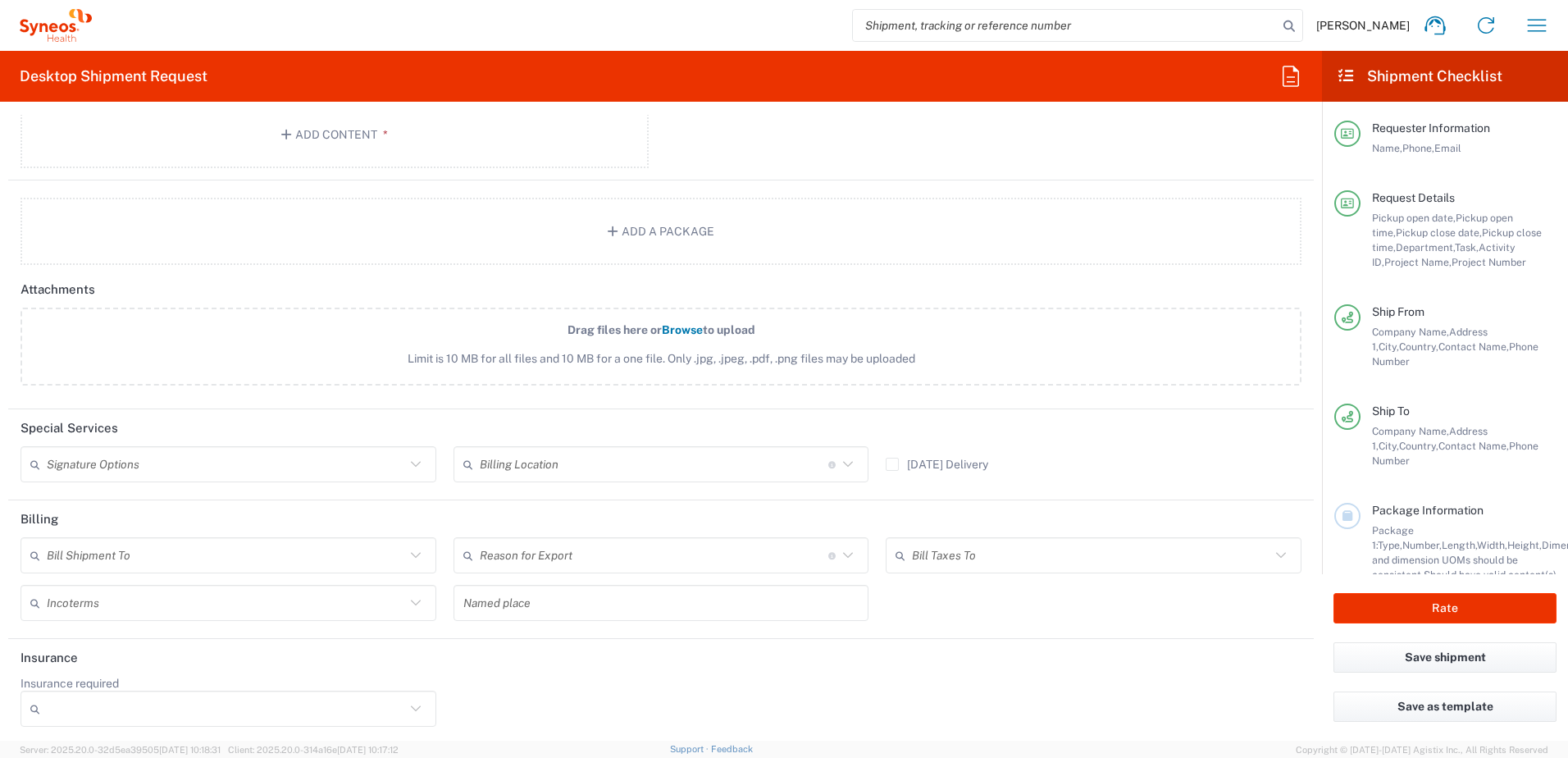
scroll to position [1904, 0]
click at [99, 530] on header "Billing" at bounding box center [661, 514] width 1305 height 37
click at [93, 547] on input "text" at bounding box center [226, 552] width 359 height 29
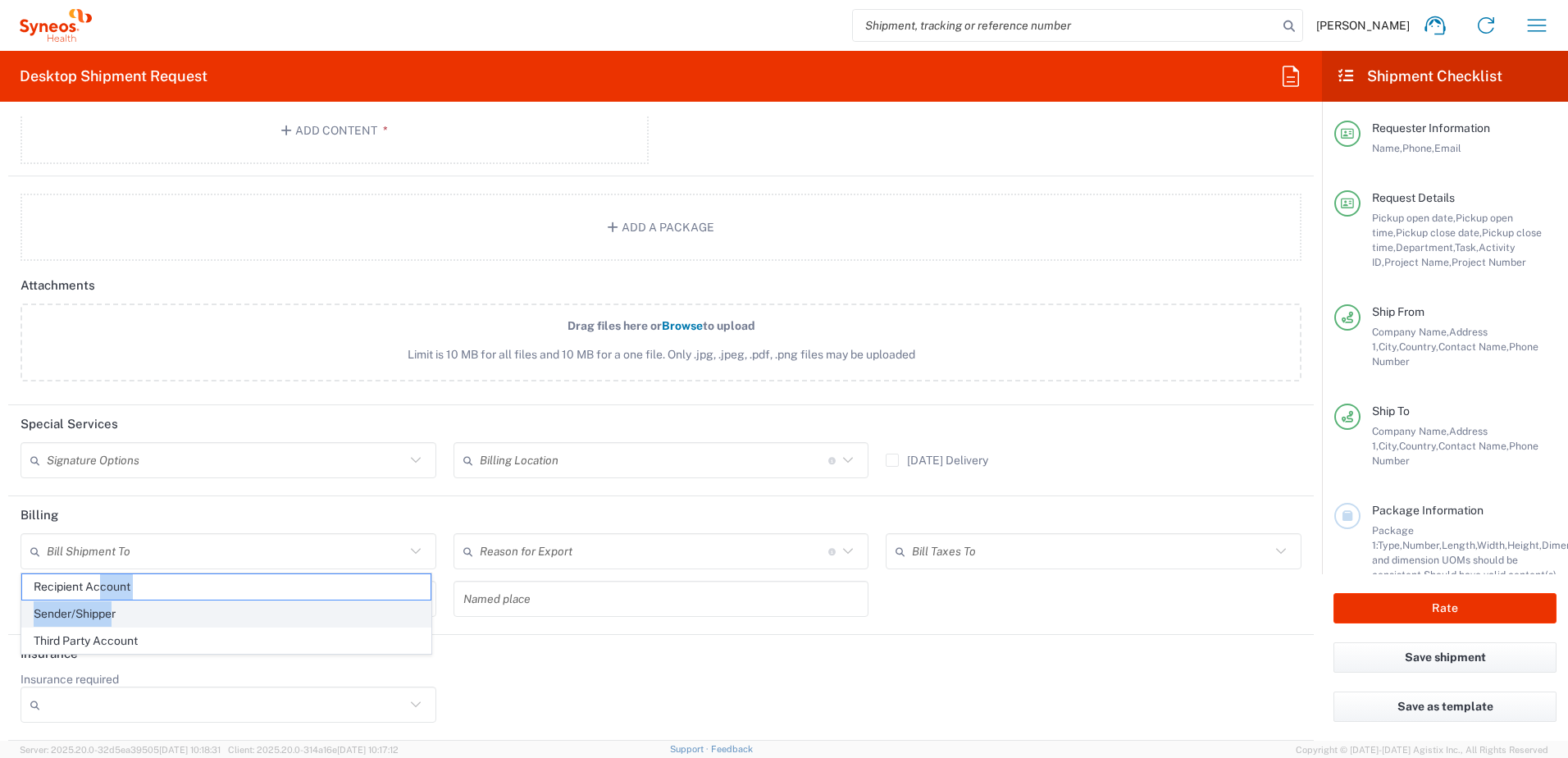
drag, startPoint x: 102, startPoint y: 590, endPoint x: 111, endPoint y: 616, distance: 27.5
click at [111, 616] on ul "Recipient Account Sender/Shipper Third Party Account" at bounding box center [226, 614] width 410 height 81
click at [111, 616] on span "Sender/Shipper" at bounding box center [227, 614] width 409 height 25
type input "Sender/Shipper"
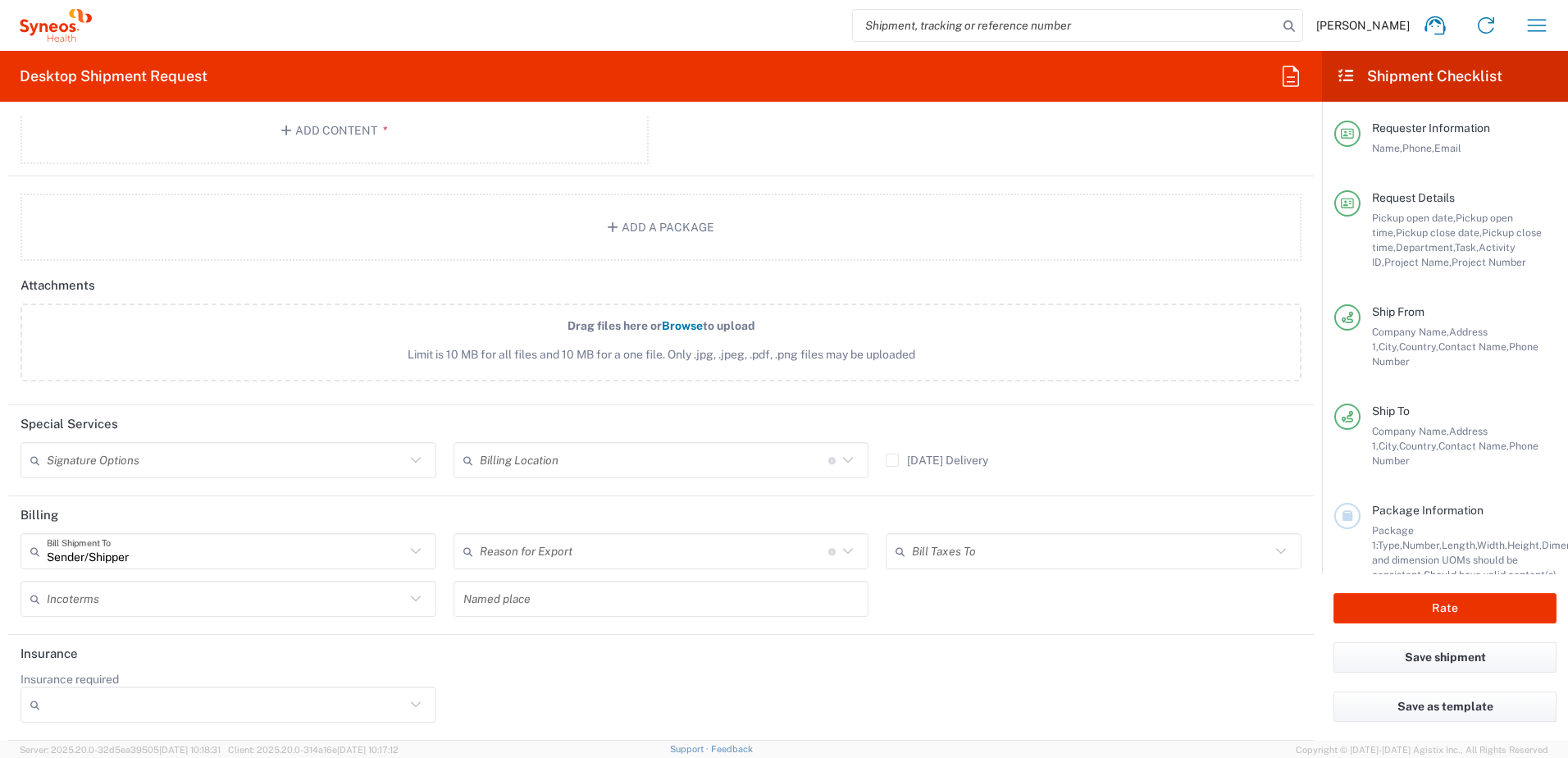
click at [593, 537] on input "text" at bounding box center [654, 552] width 349 height 29
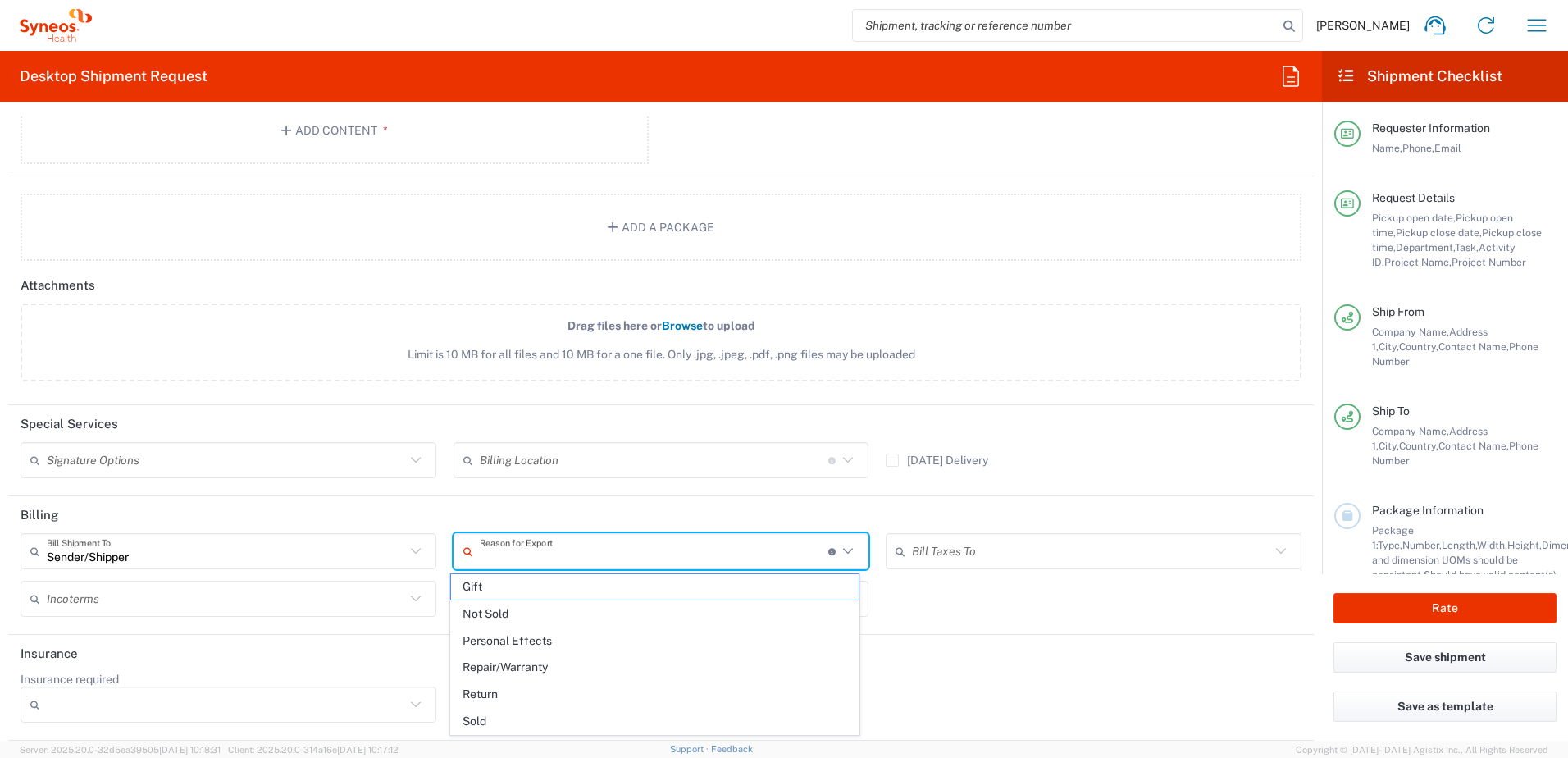
click at [589, 543] on input "text" at bounding box center [654, 552] width 349 height 29
click at [1002, 528] on header "Billing" at bounding box center [661, 514] width 1305 height 37
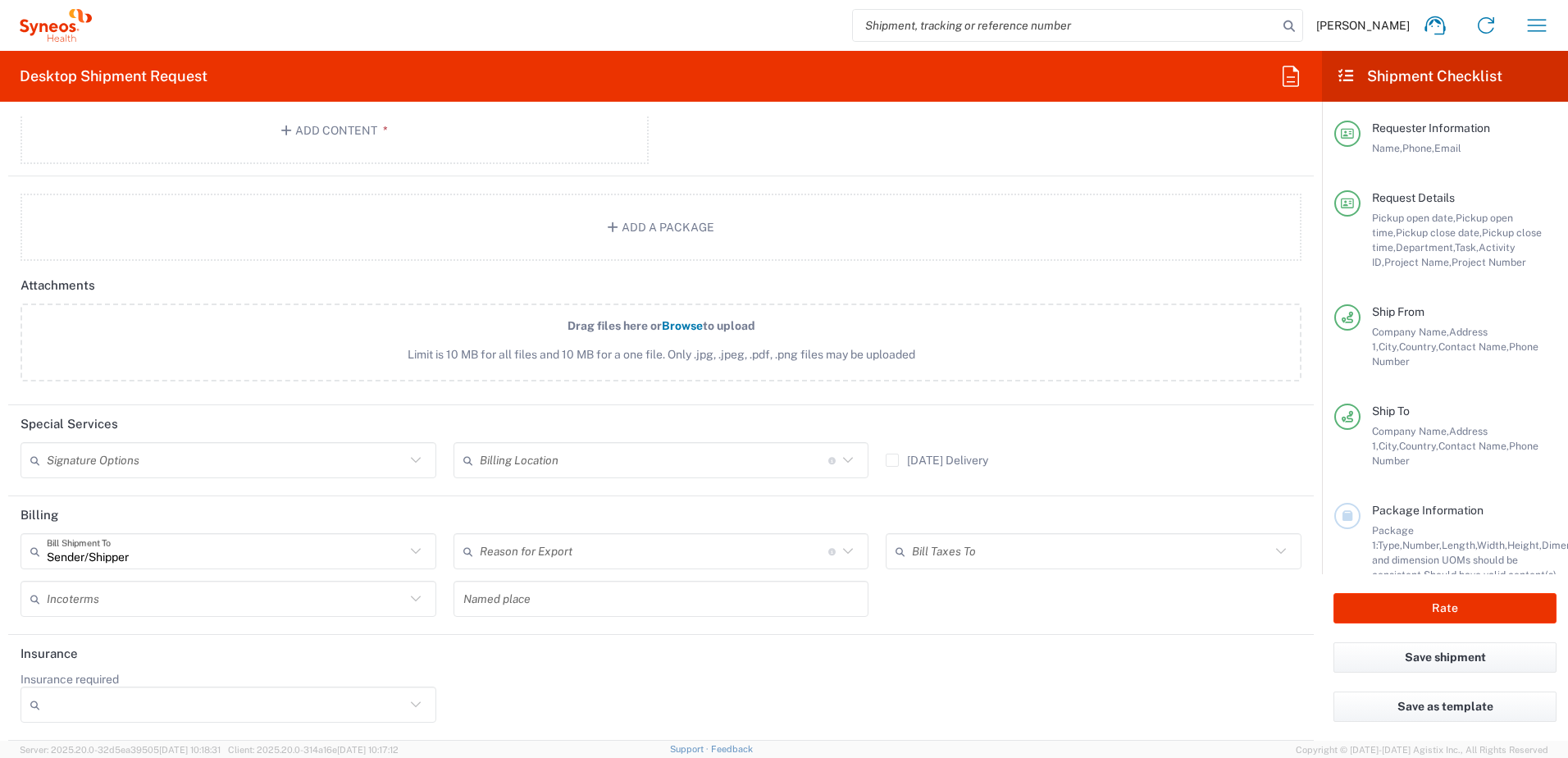
click at [992, 550] on input "text" at bounding box center [1091, 552] width 359 height 29
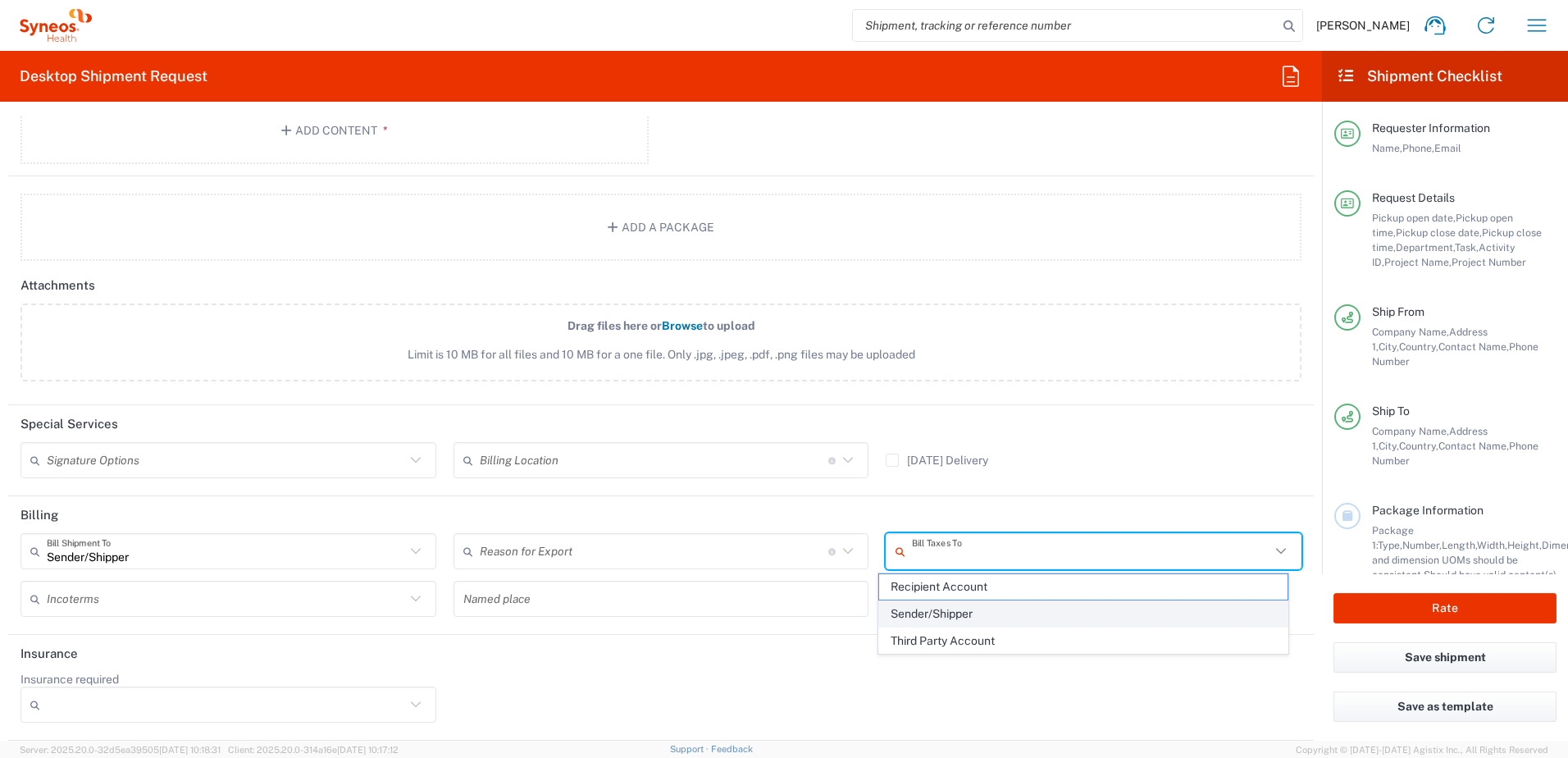
click at [954, 622] on span "Sender/Shipper" at bounding box center [1084, 614] width 409 height 25
type input "Sender/Shipper"
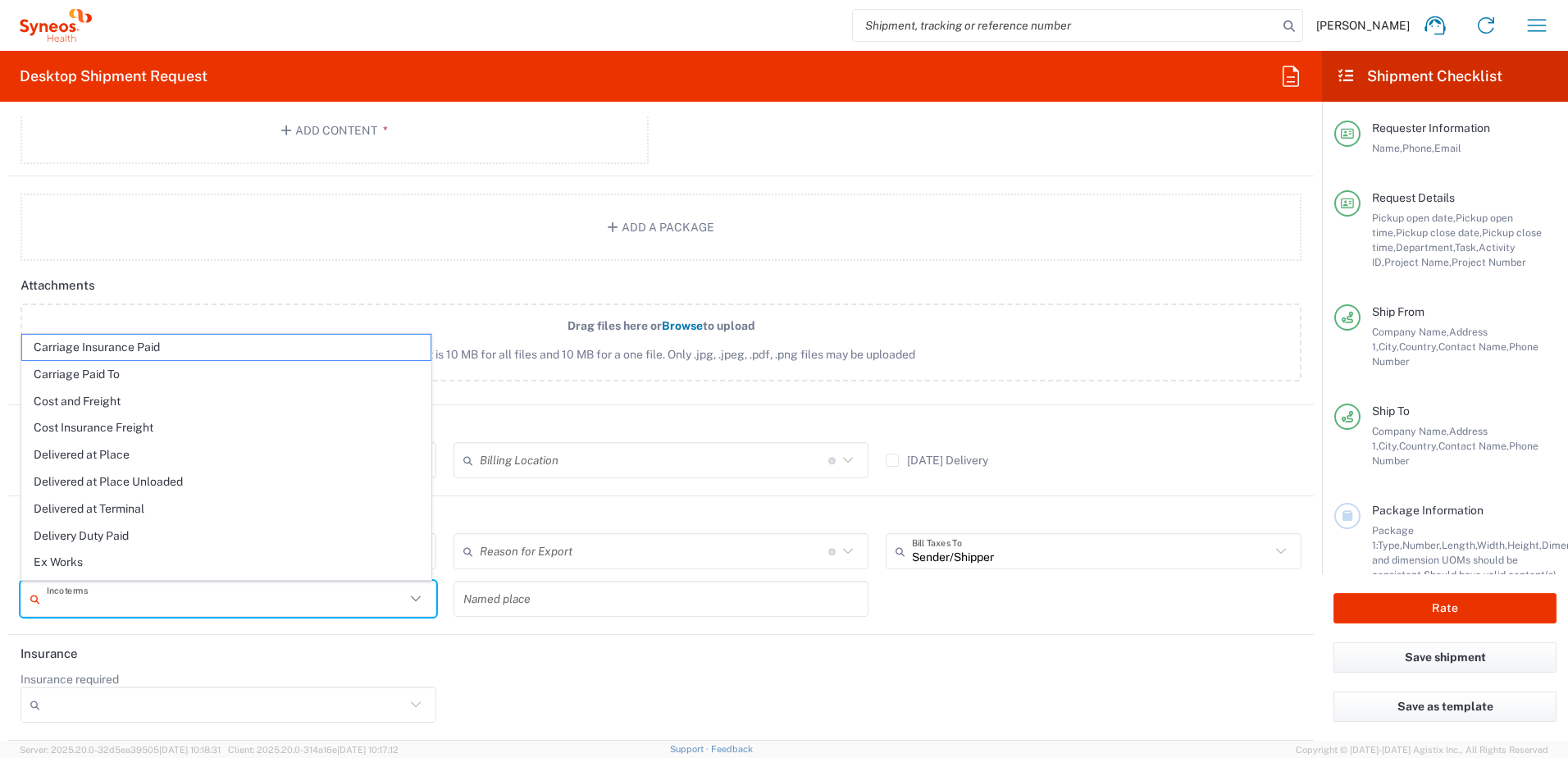
click at [129, 585] on input "text" at bounding box center [226, 599] width 359 height 29
click at [158, 541] on span "Delivery Duty Paid" at bounding box center [227, 536] width 409 height 25
type input "Sender/Shipper"
type input "Delivery Duty Paid"
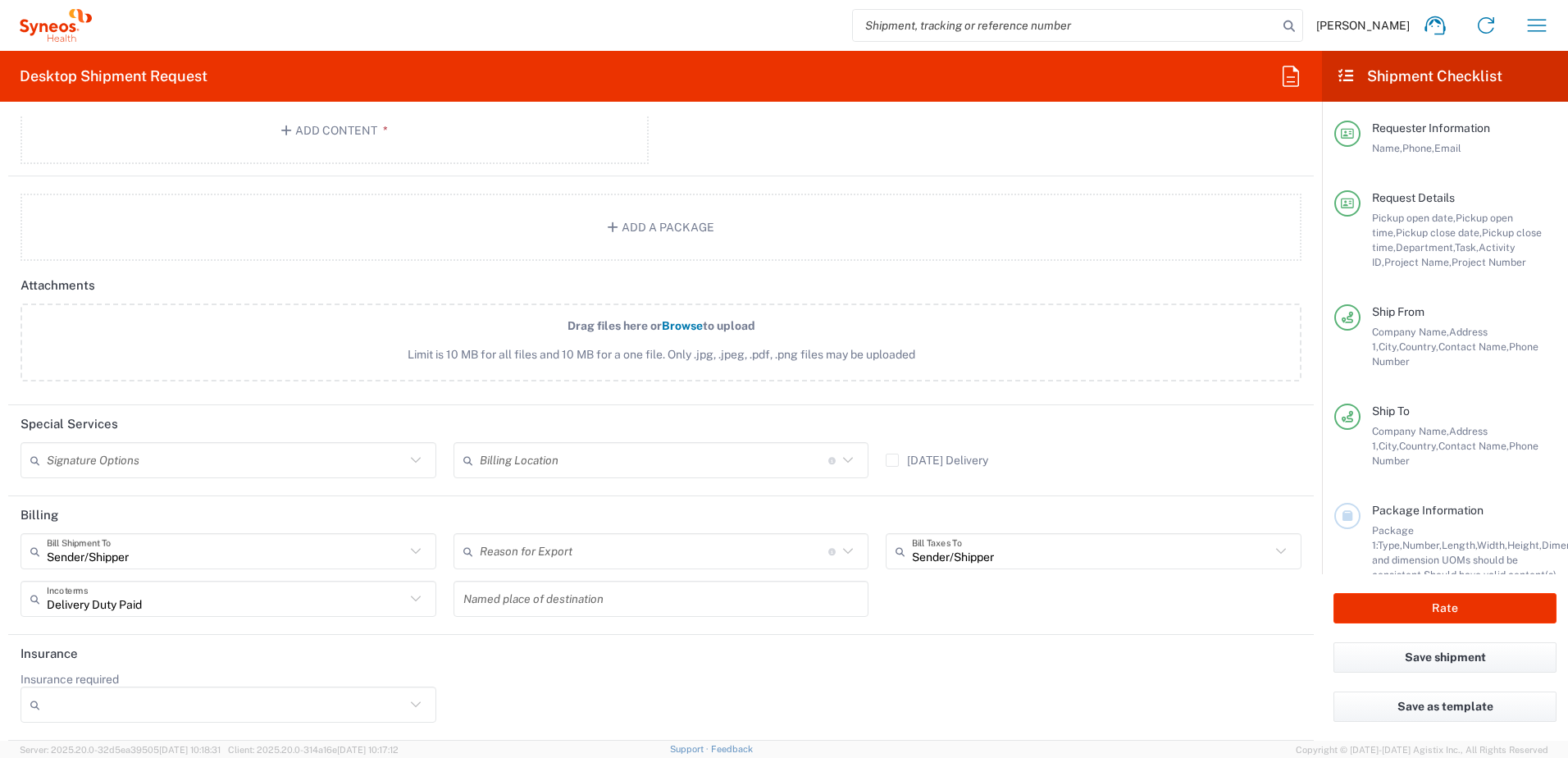
click at [561, 598] on input "text" at bounding box center [662, 599] width 396 height 29
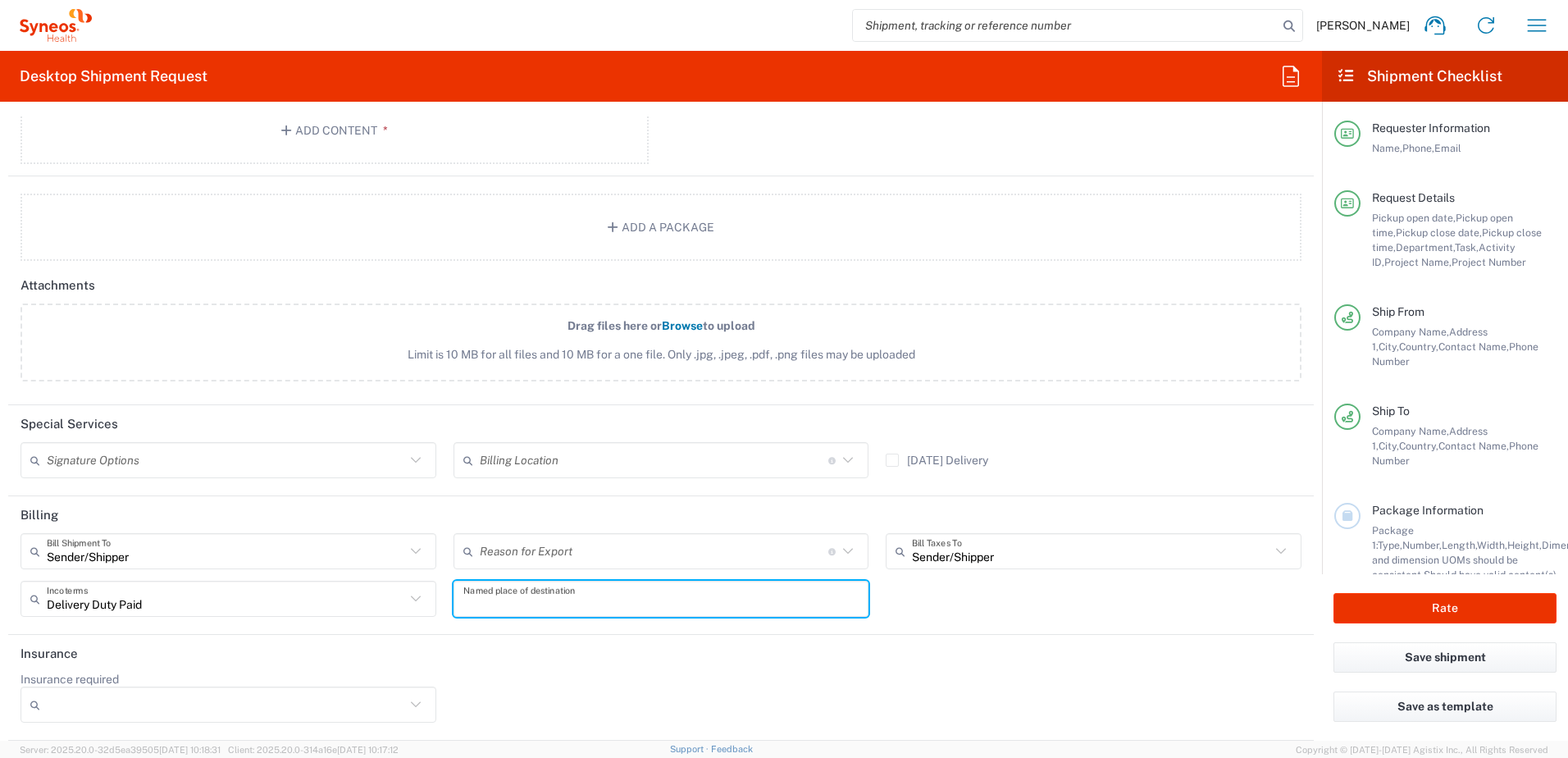
click at [197, 712] on input "Insurance required" at bounding box center [226, 704] width 359 height 26
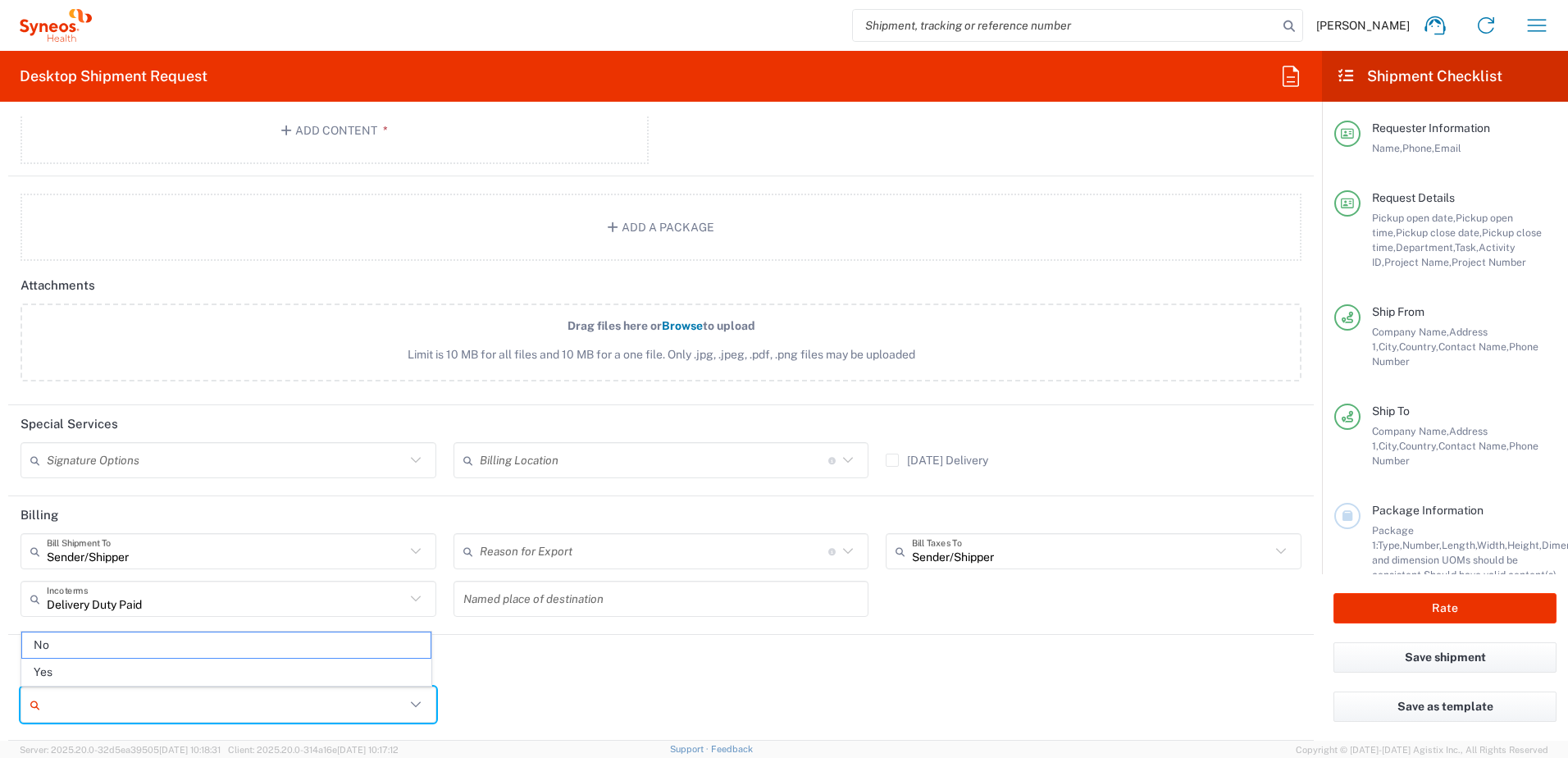
click at [709, 736] on agx-form-section "Insurance Insurance required No Yes" at bounding box center [661, 688] width 1305 height 106
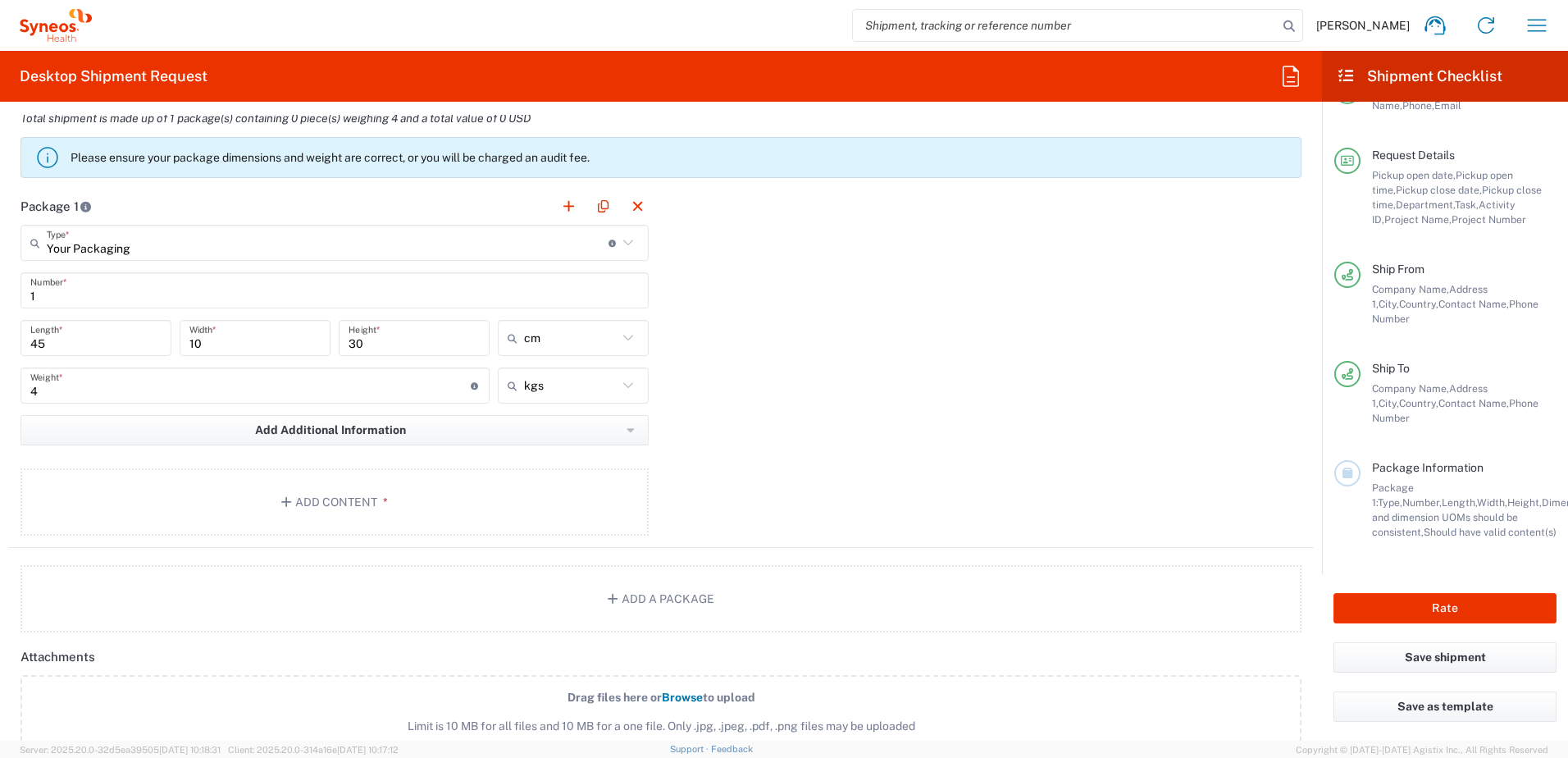
scroll to position [1494, 0]
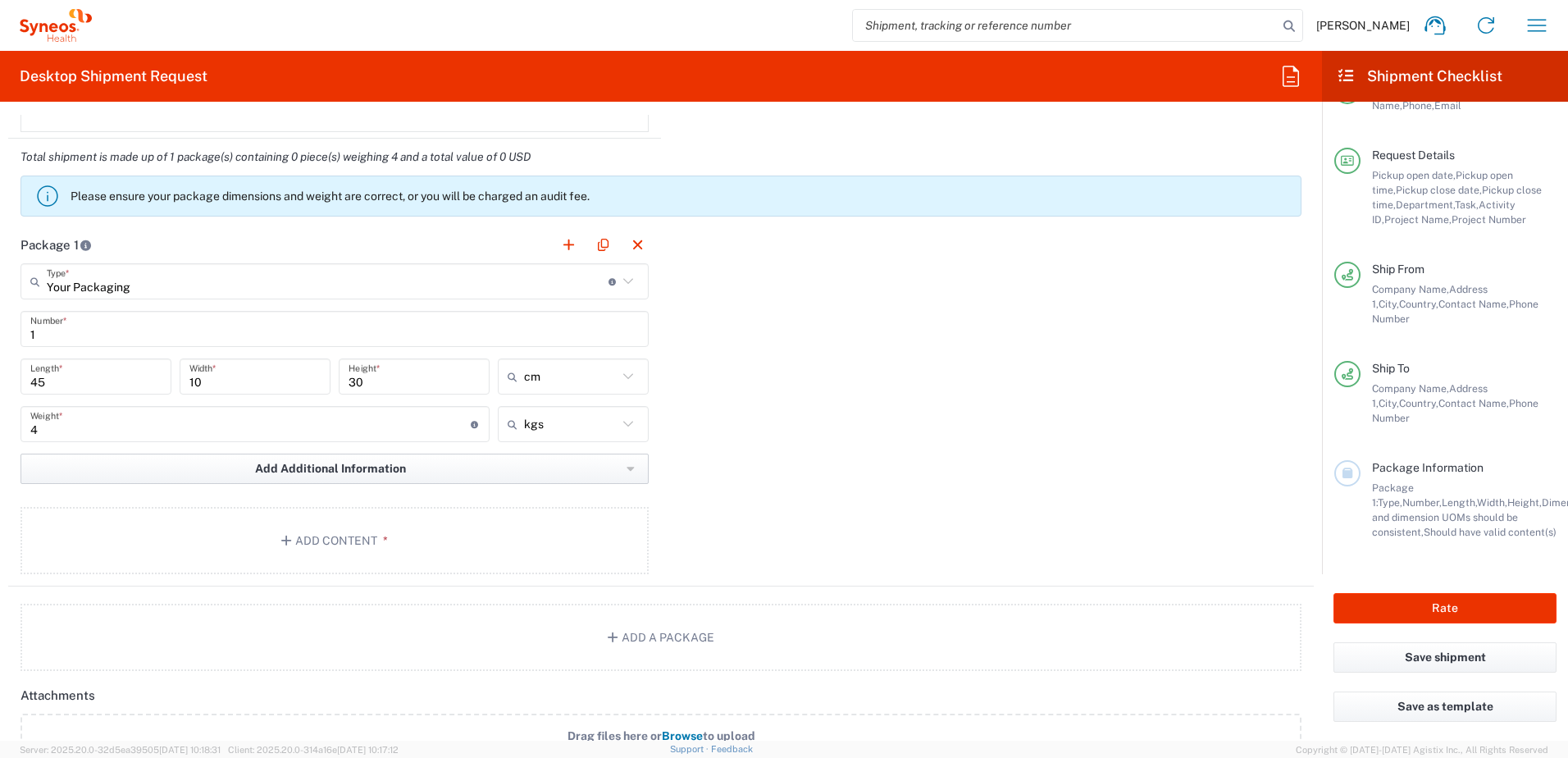
click at [627, 474] on icon "button" at bounding box center [630, 469] width 8 height 12
click at [971, 352] on div "Package 1 Your Packaging Type * Material used to package goods Envelope Large B…" at bounding box center [661, 407] width 1305 height 361
click at [360, 536] on button "Add Content *" at bounding box center [334, 540] width 628 height 67
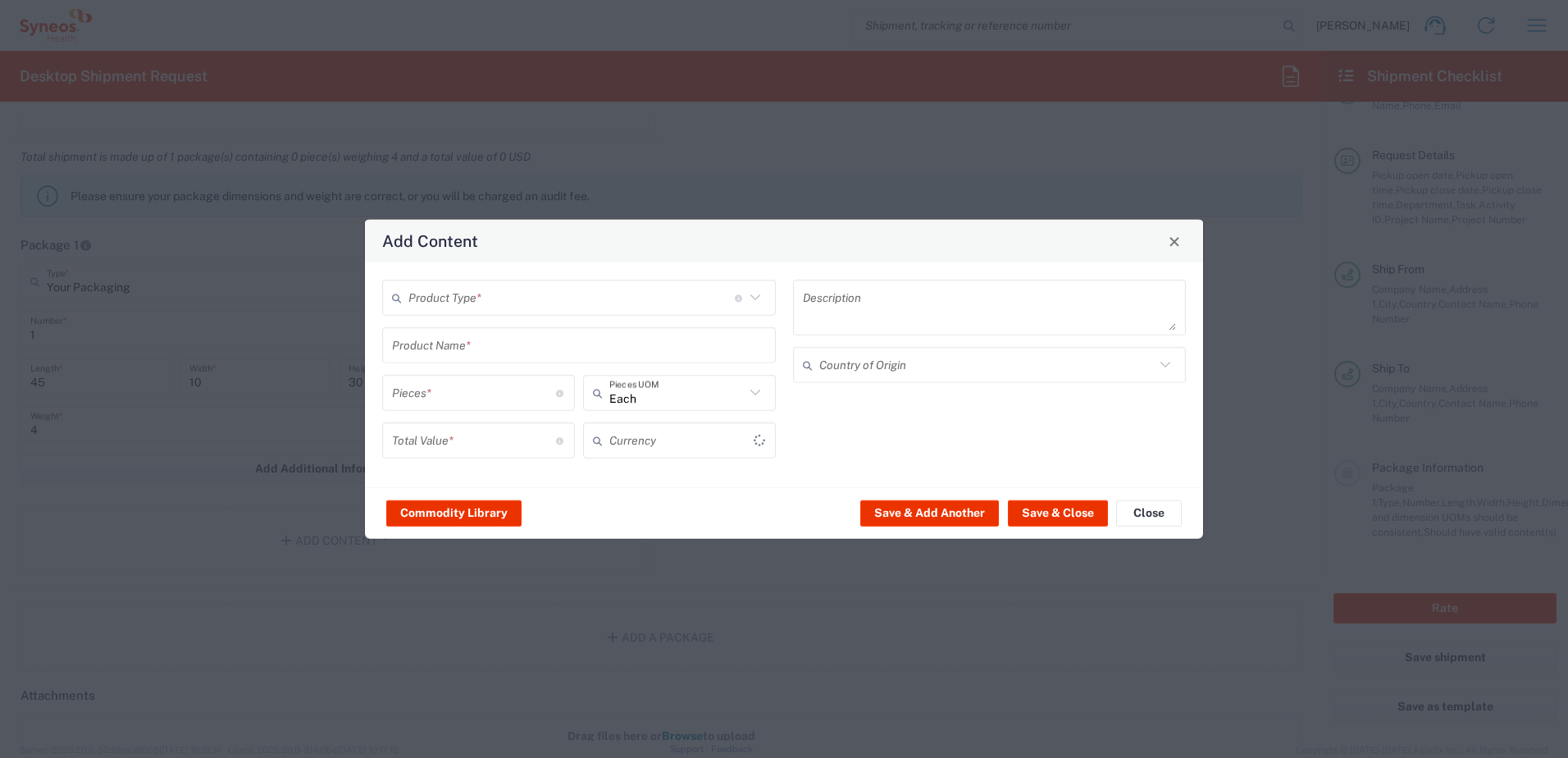
type input "US Dollar"
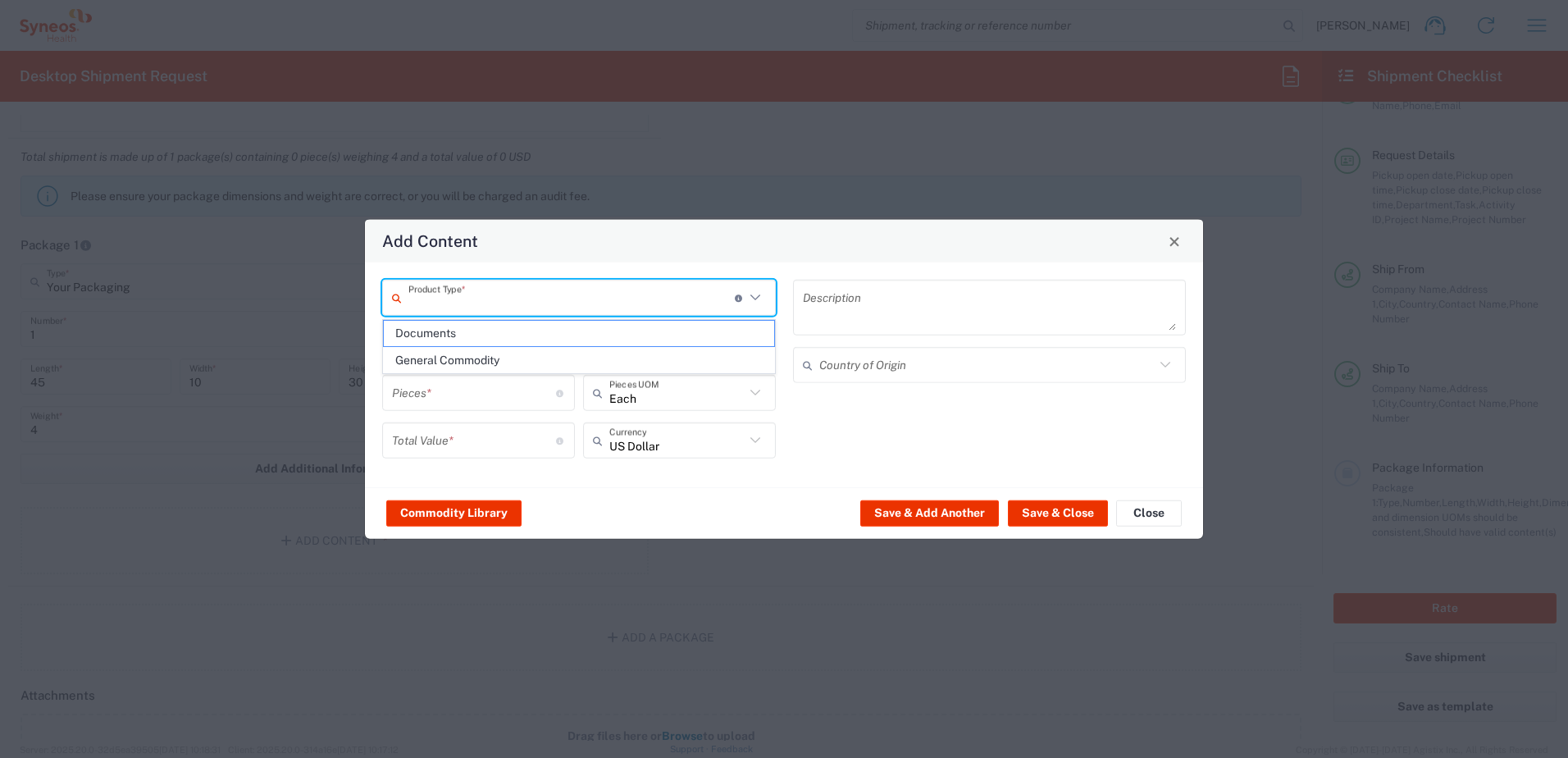
click at [476, 295] on input "text" at bounding box center [572, 298] width 326 height 29
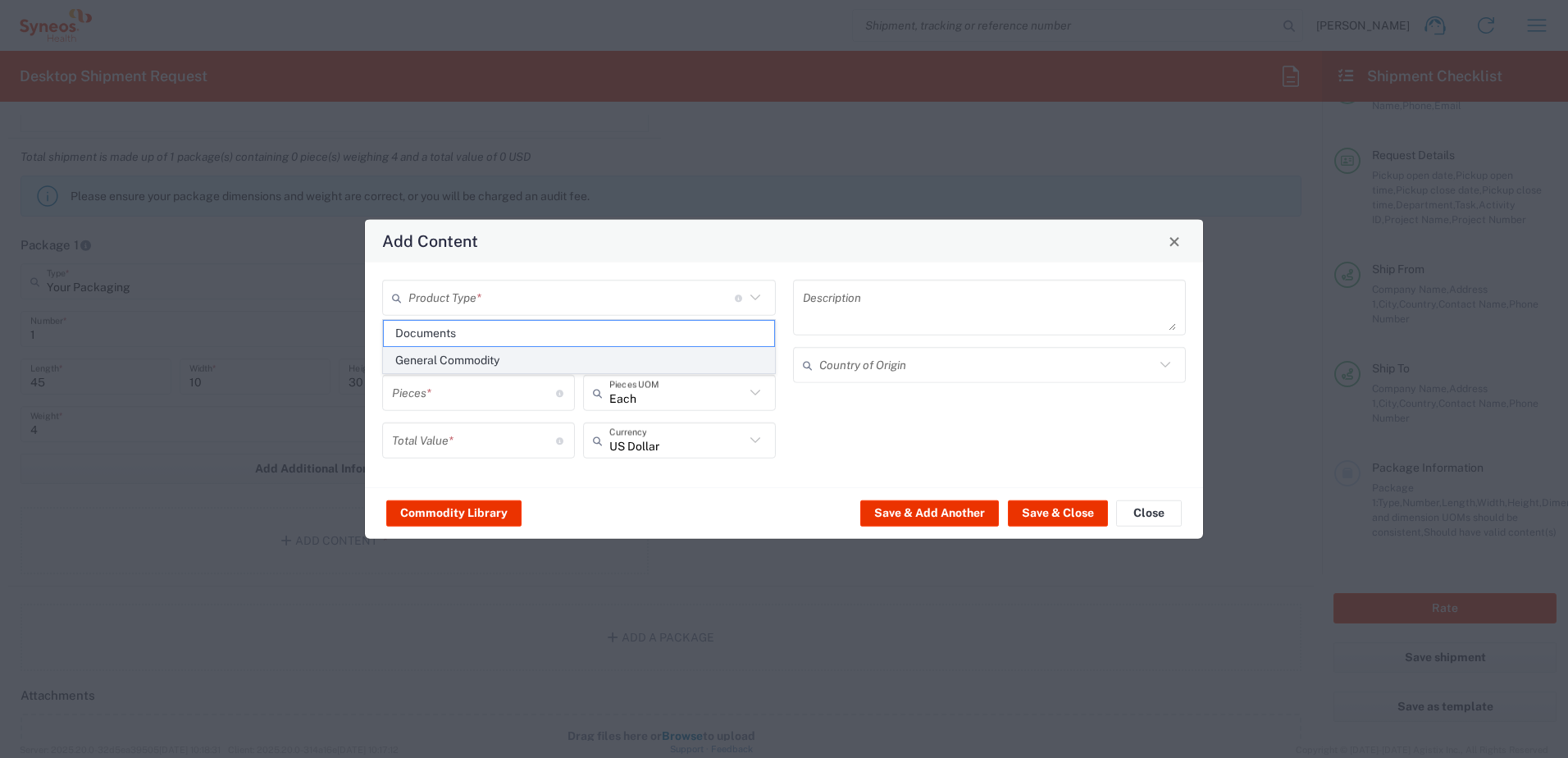
click at [467, 366] on span "General Commodity" at bounding box center [578, 361] width 390 height 25
type input "General Commodity"
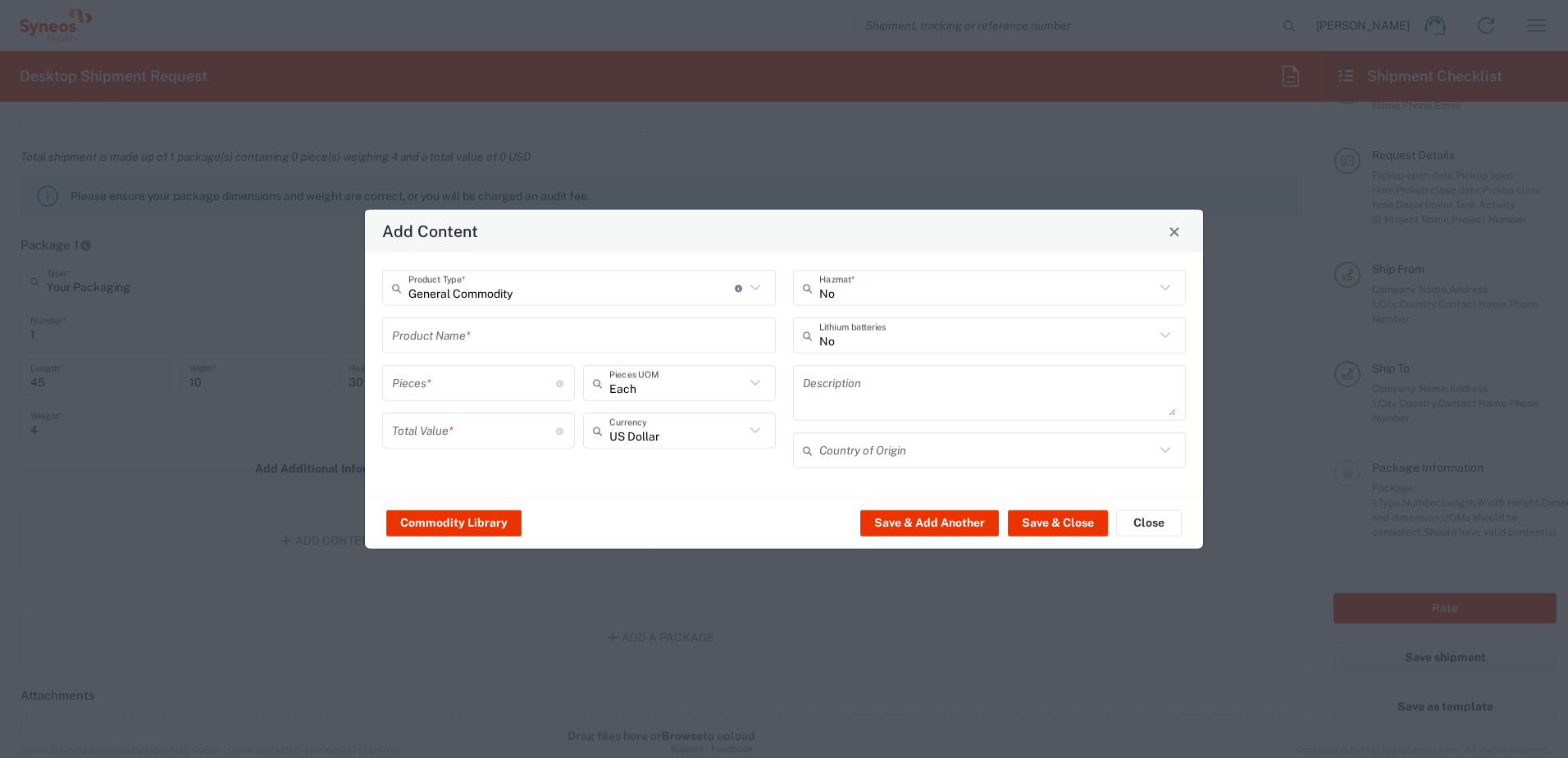
click at [472, 346] on input "text" at bounding box center [578, 335] width 374 height 29
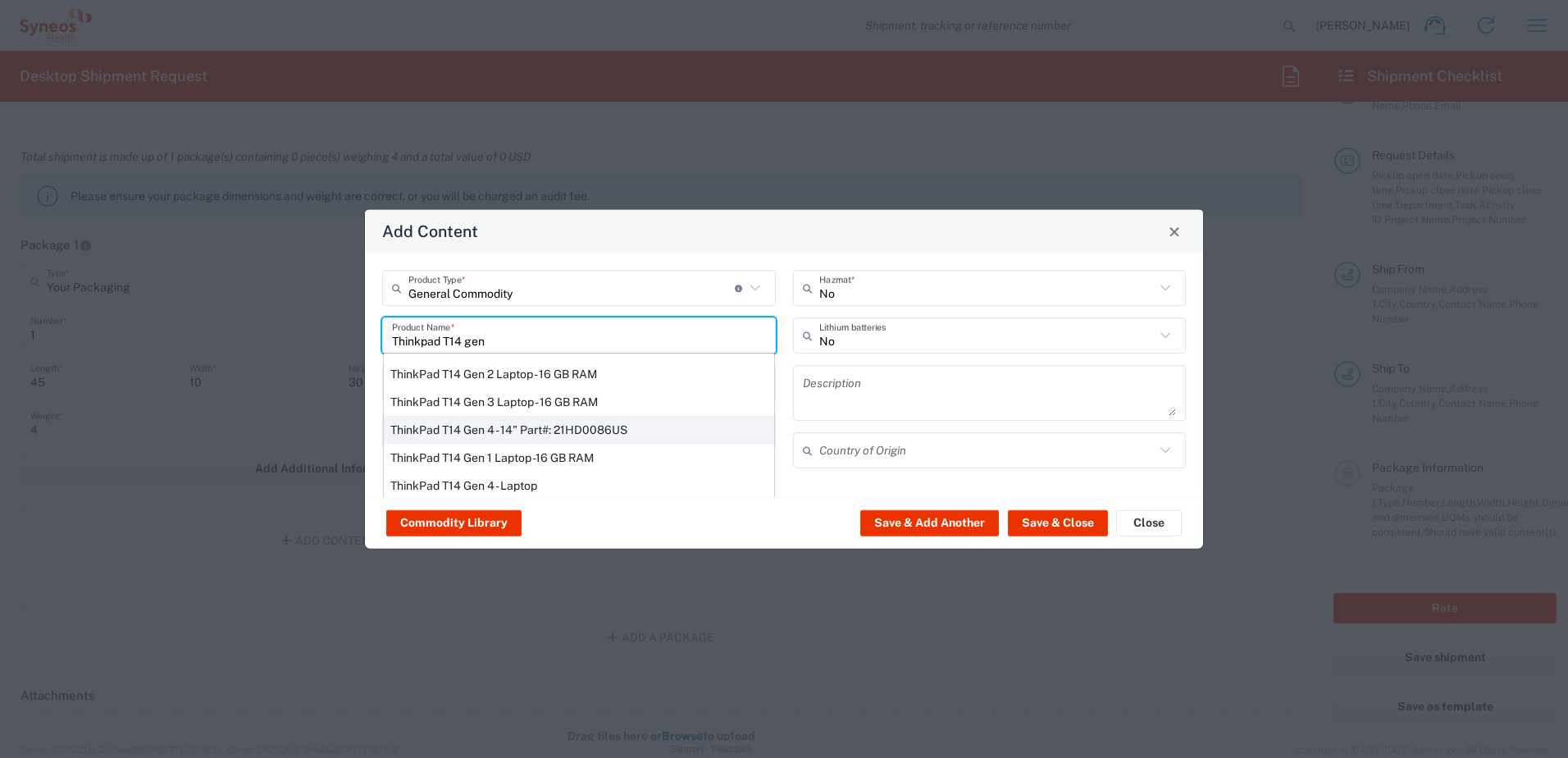
click at [543, 433] on div "ThinkPad T14 Gen 4 - 14" Part#: 21HD0086US" at bounding box center [578, 430] width 390 height 28
type input "ThinkPad T14 Gen 4 - 14" Part#: 21HD0086US"
type input "1"
type textarea "vPro Enterprise; 16 GB RAM; 256 GB SSD;"
type input "[GEOGRAPHIC_DATA]"
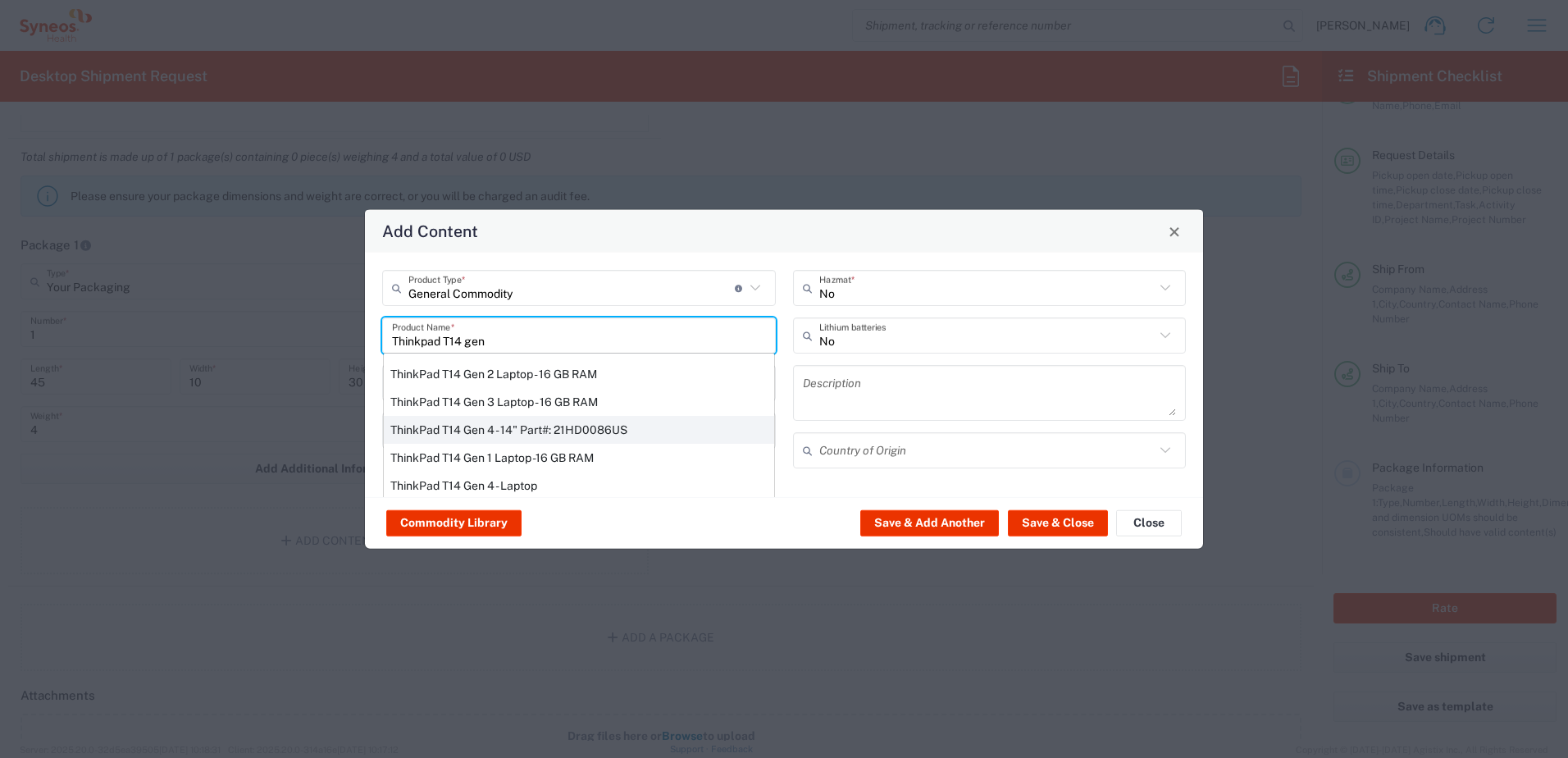
type input "Yes"
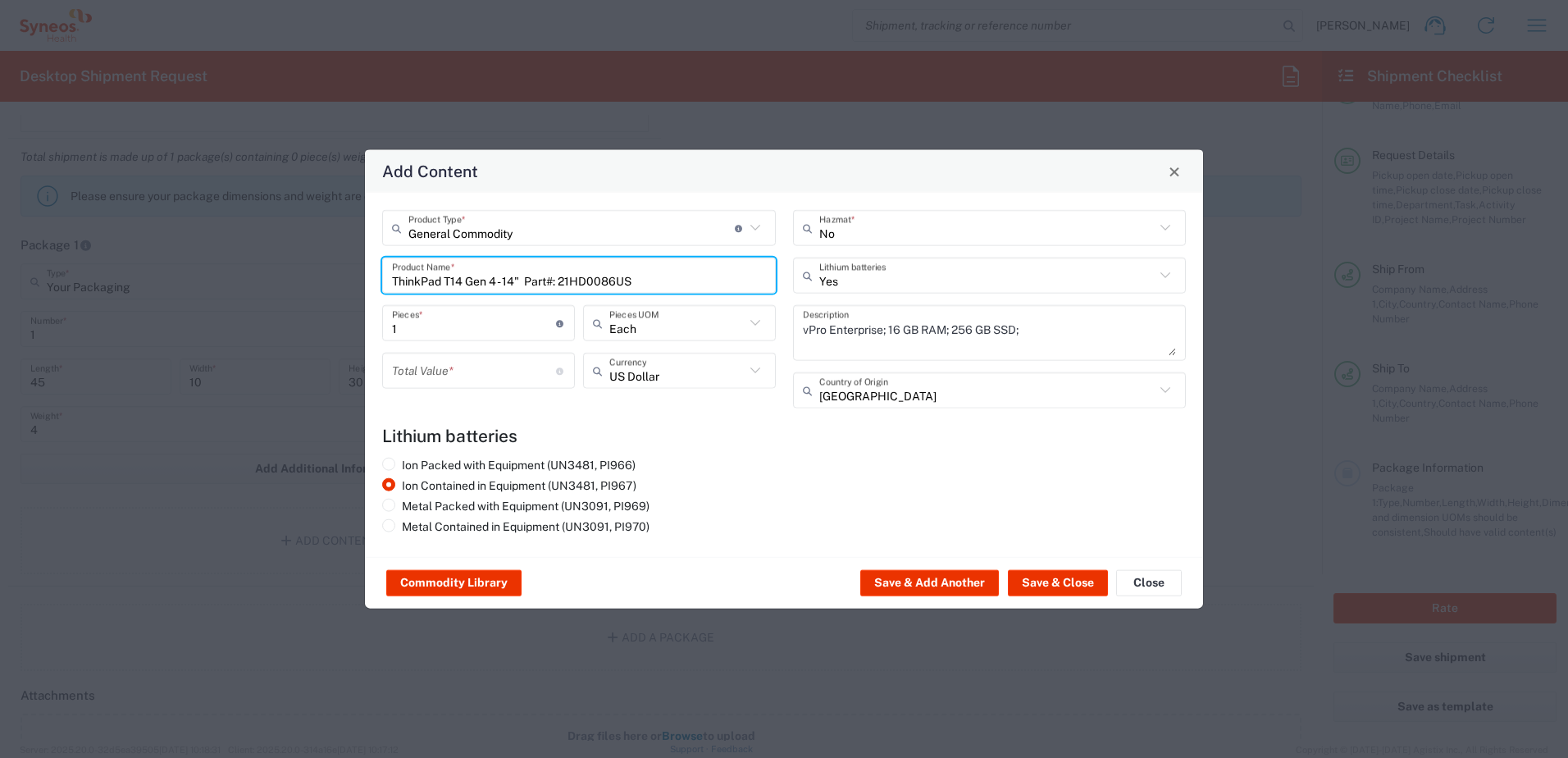
click at [446, 374] on input "number" at bounding box center [473, 370] width 164 height 29
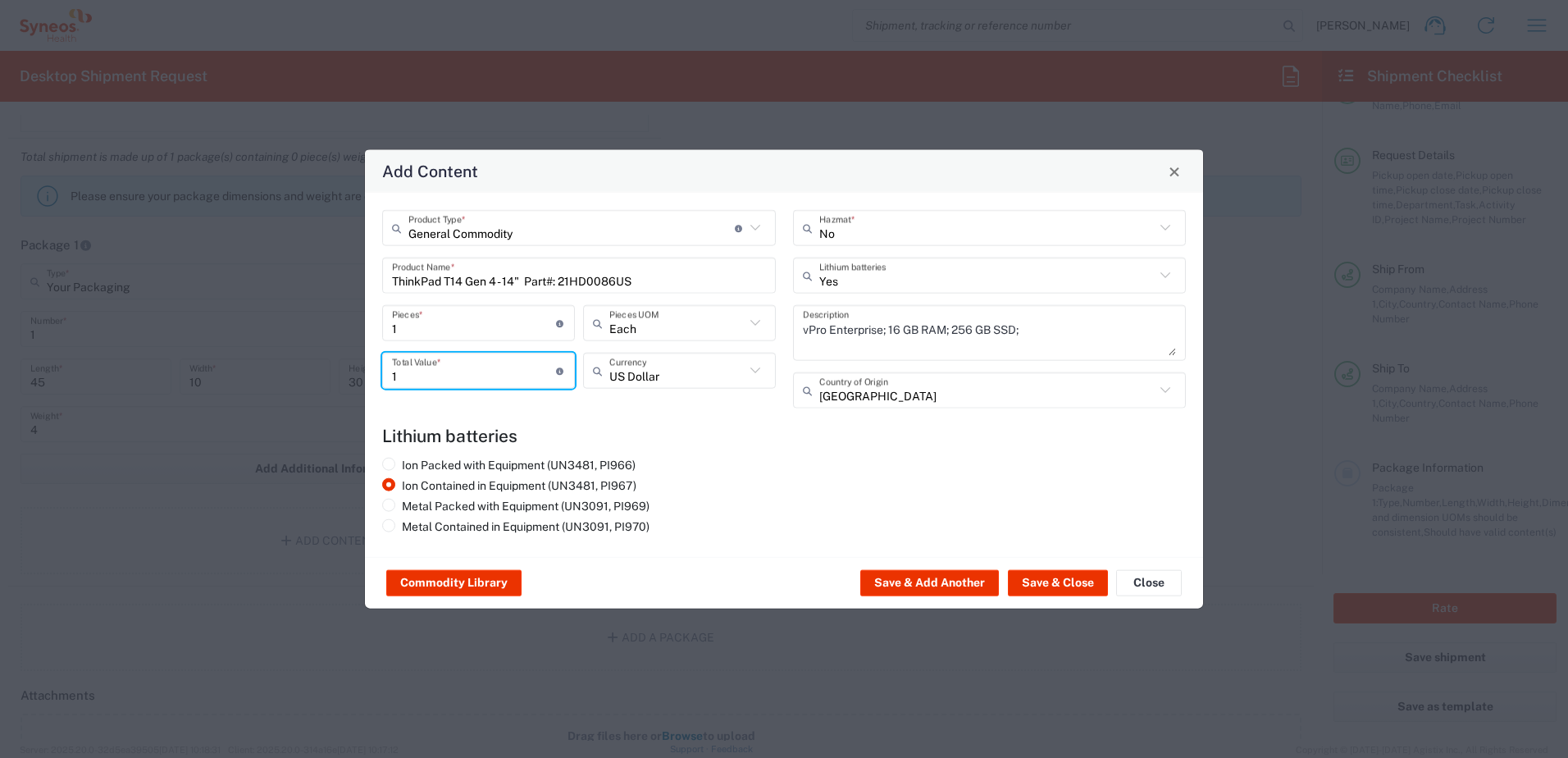
type input "1"
click at [696, 363] on input "text" at bounding box center [677, 370] width 135 height 29
click at [655, 414] on span "Serbian Dinar" at bounding box center [679, 406] width 189 height 25
type input "Serbian Dinar"
click at [1053, 582] on button "Save & Close" at bounding box center [1058, 583] width 100 height 26
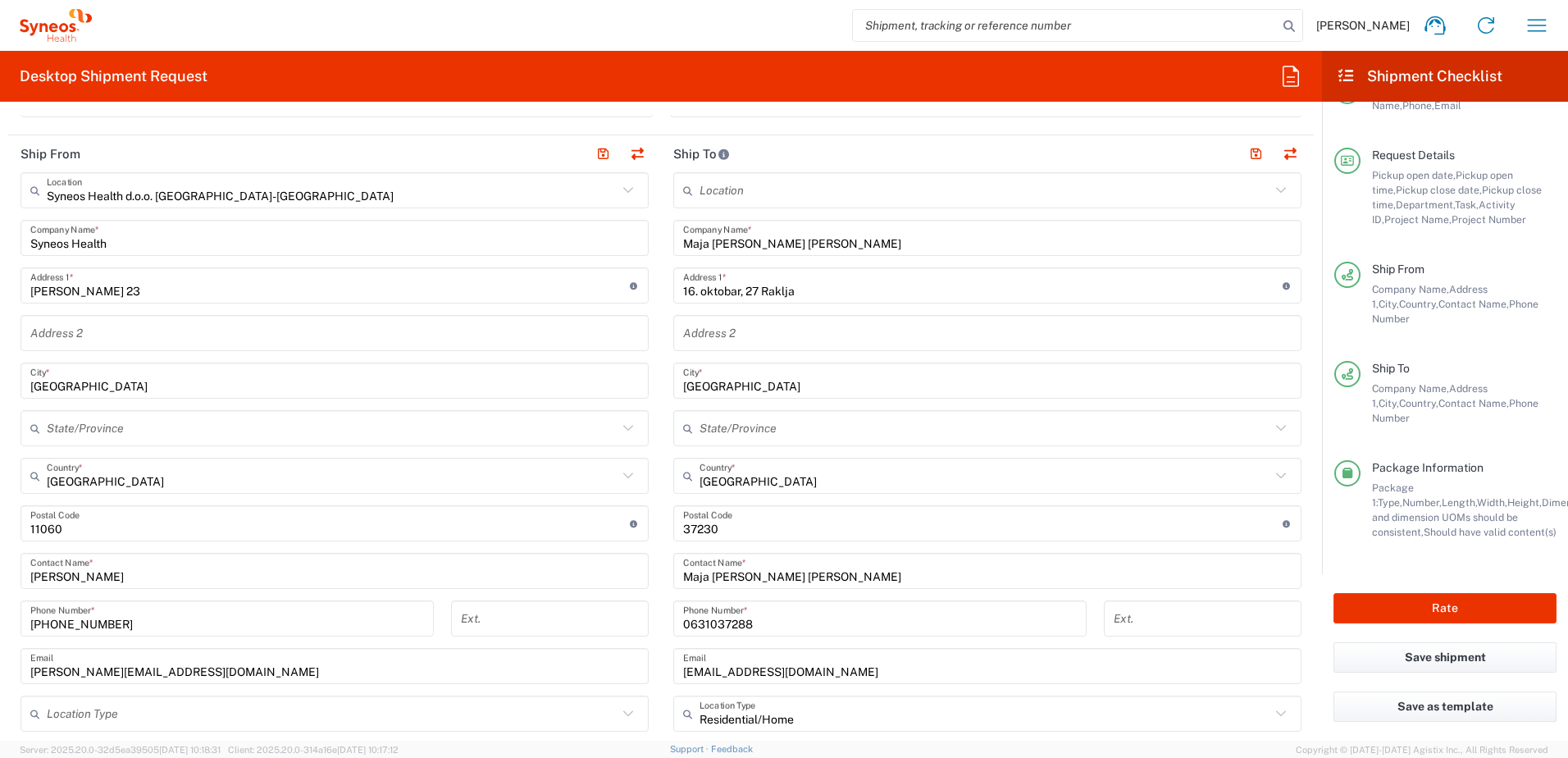
scroll to position [689, 0]
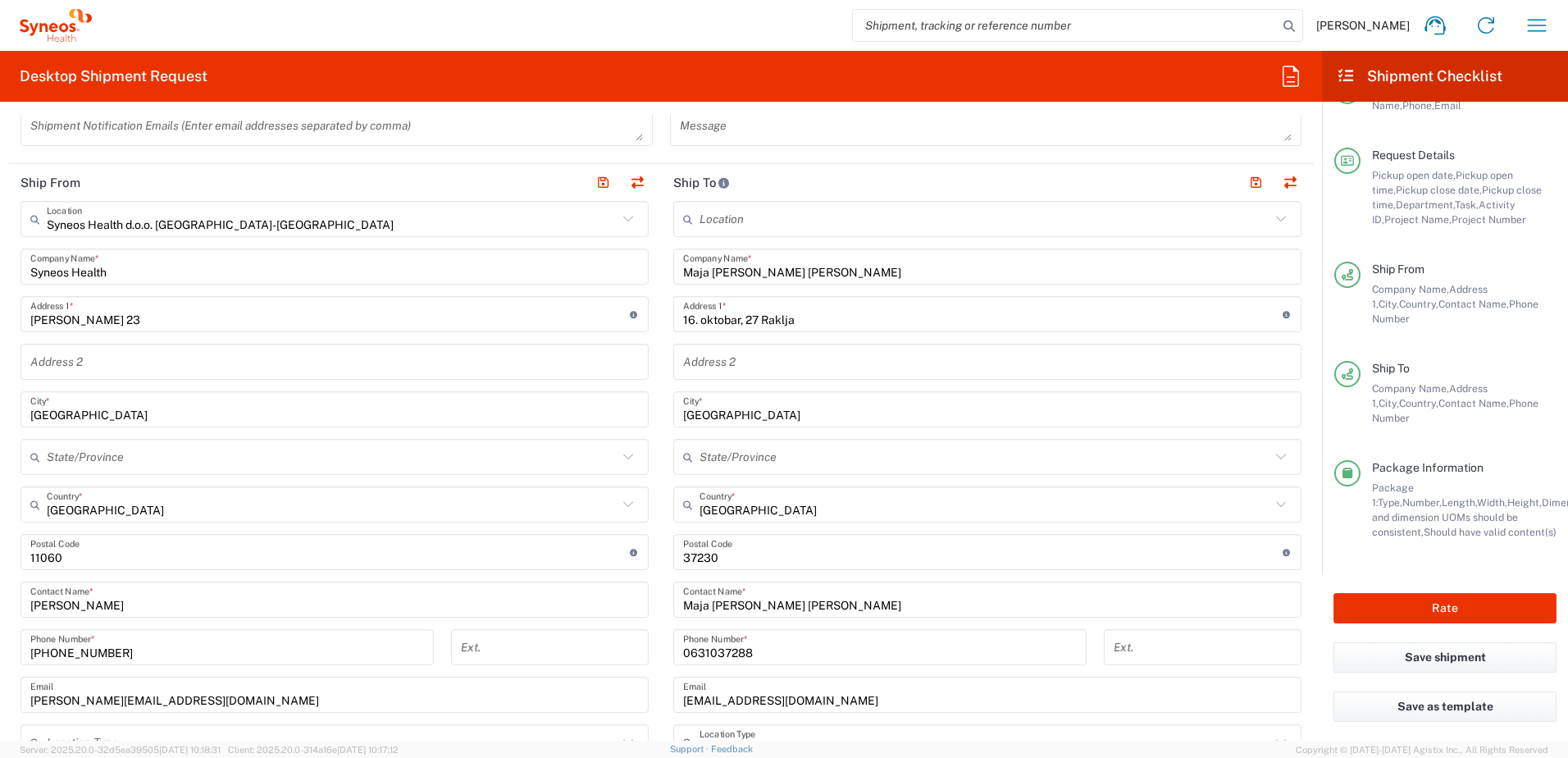
click at [742, 318] on input "16. oktobar, 27 Raklja" at bounding box center [983, 315] width 600 height 29
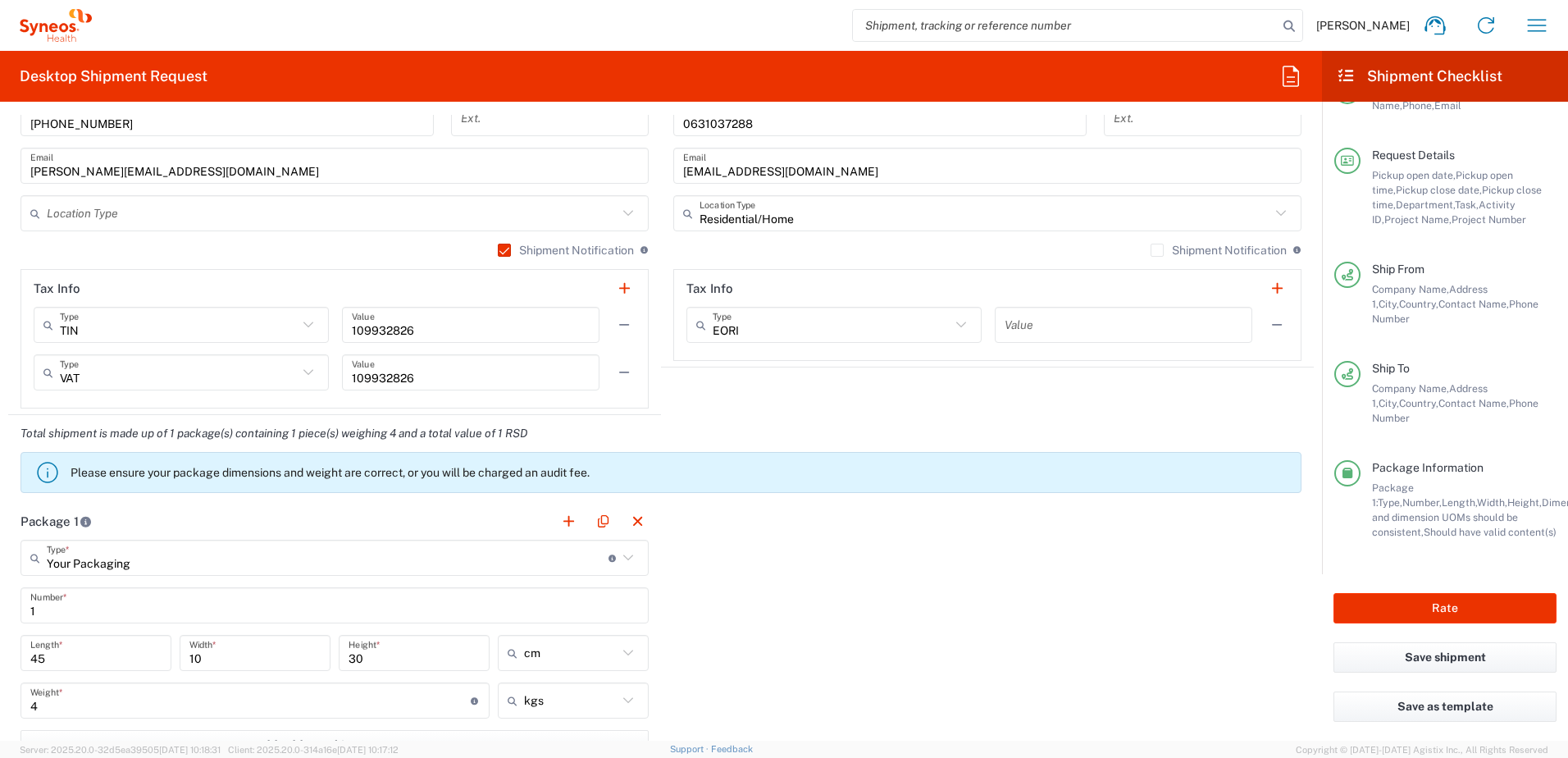
scroll to position [1099, 0]
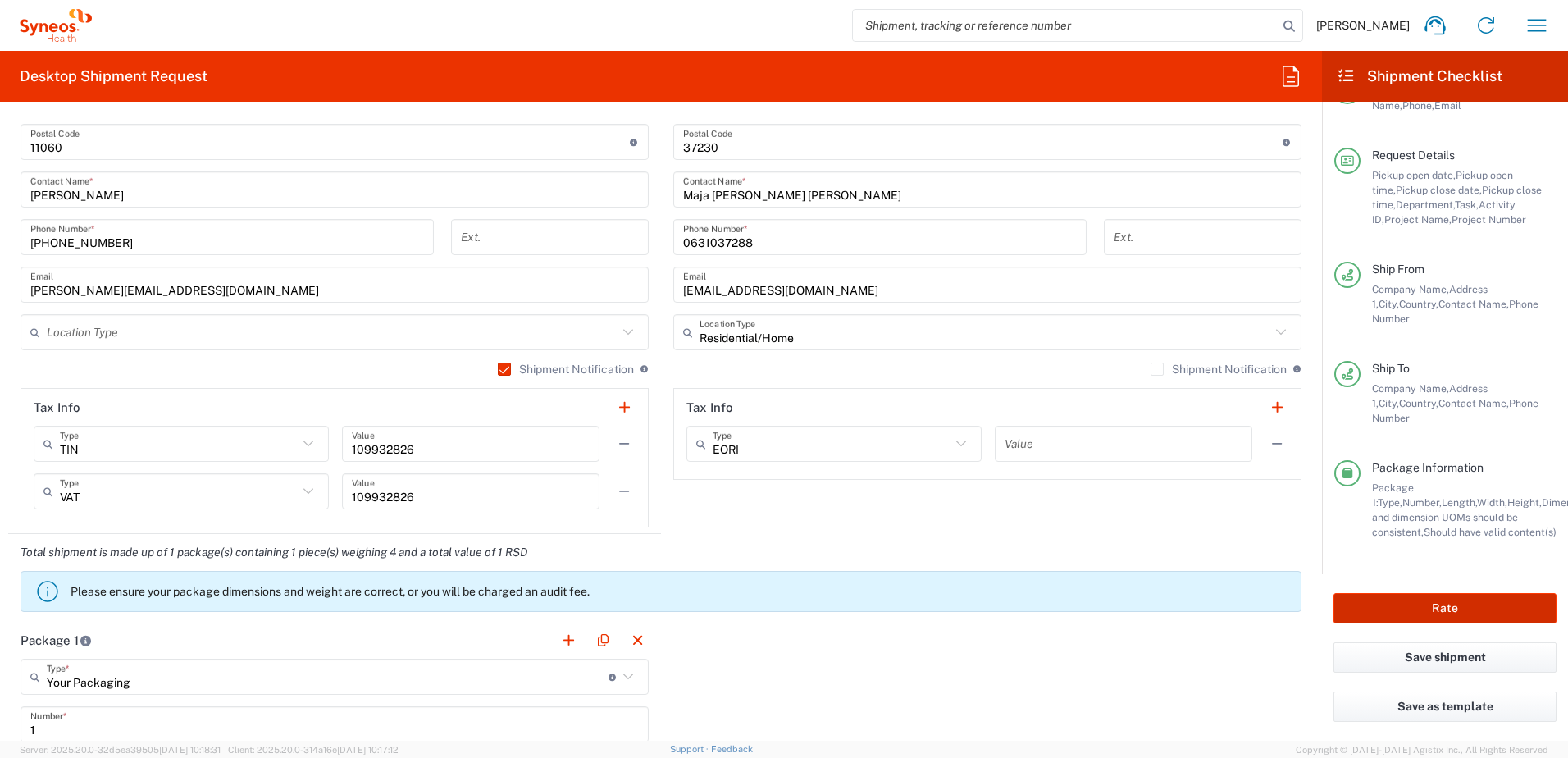
click at [1485, 606] on button "Rate" at bounding box center [1445, 608] width 223 height 30
type input "3301 DEPARTMENTAL EXPENSE"
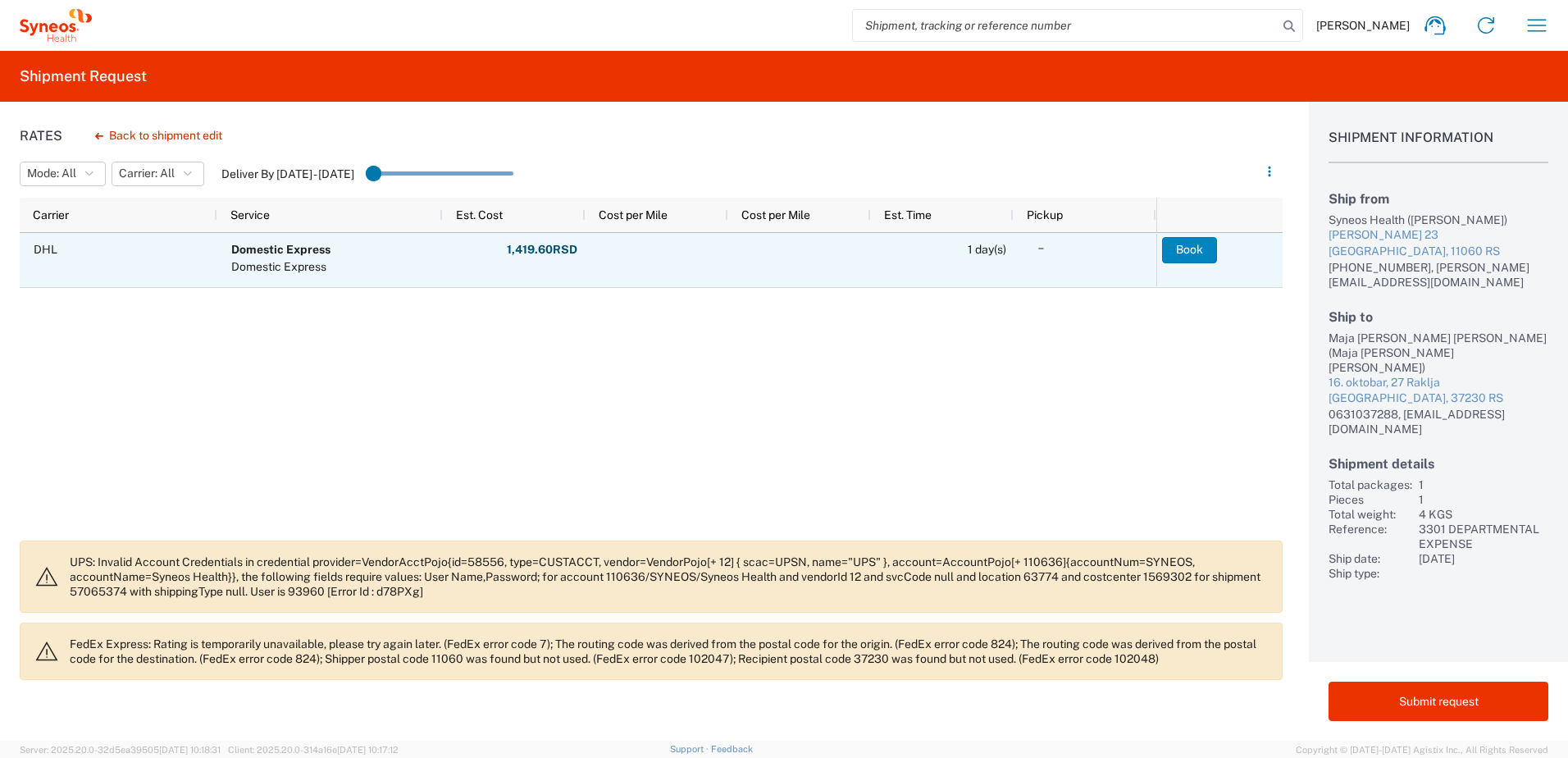
click at [1190, 248] on button "Book" at bounding box center [1189, 249] width 55 height 26
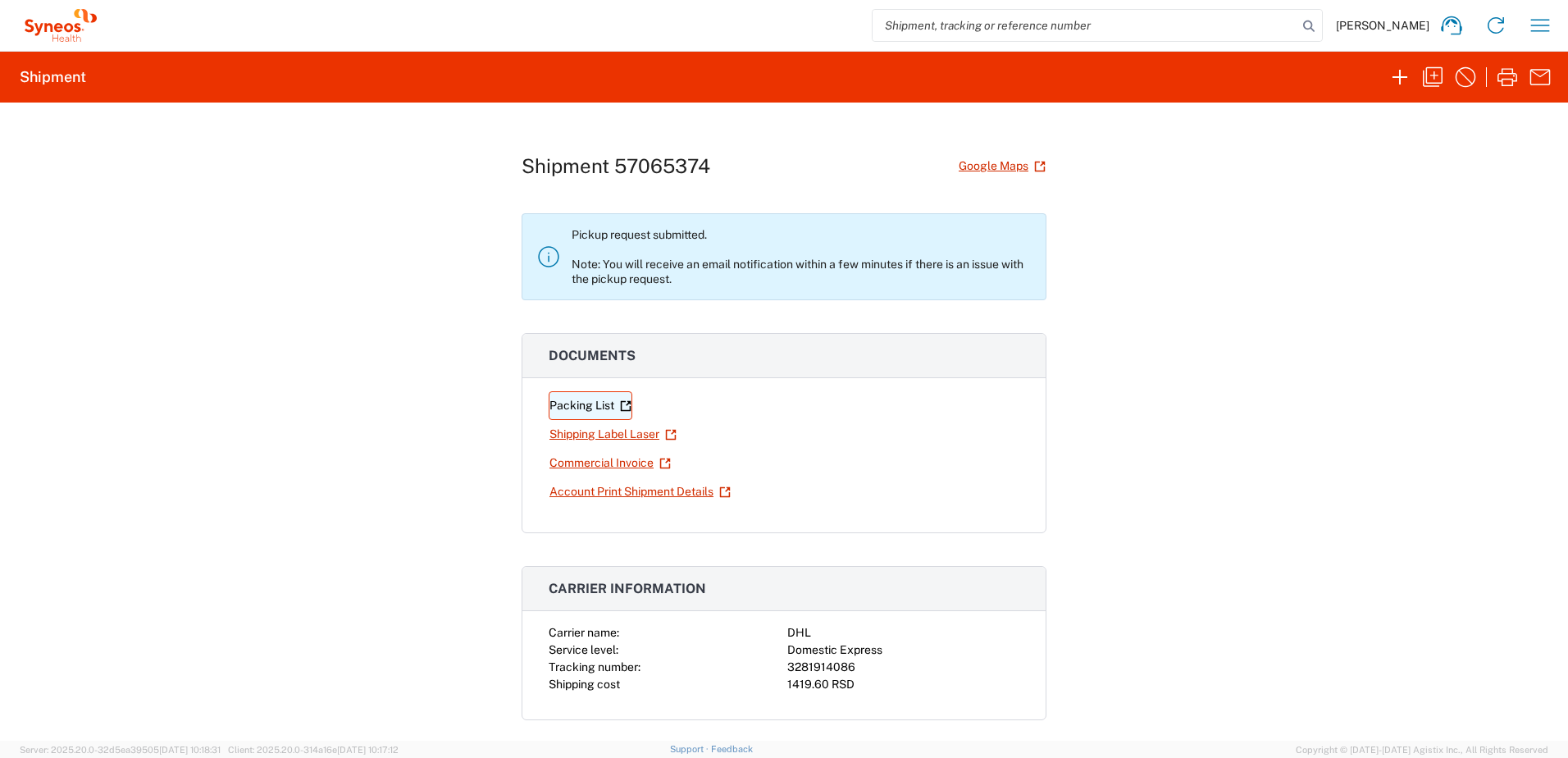
click at [567, 410] on link "Packing List" at bounding box center [590, 405] width 83 height 29
